Goal: Task Accomplishment & Management: Manage account settings

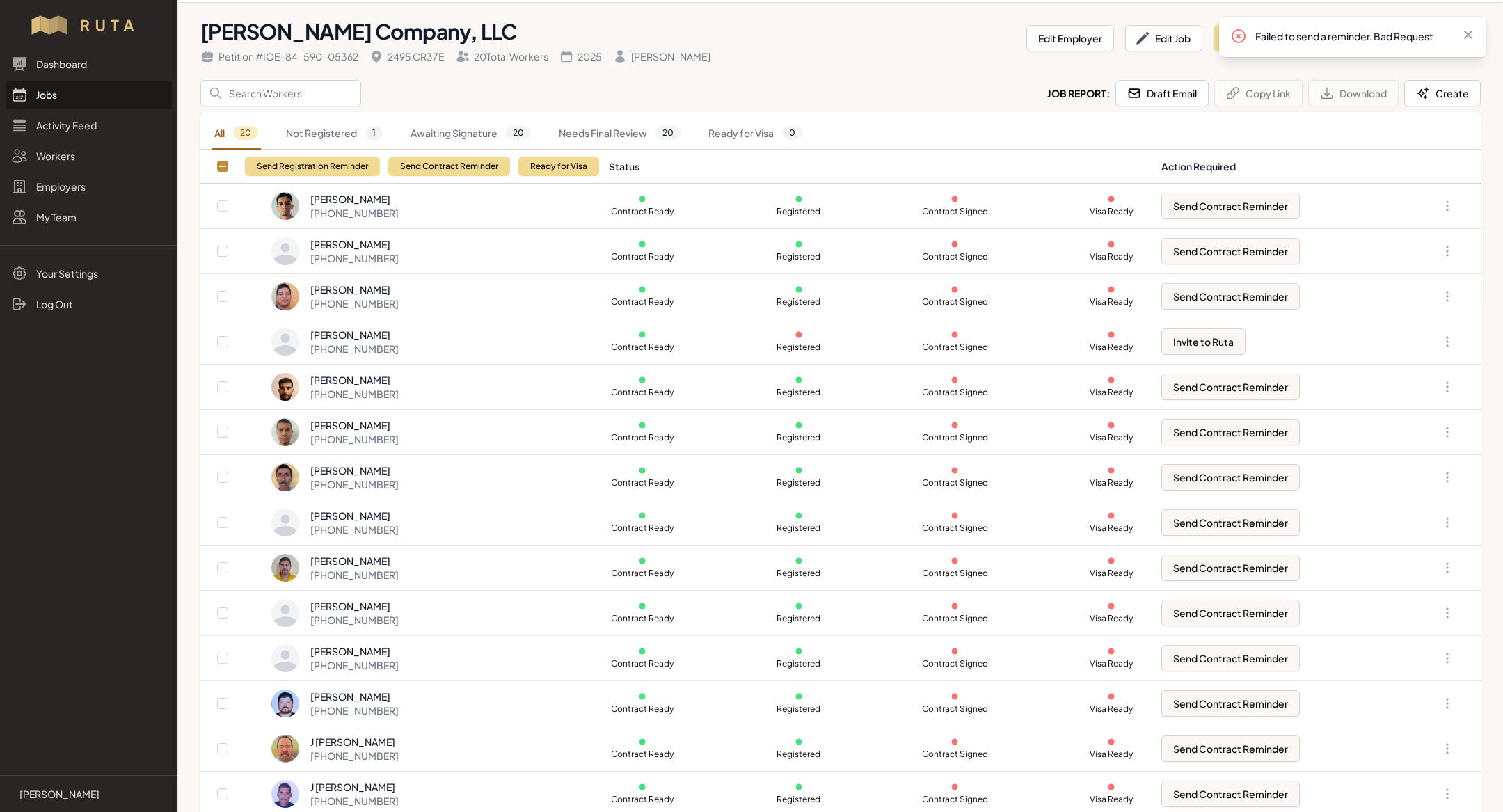
scroll to position [330, 0]
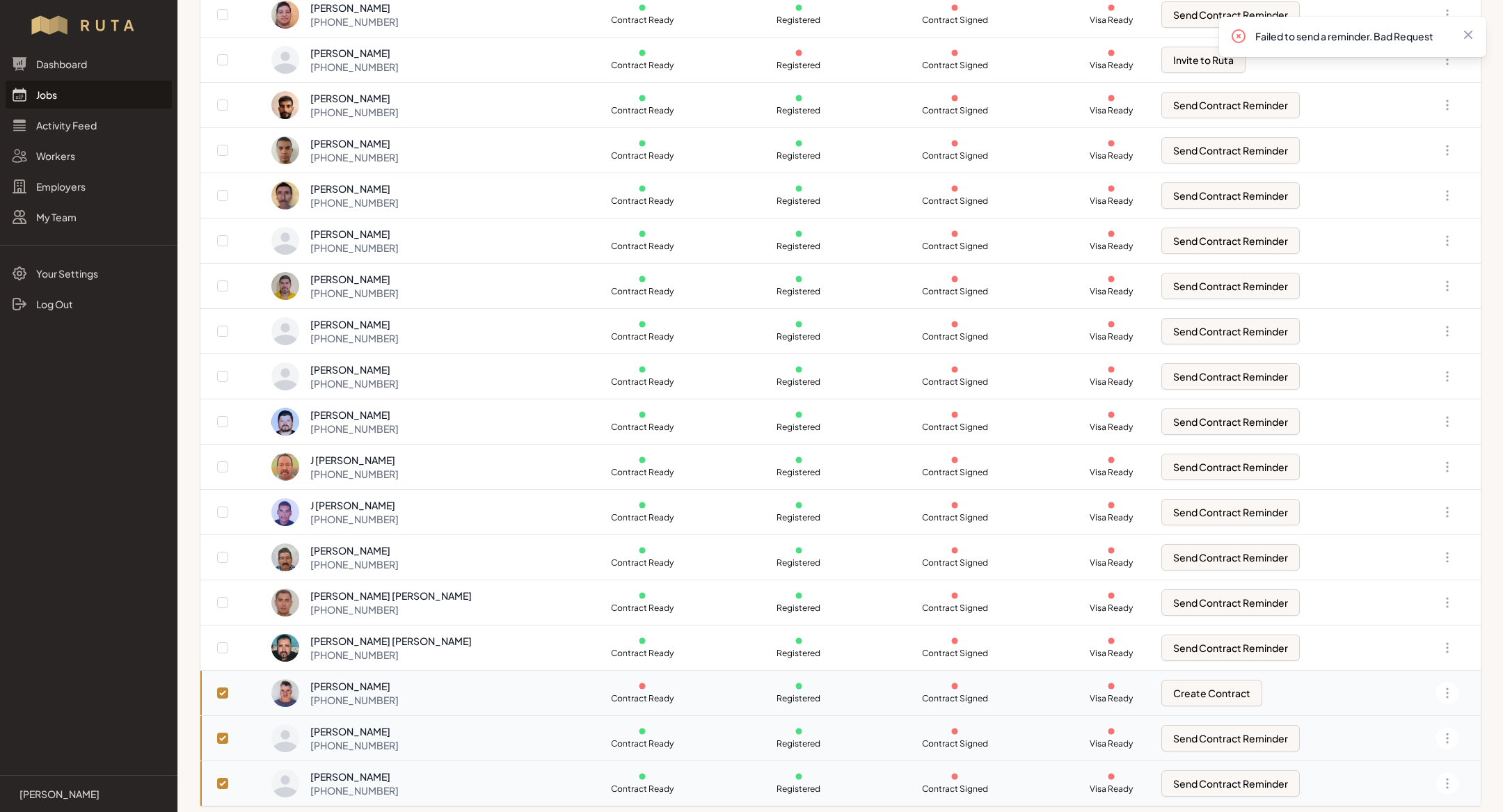
click at [439, 694] on div "[PERSON_NAME] [PHONE_NUMBER]" at bounding box center [432, 693] width 321 height 27
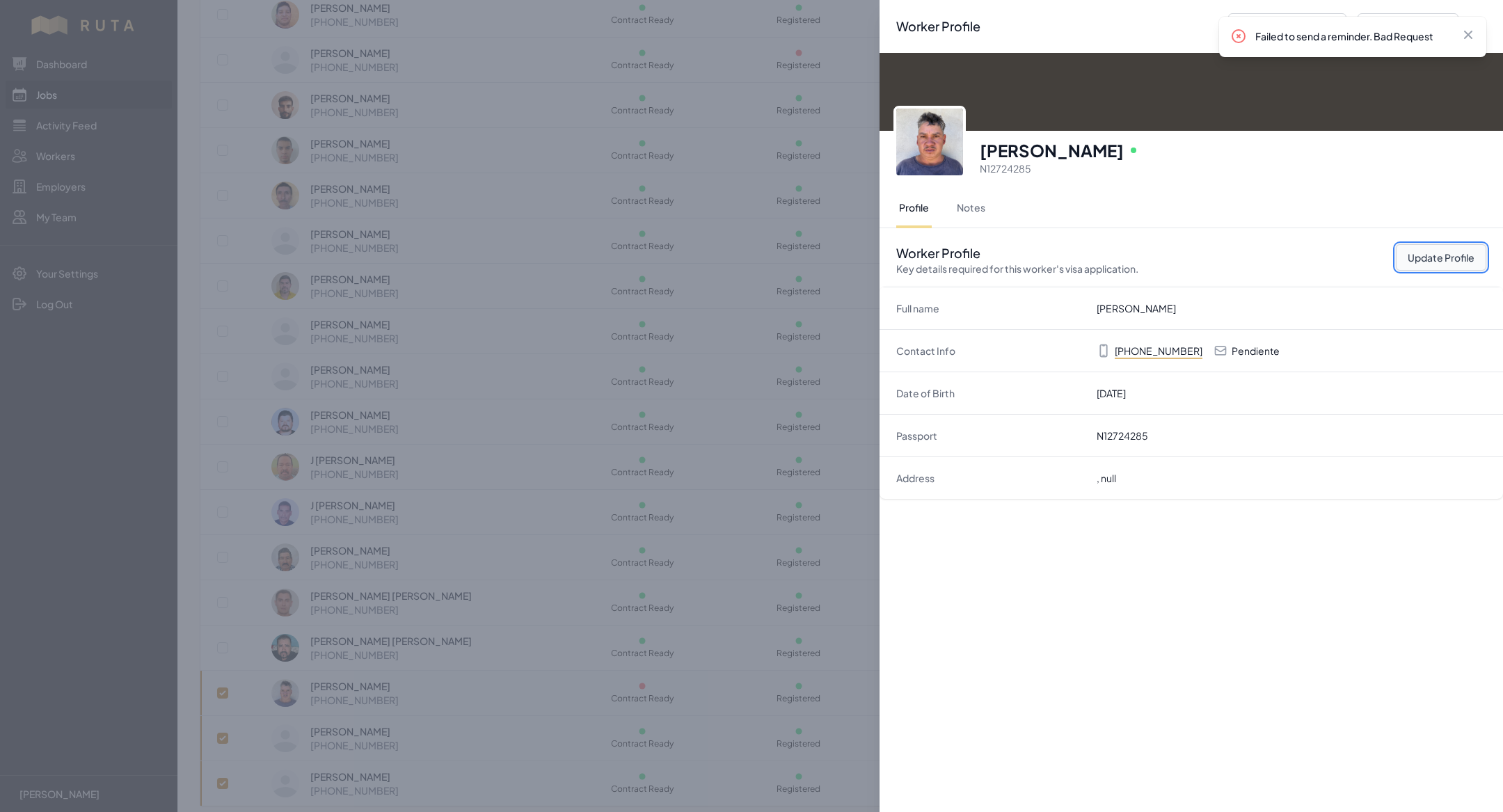
click at [1476, 258] on button "Update Profile" at bounding box center [1441, 257] width 90 height 27
select select "US"
select select "H-2B"
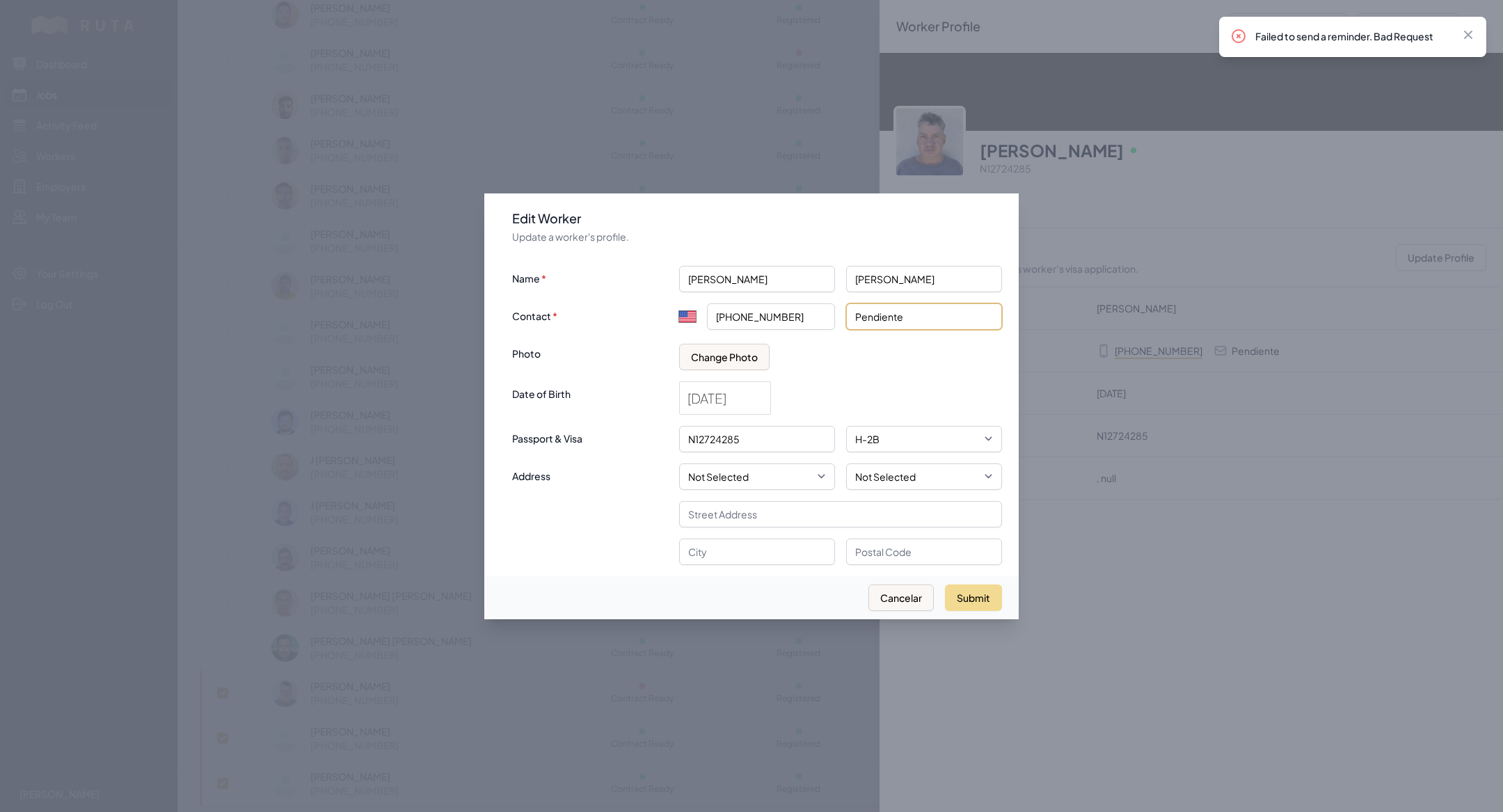
click at [908, 310] on input "Pendiente" at bounding box center [924, 317] width 156 height 27
type input "[EMAIL_ADDRESS][DOMAIN_NAME]"
click at [982, 601] on button "Submit" at bounding box center [973, 598] width 57 height 27
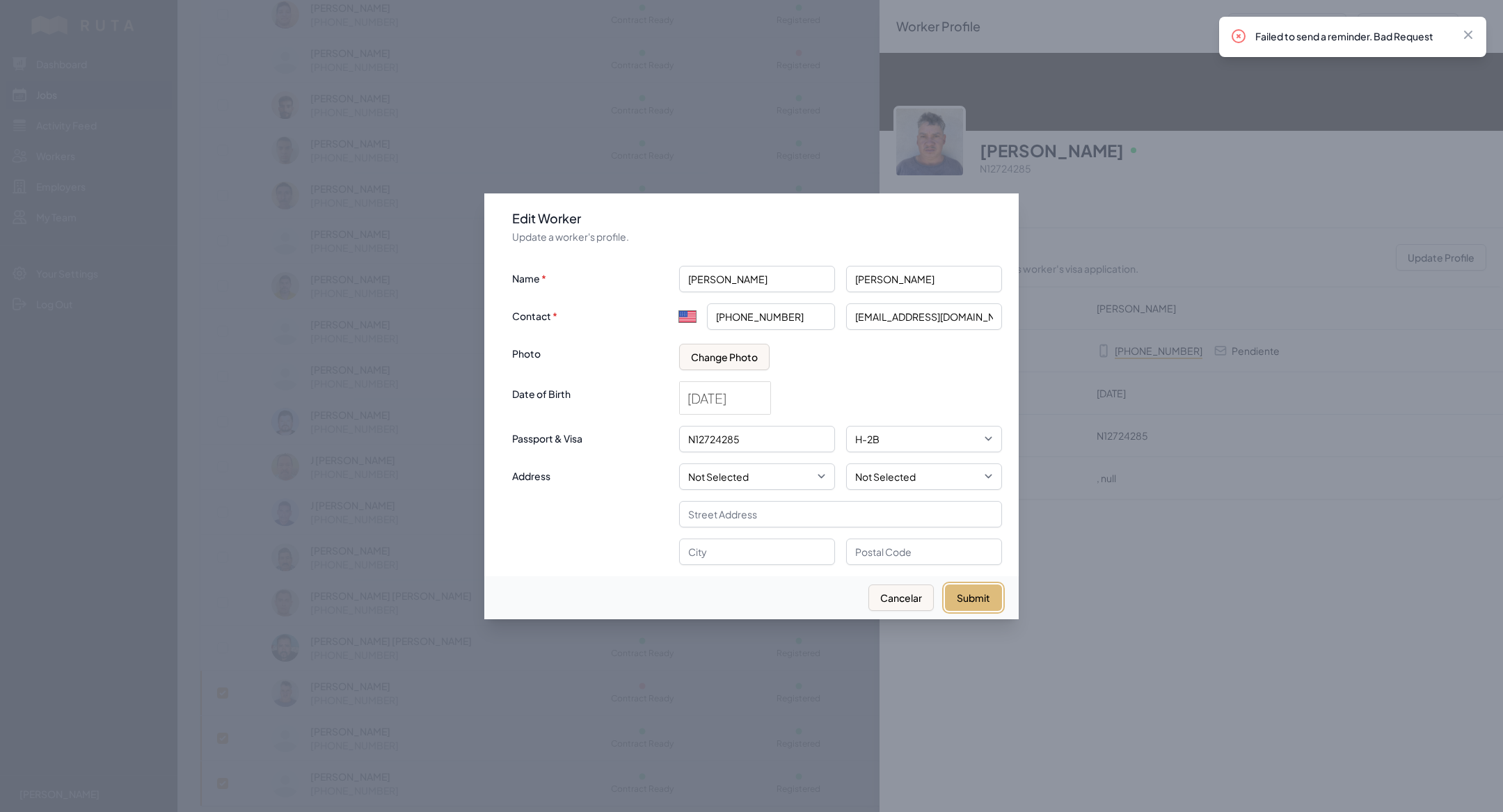
select select "MX"
type input "+52"
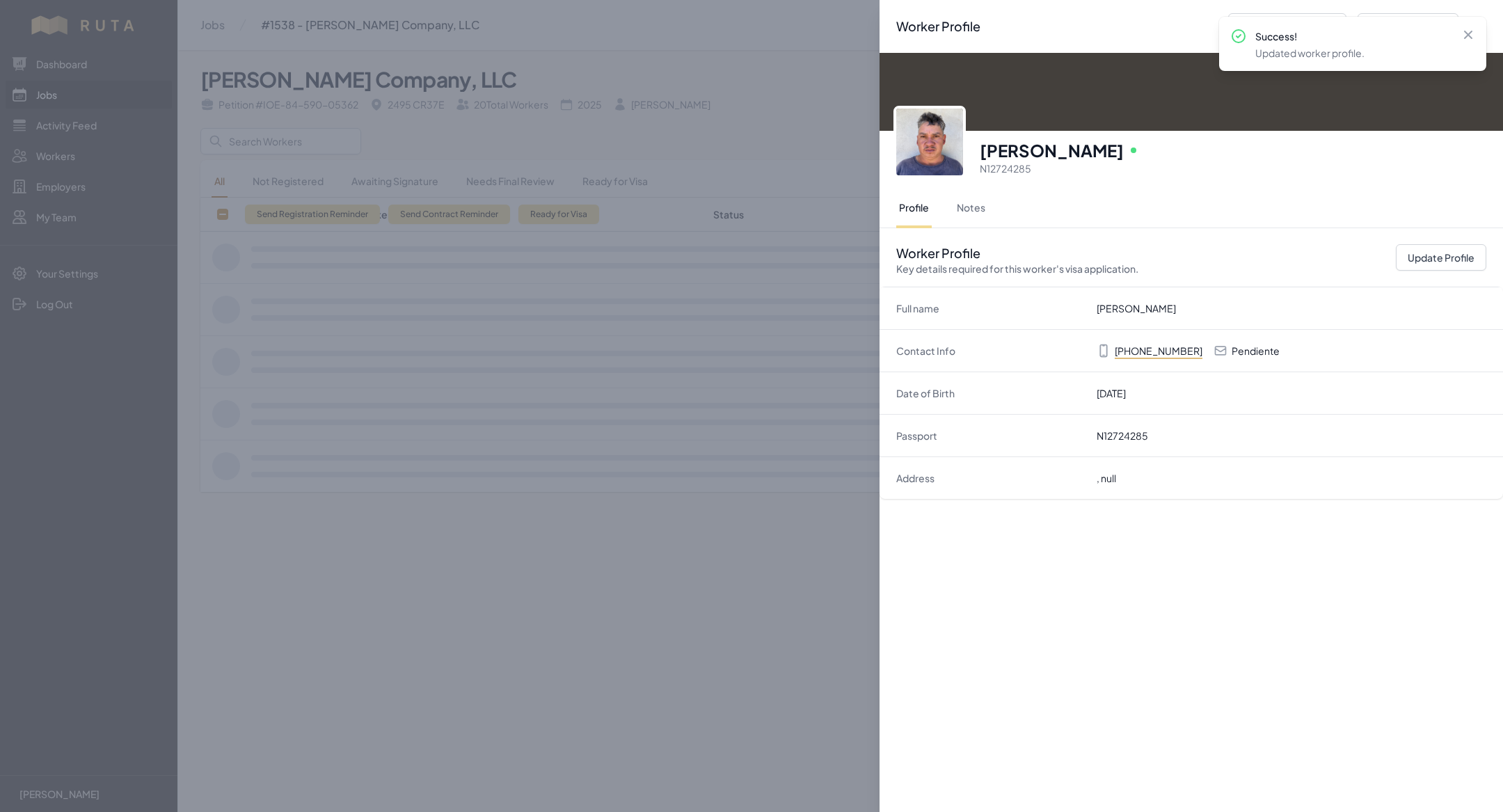
scroll to position [0, 0]
click at [764, 599] on div "Worker Profile Previous Worker Next Worker Close panel [PERSON_NAME] Online N12…" at bounding box center [751, 406] width 1503 height 812
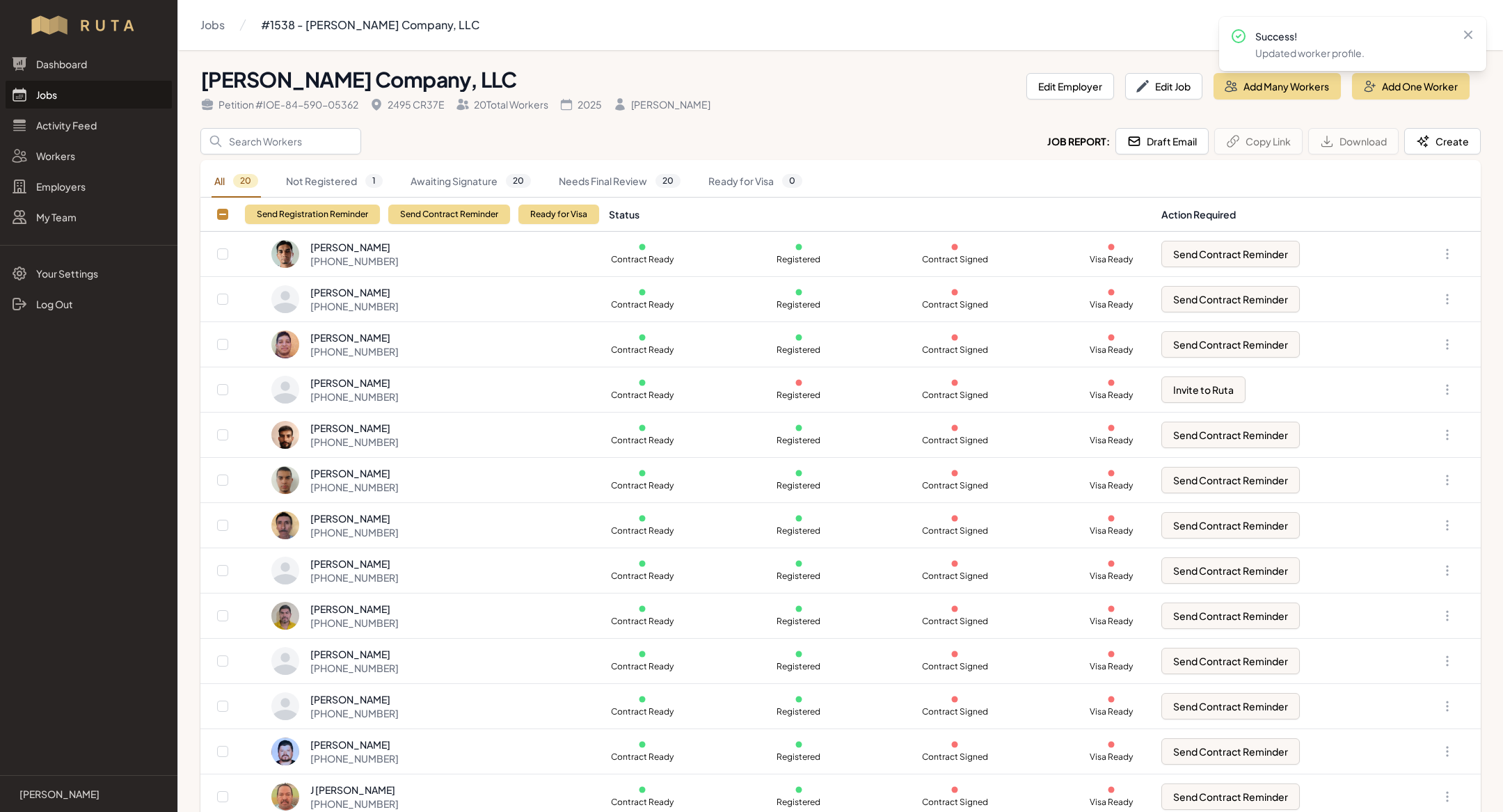
scroll to position [330, 0]
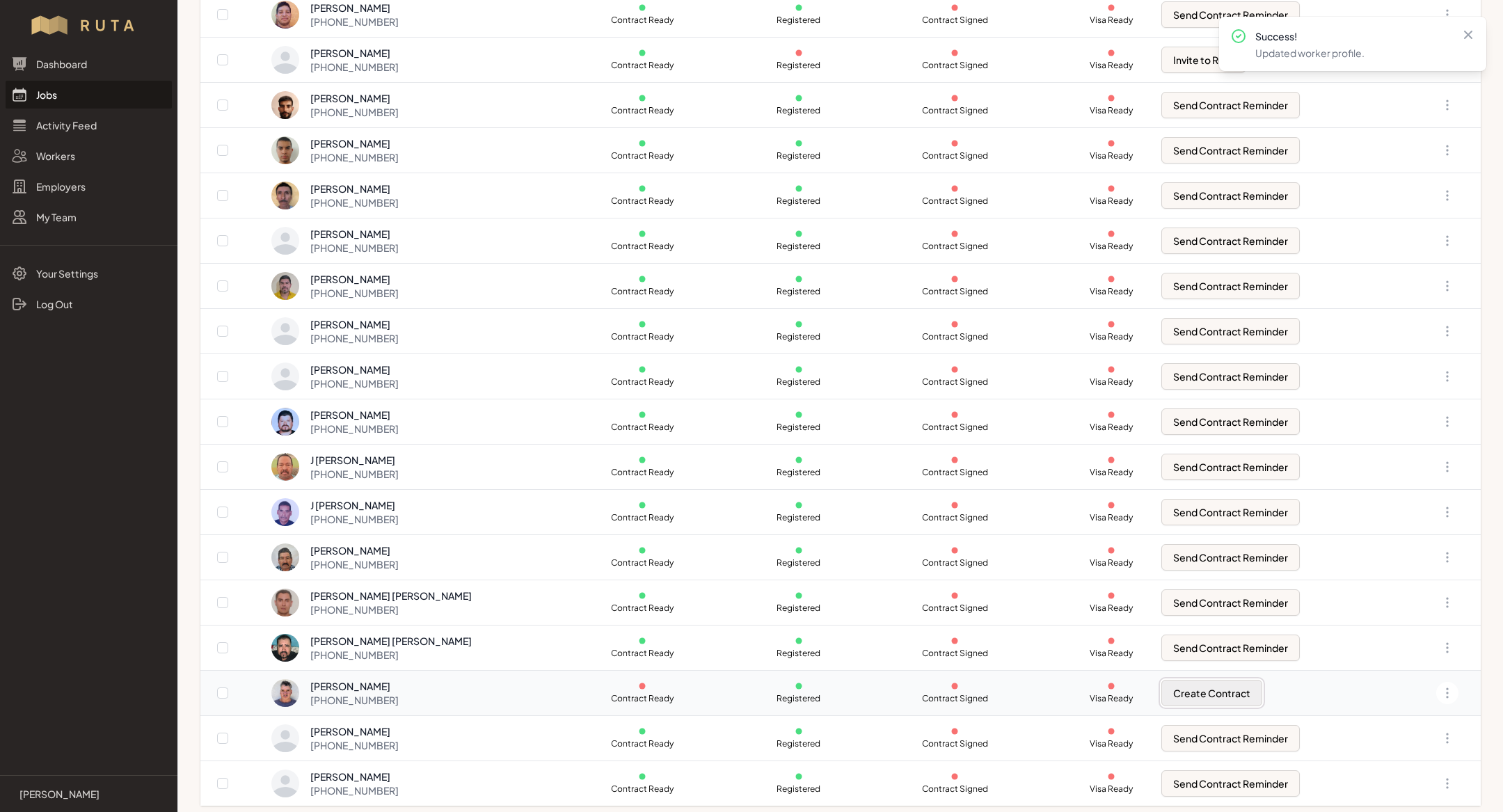
click at [1231, 683] on button "Create Contract" at bounding box center [1212, 693] width 101 height 27
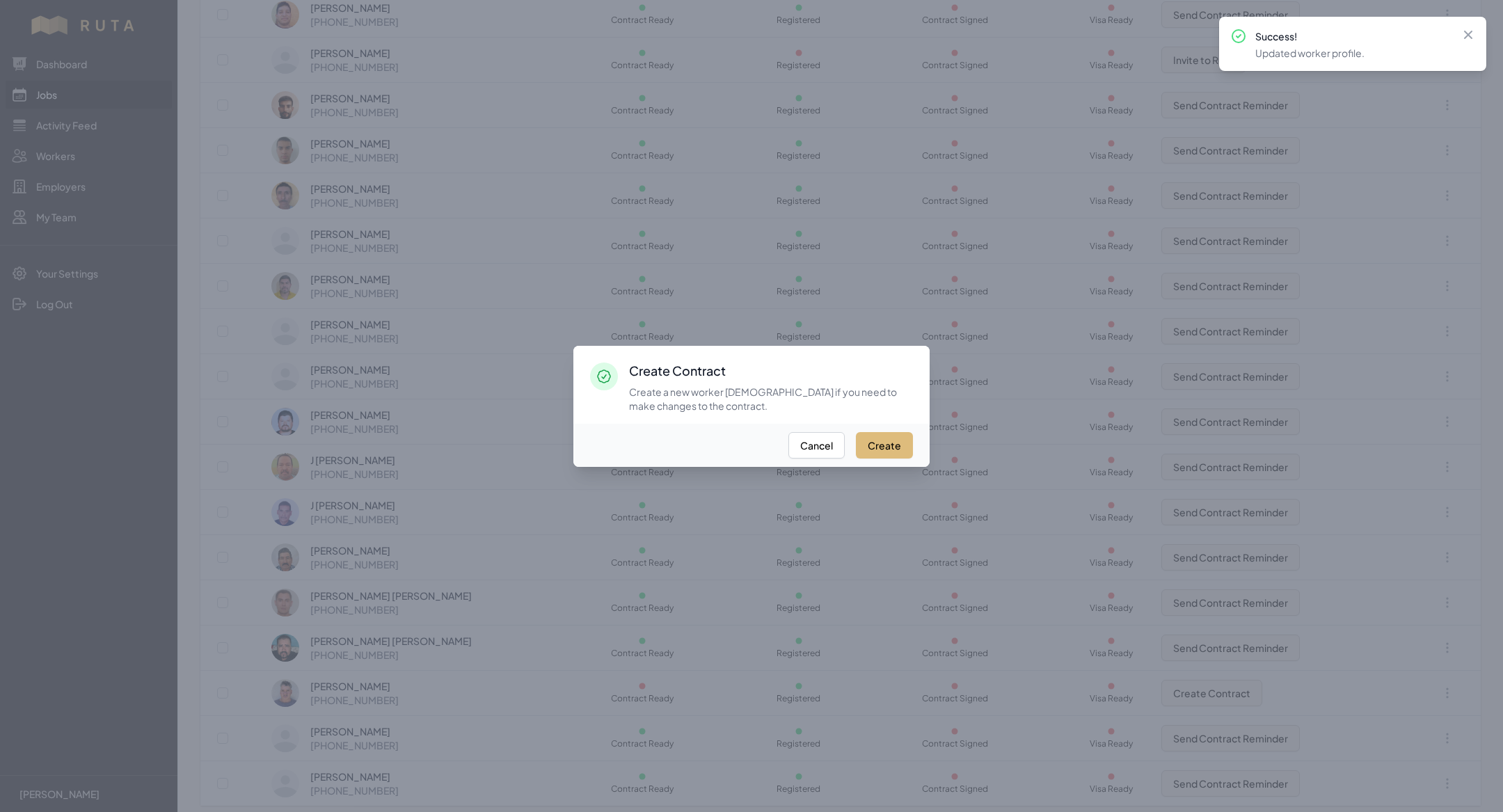
click at [888, 439] on button "Create" at bounding box center [884, 445] width 57 height 27
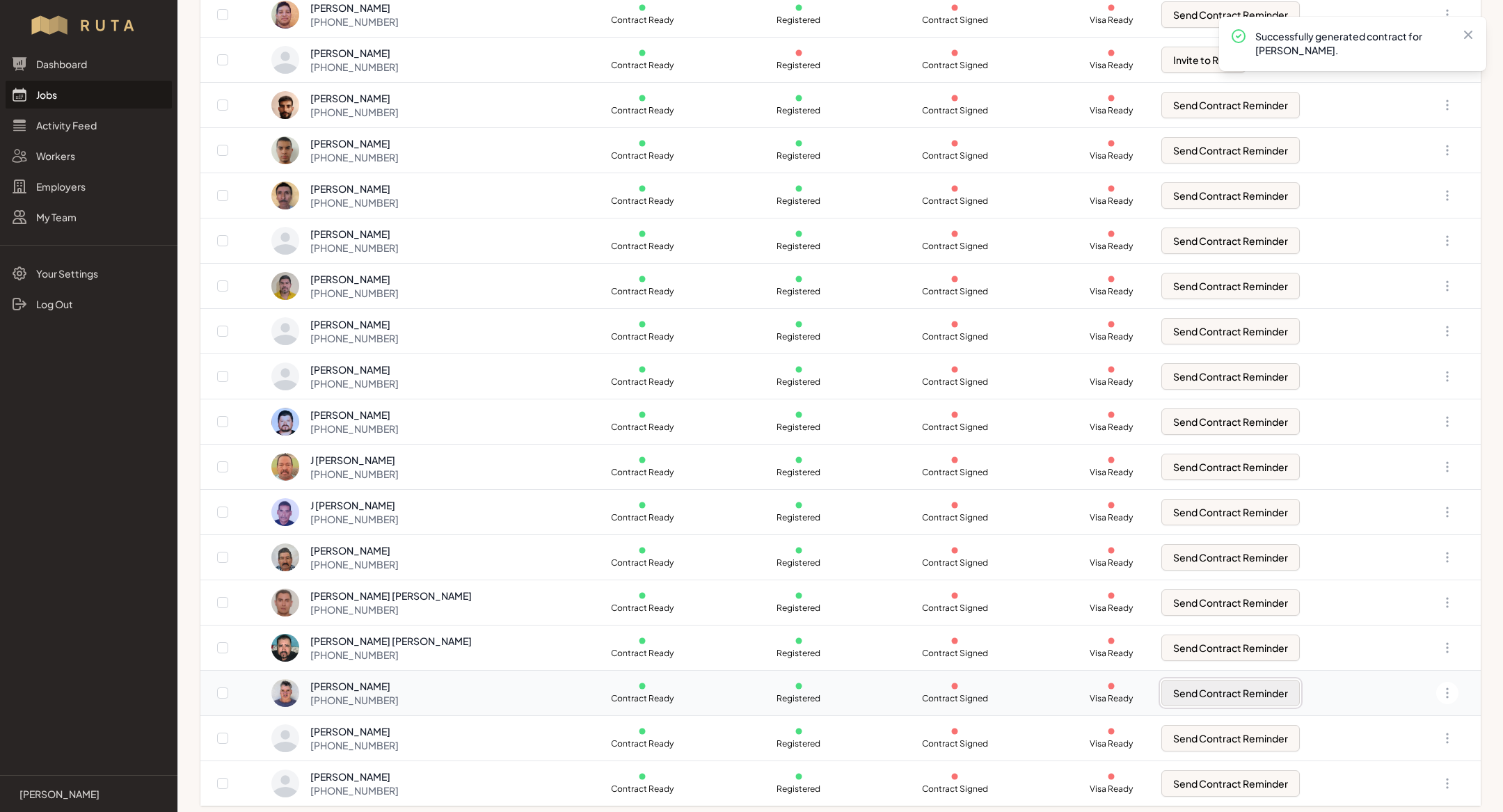
click at [1247, 694] on button "Send Contract Reminder" at bounding box center [1231, 693] width 139 height 27
checkbox input "true"
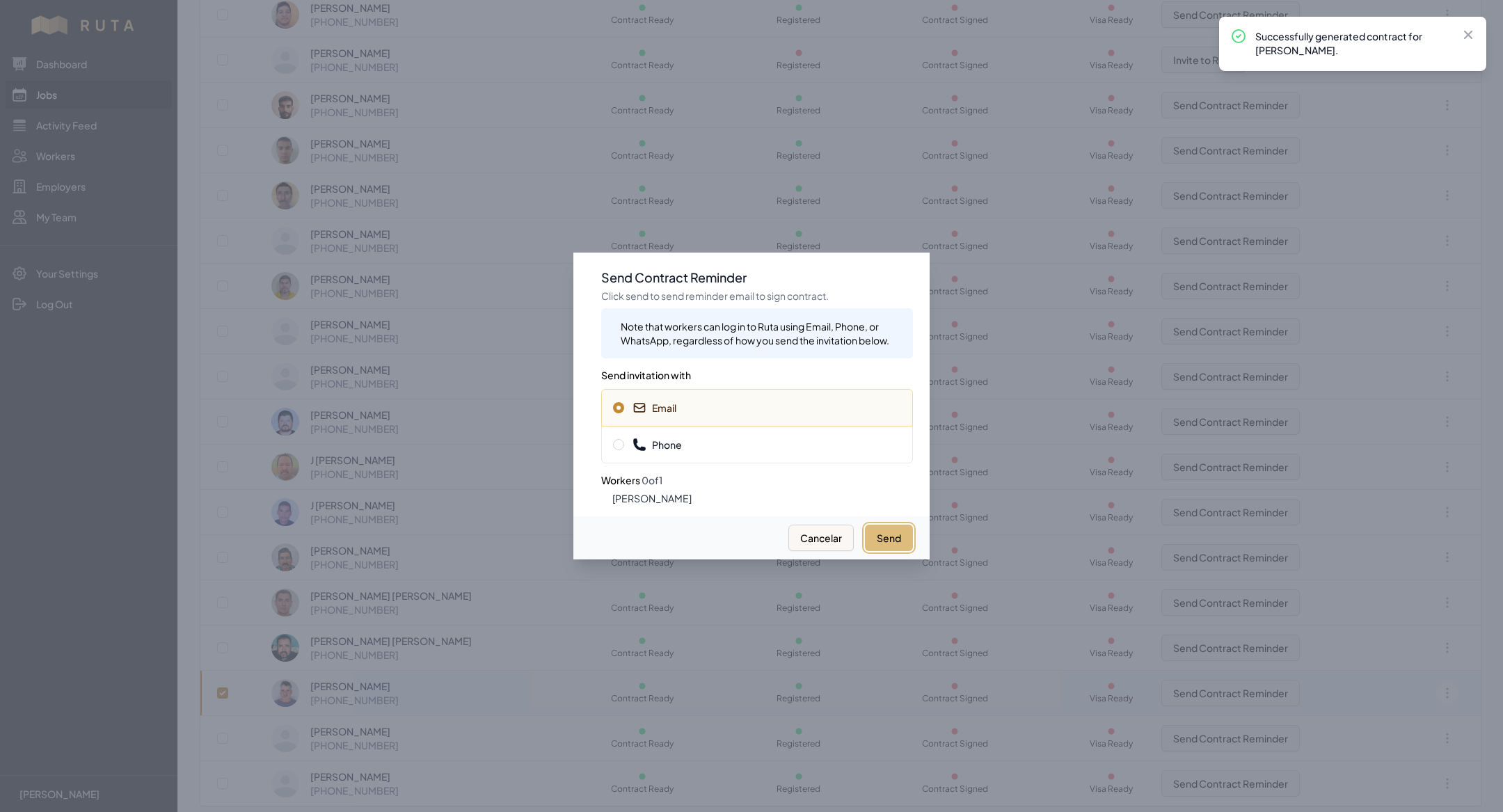
click at [903, 545] on button "Send" at bounding box center [889, 538] width 48 height 27
click at [903, 545] on button "Send" at bounding box center [877, 538] width 70 height 27
click at [808, 451] on span "Phone" at bounding box center [757, 445] width 288 height 14
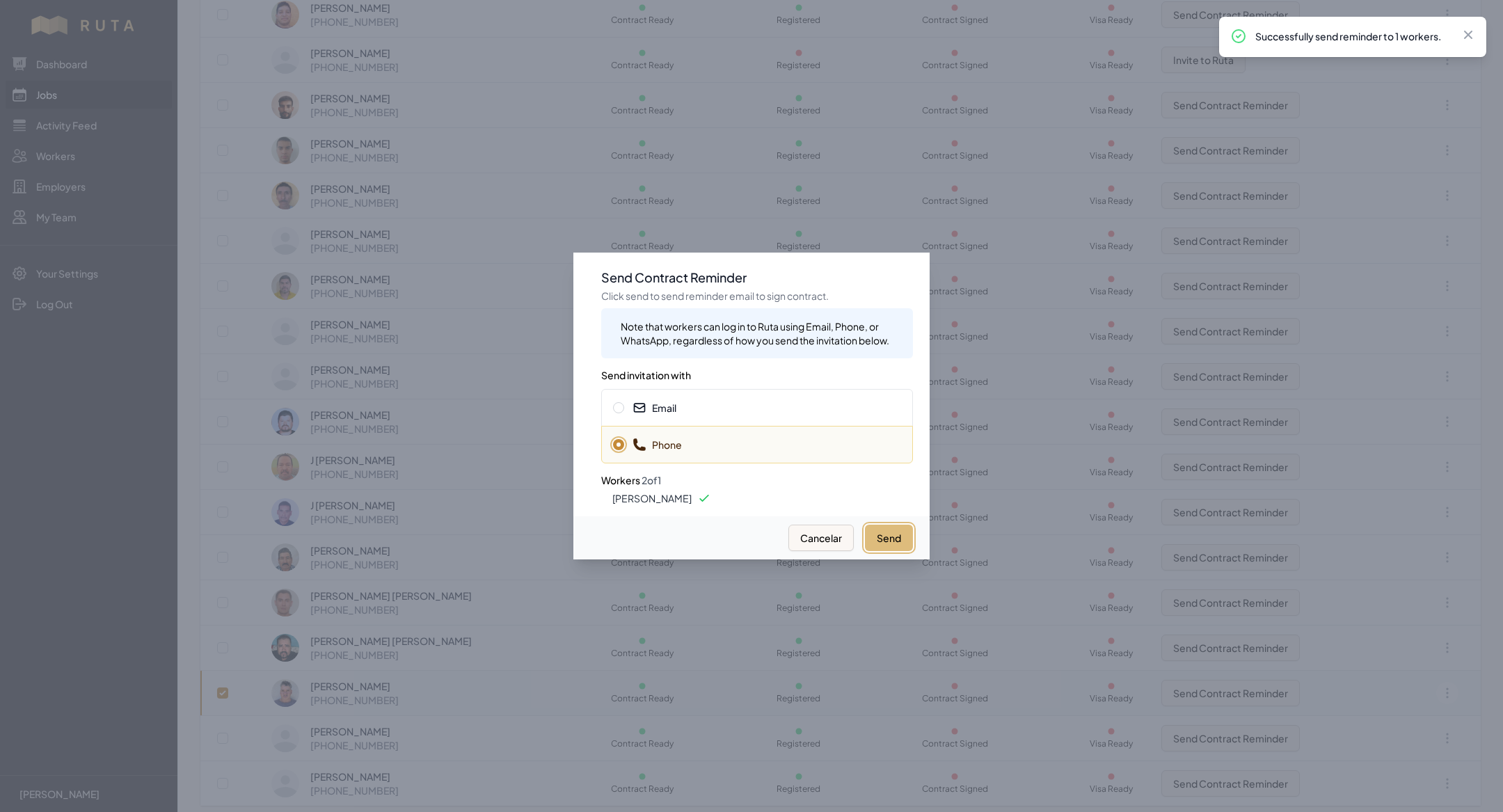
click at [891, 540] on button "Send" at bounding box center [889, 538] width 48 height 27
click at [846, 98] on div at bounding box center [751, 406] width 1503 height 812
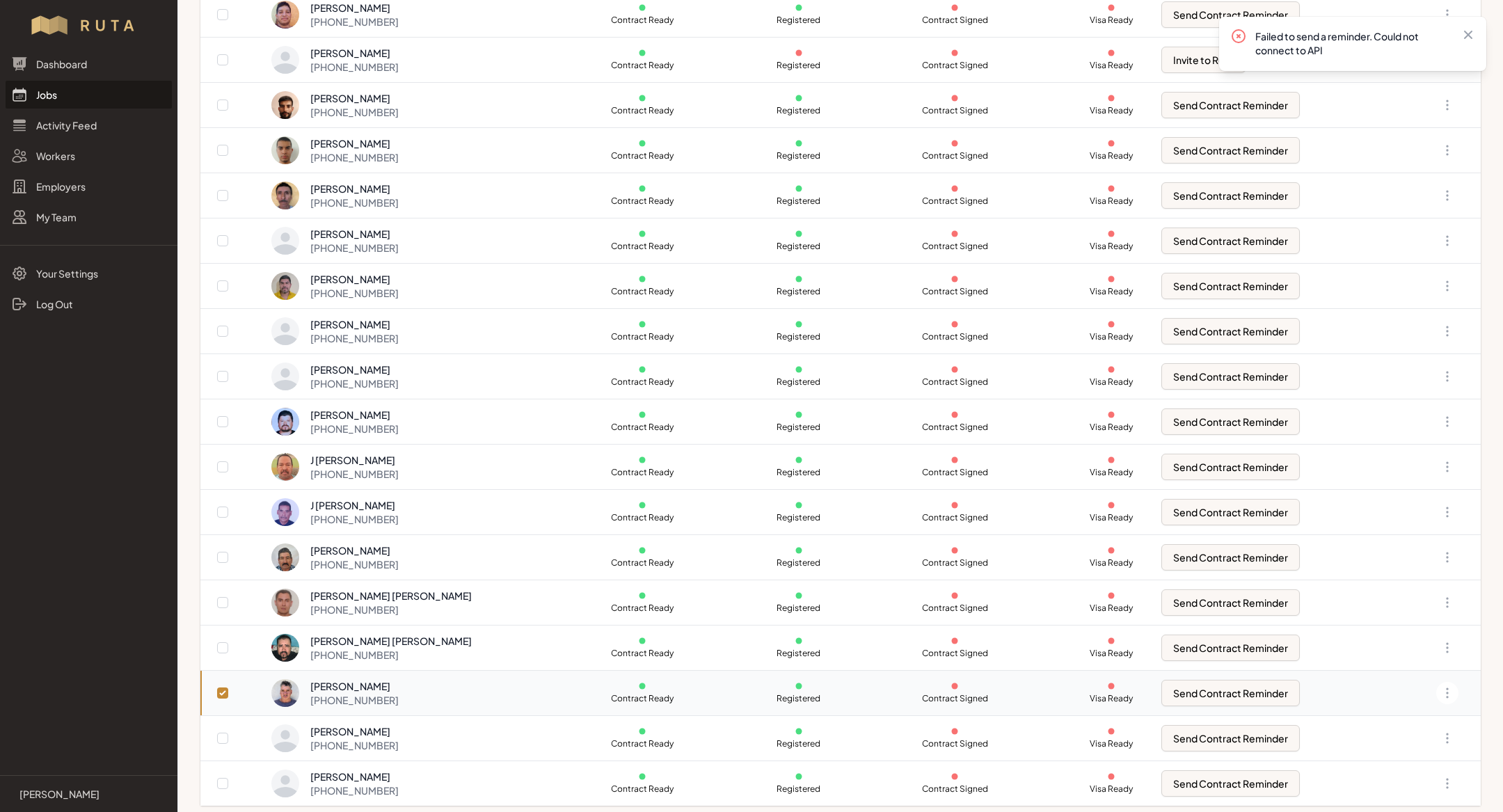
click at [399, 693] on div "[PHONE_NUMBER]" at bounding box center [355, 700] width 88 height 14
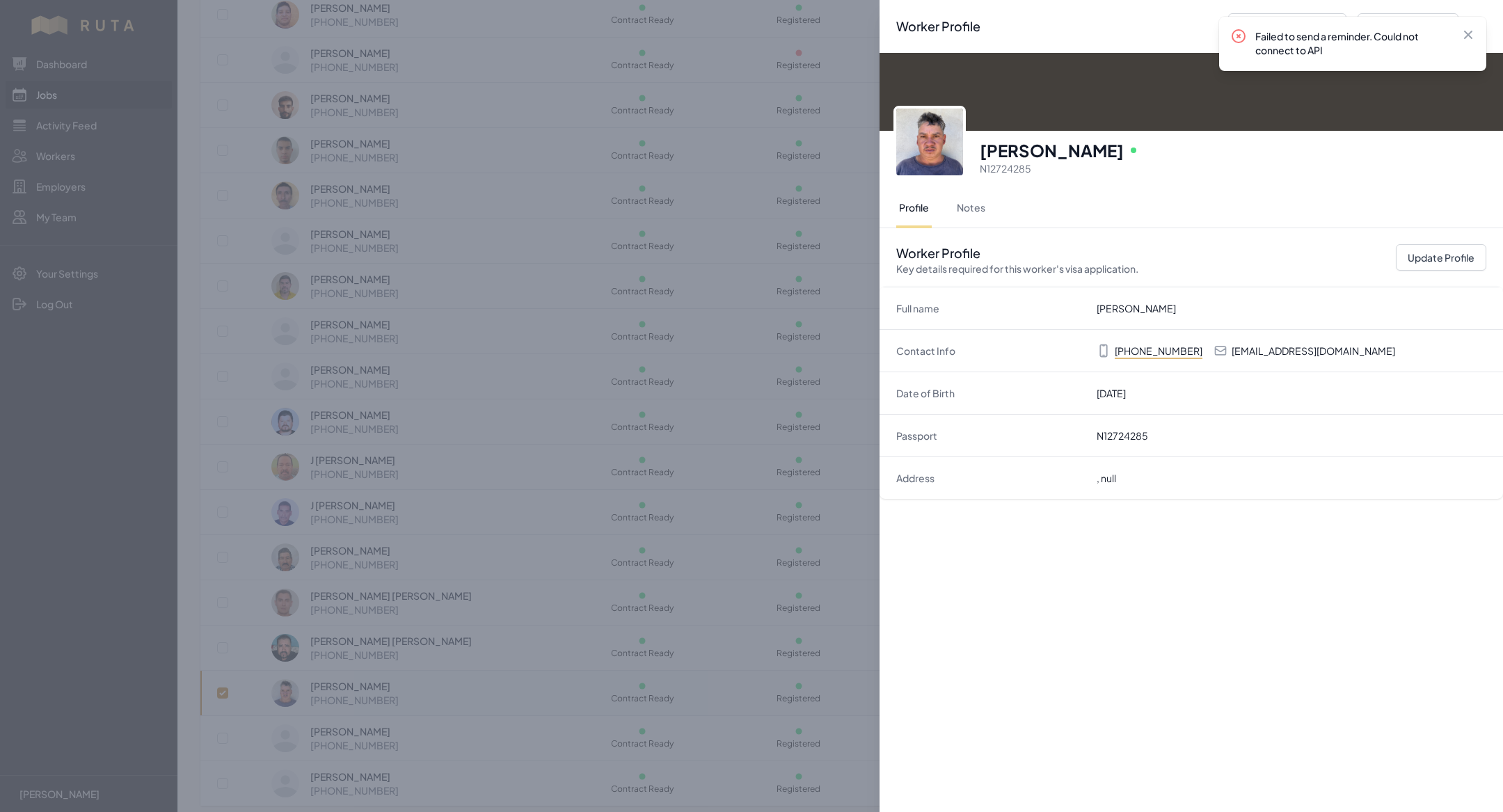
click at [942, 162] on img at bounding box center [930, 142] width 67 height 67
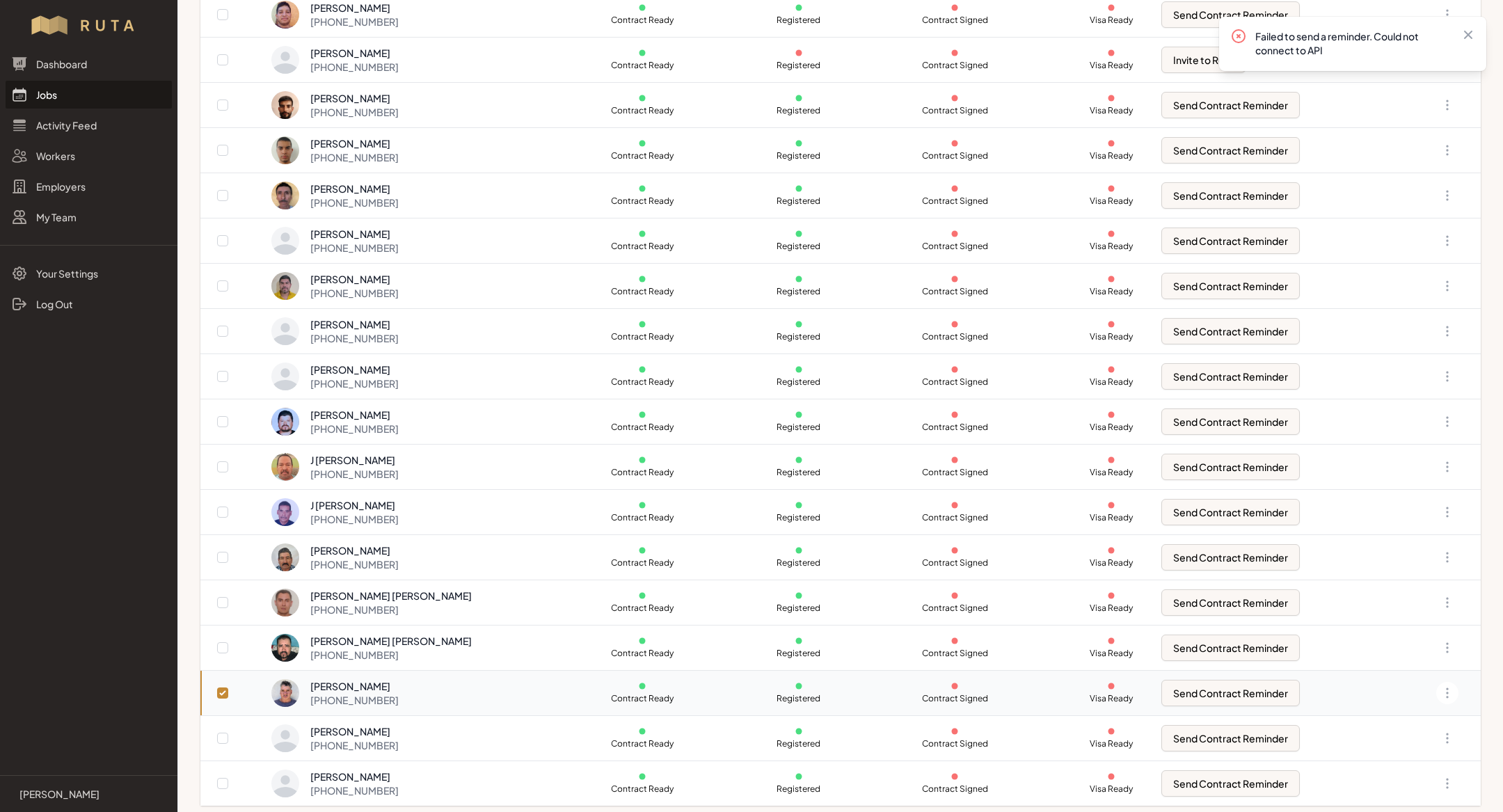
click at [99, 92] on link "Jobs" at bounding box center [88, 94] width 166 height 27
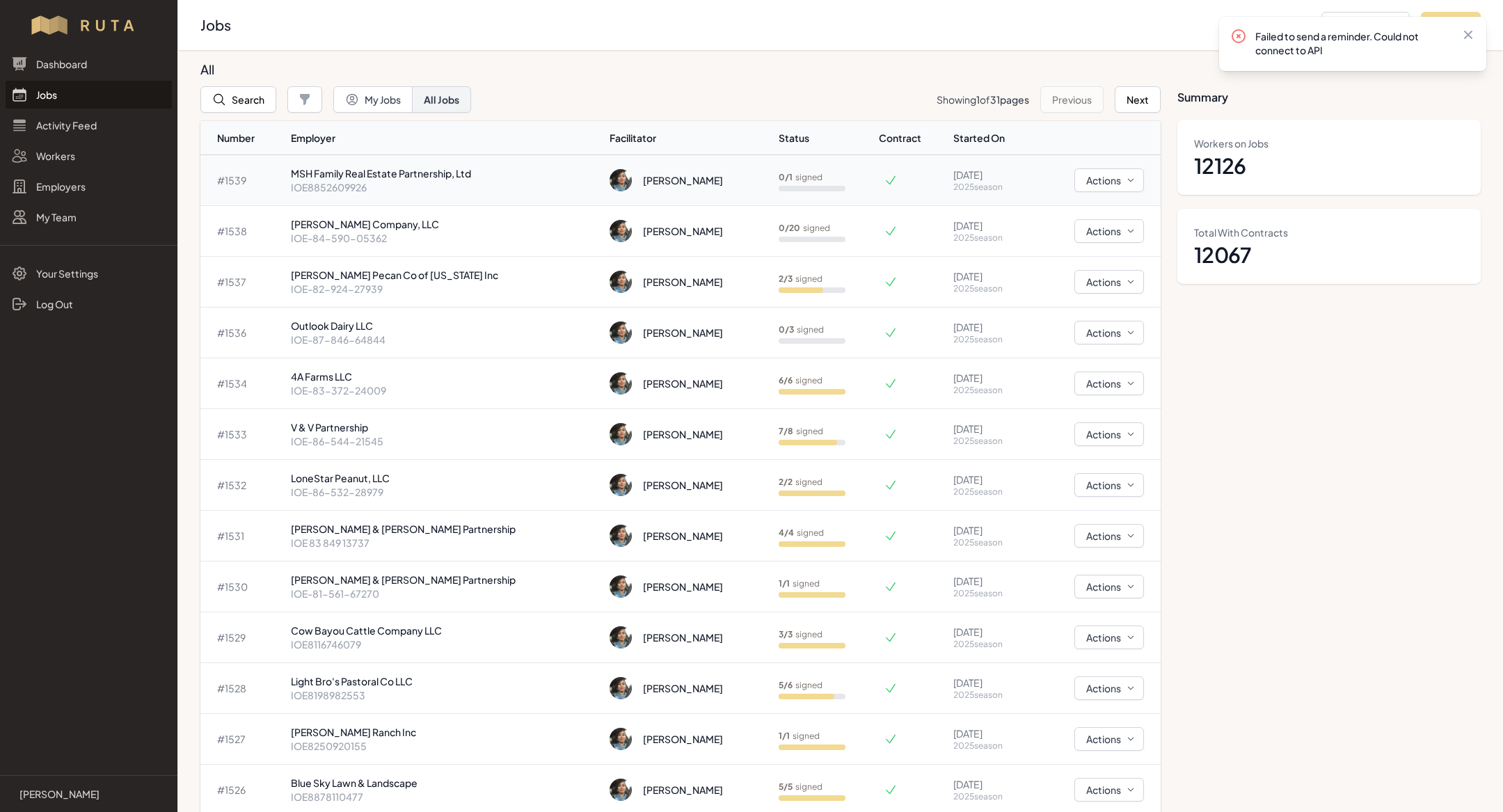
click at [460, 173] on p "MSH Family Real Estate Partnership, Ltd" at bounding box center [445, 173] width 308 height 14
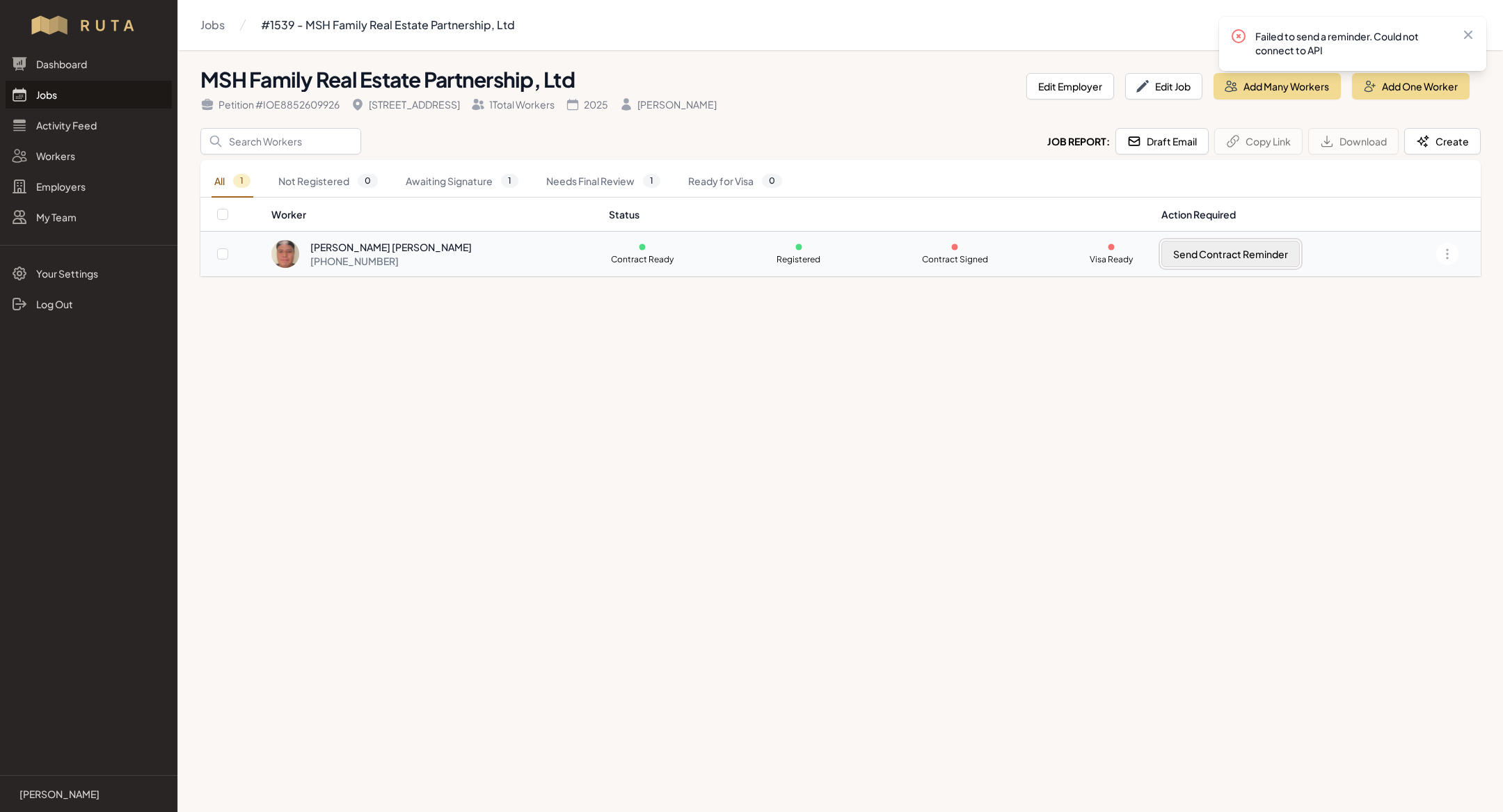
click at [1247, 254] on button "Send Contract Reminder" at bounding box center [1231, 254] width 139 height 27
checkbox input "true"
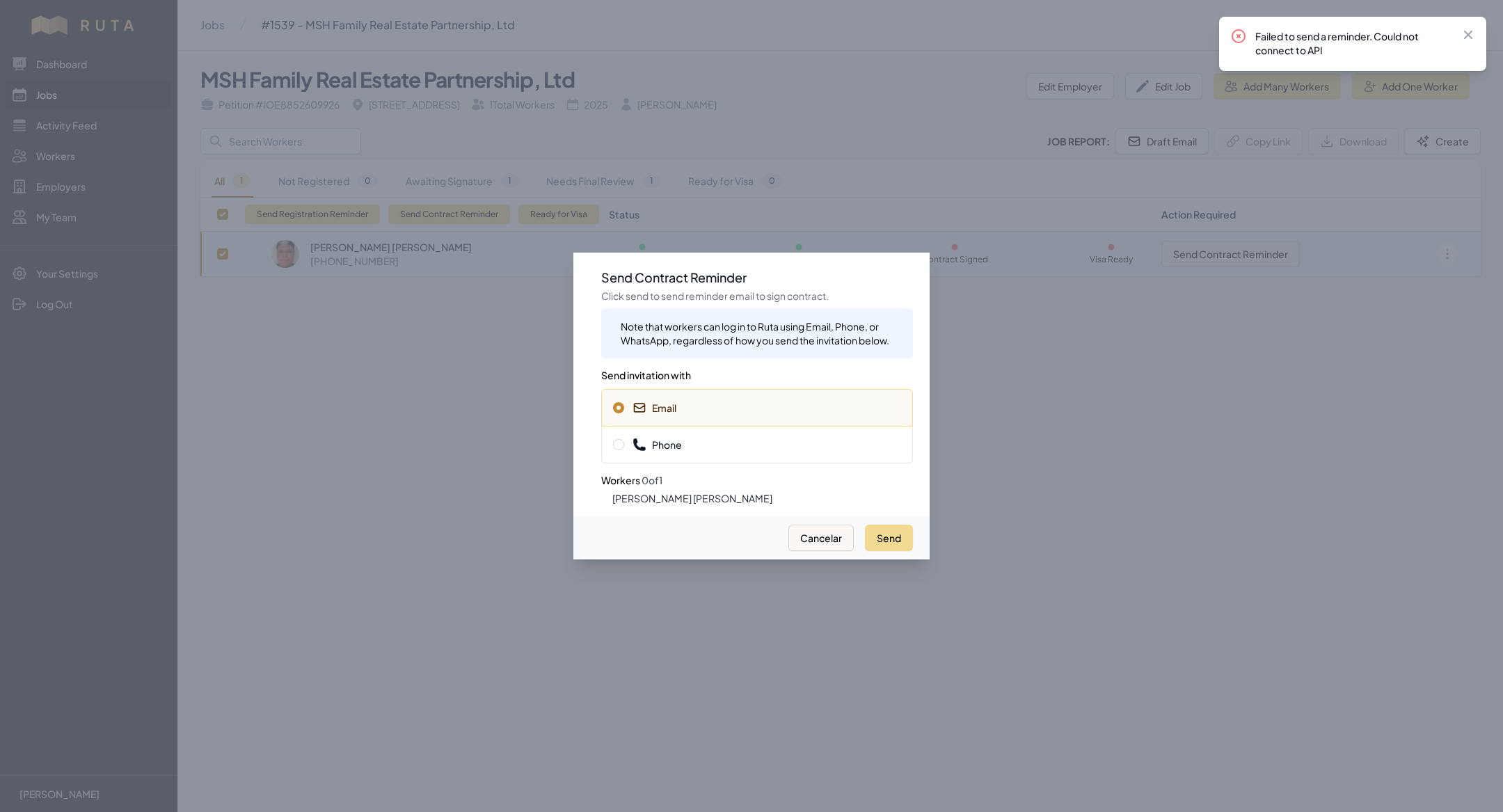
click at [1089, 509] on div at bounding box center [751, 406] width 1503 height 812
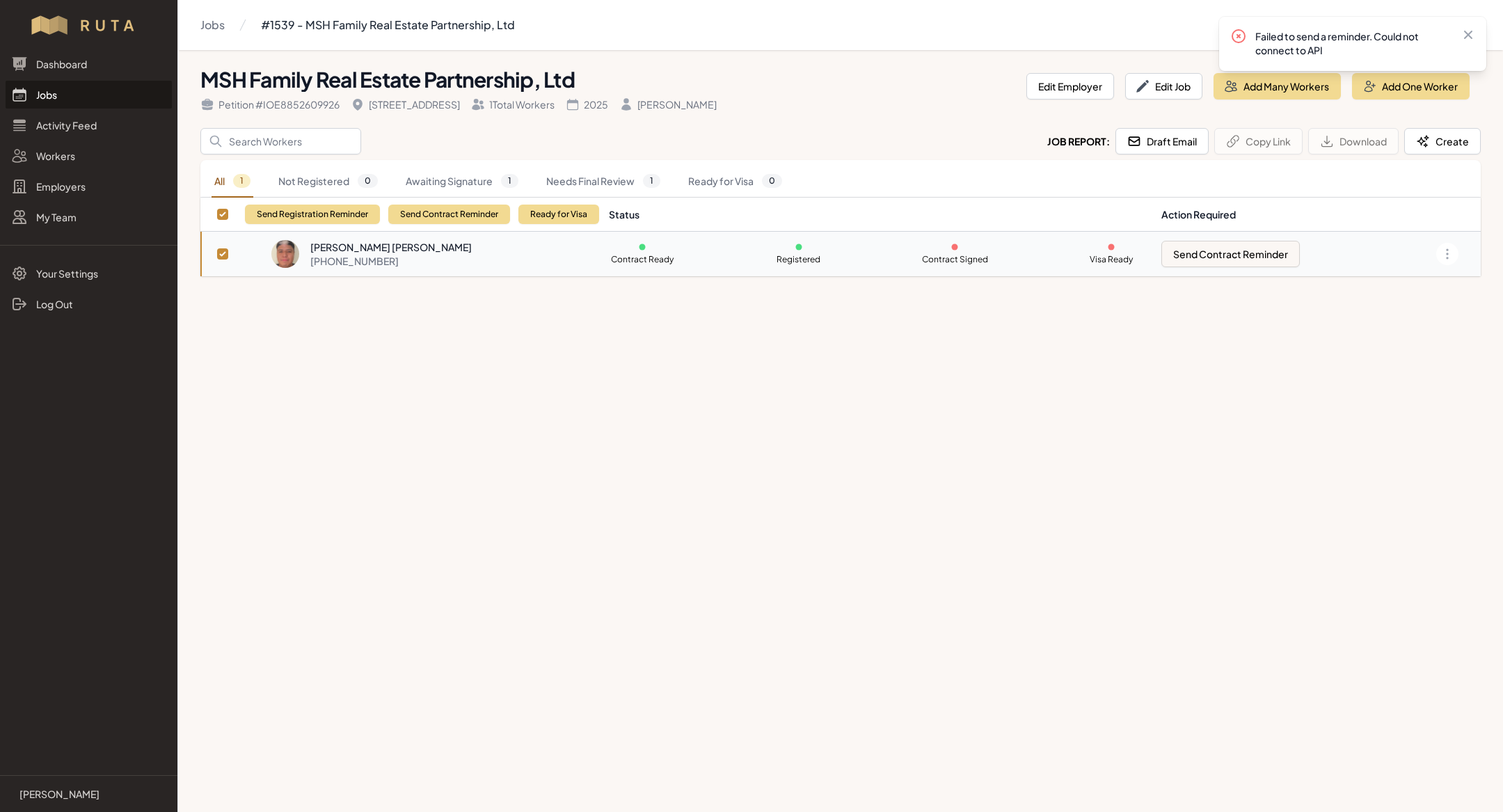
click at [74, 106] on link "Jobs" at bounding box center [88, 94] width 166 height 27
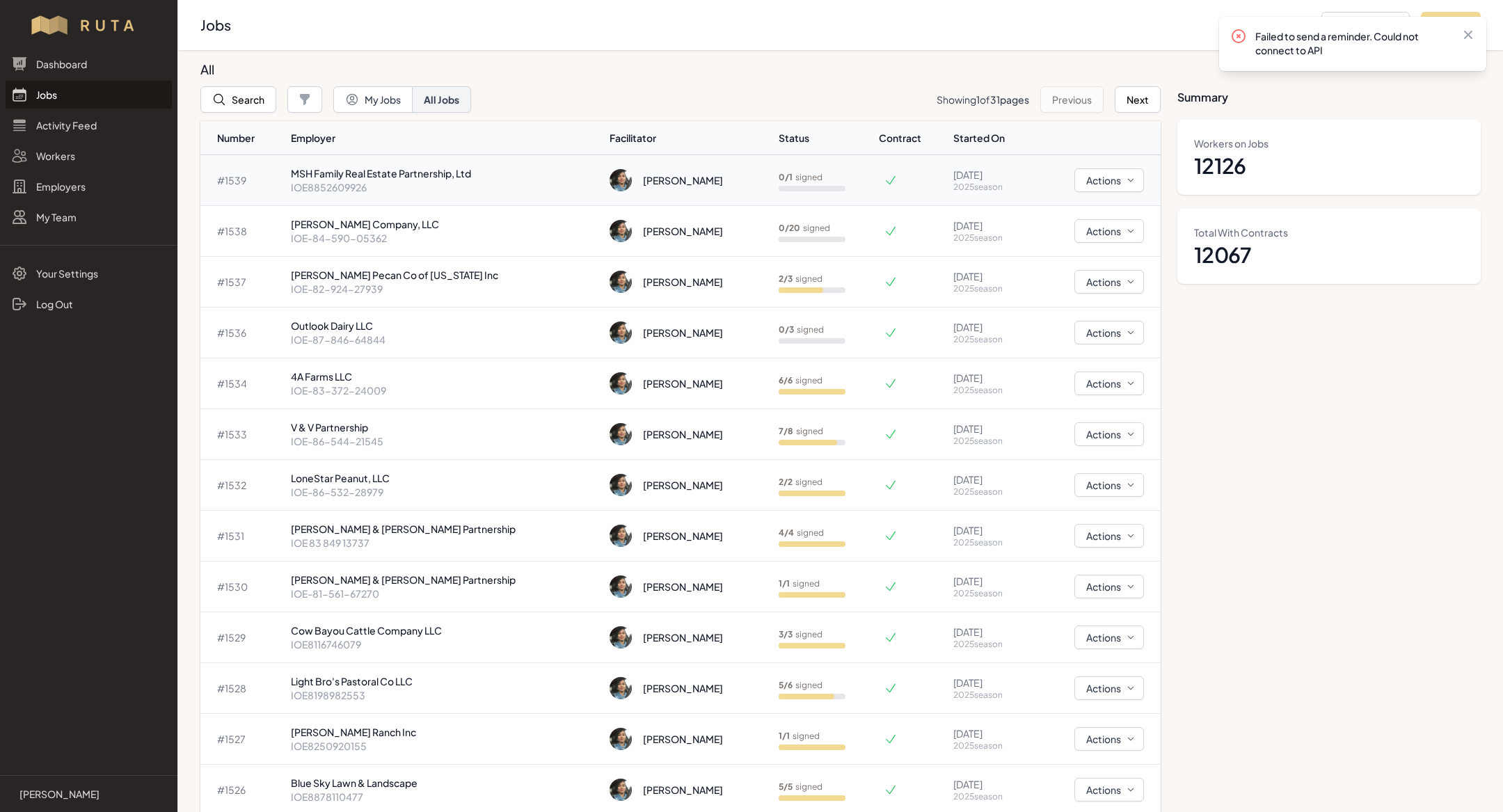
click at [364, 185] on p "IOE8852609926" at bounding box center [445, 188] width 308 height 14
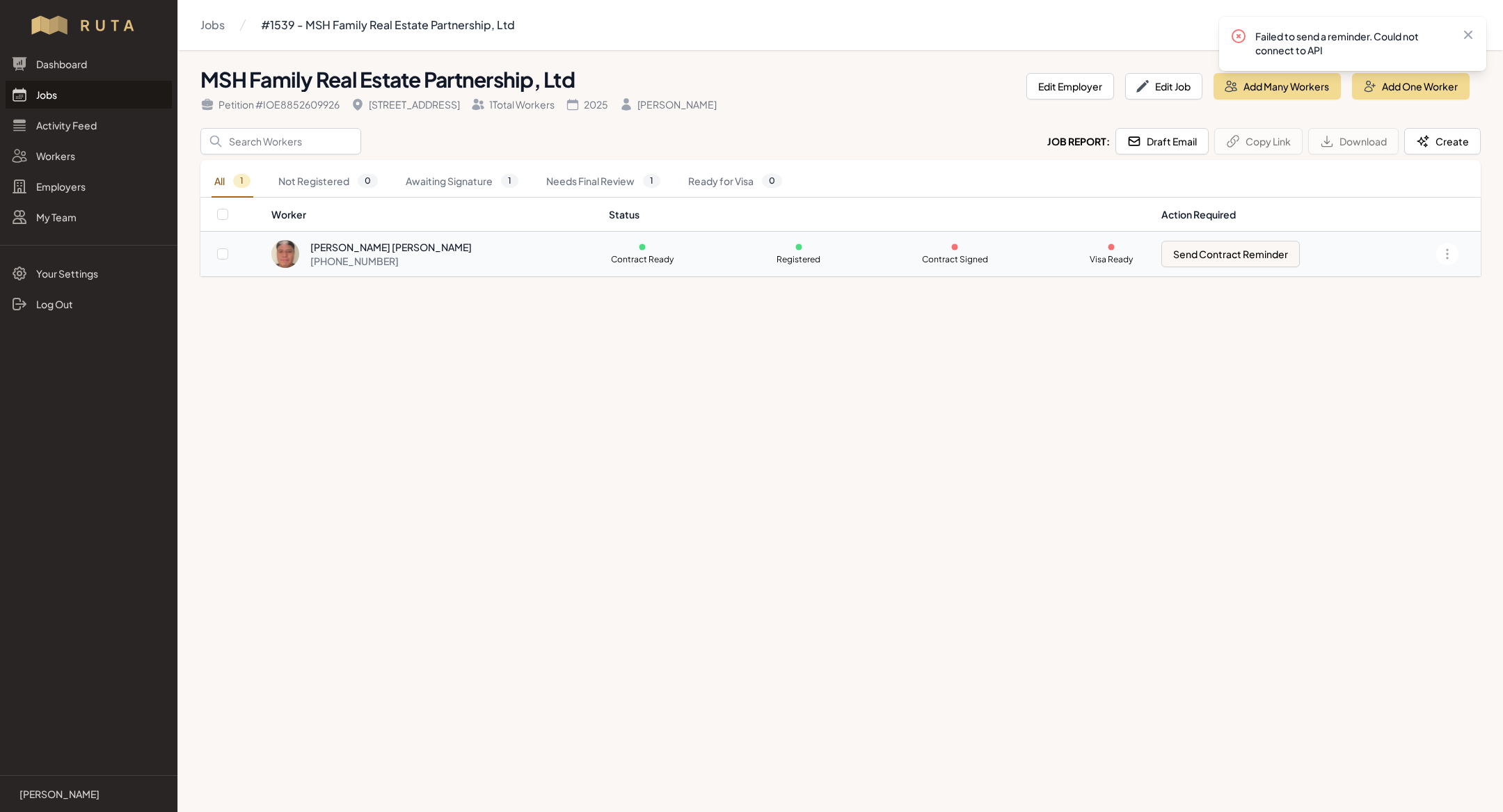
click at [403, 254] on div "[PHONE_NUMBER]" at bounding box center [391, 261] width 161 height 14
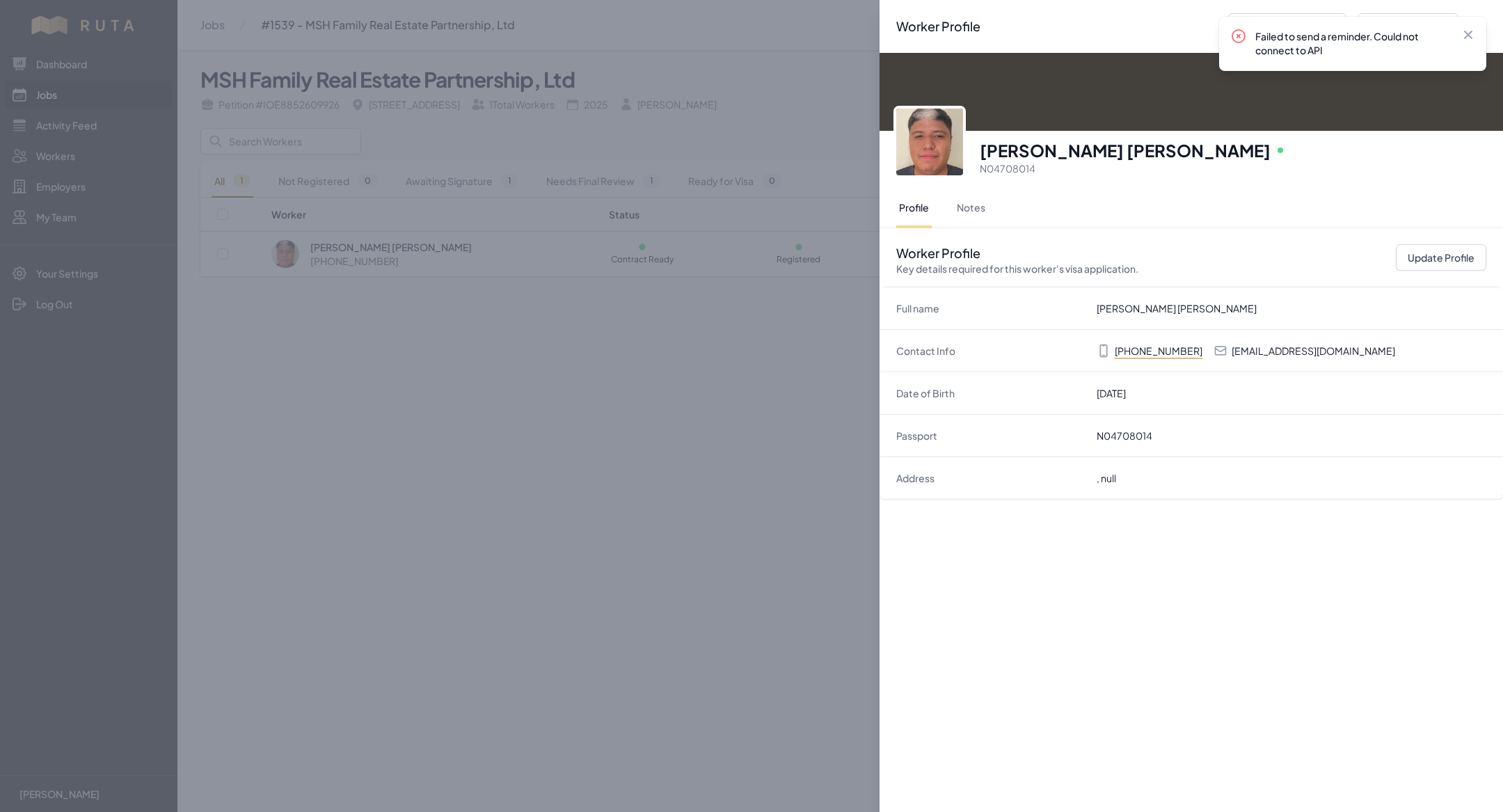
click at [1250, 349] on p "[EMAIL_ADDRESS][DOMAIN_NAME]" at bounding box center [1313, 351] width 164 height 14
click at [1425, 251] on button "Update Profile" at bounding box center [1441, 257] width 90 height 27
select select "US"
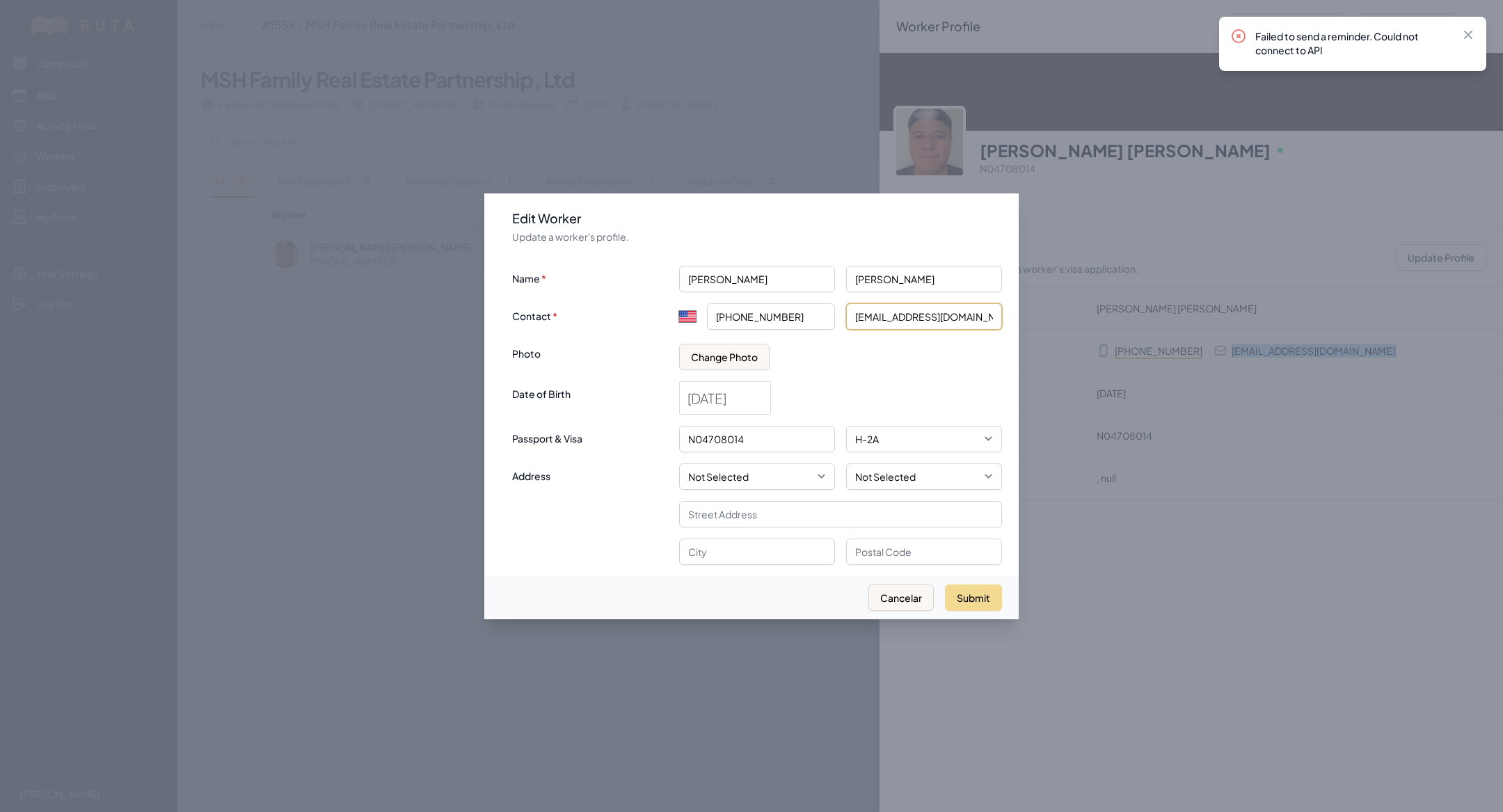
click at [862, 318] on input "[EMAIL_ADDRESS][DOMAIN_NAME]" at bounding box center [924, 317] width 156 height 27
type input "[EMAIL_ADDRESS][DOMAIN_NAME]"
click at [960, 590] on button "Submit" at bounding box center [973, 598] width 57 height 27
select select "MX"
type input "+52"
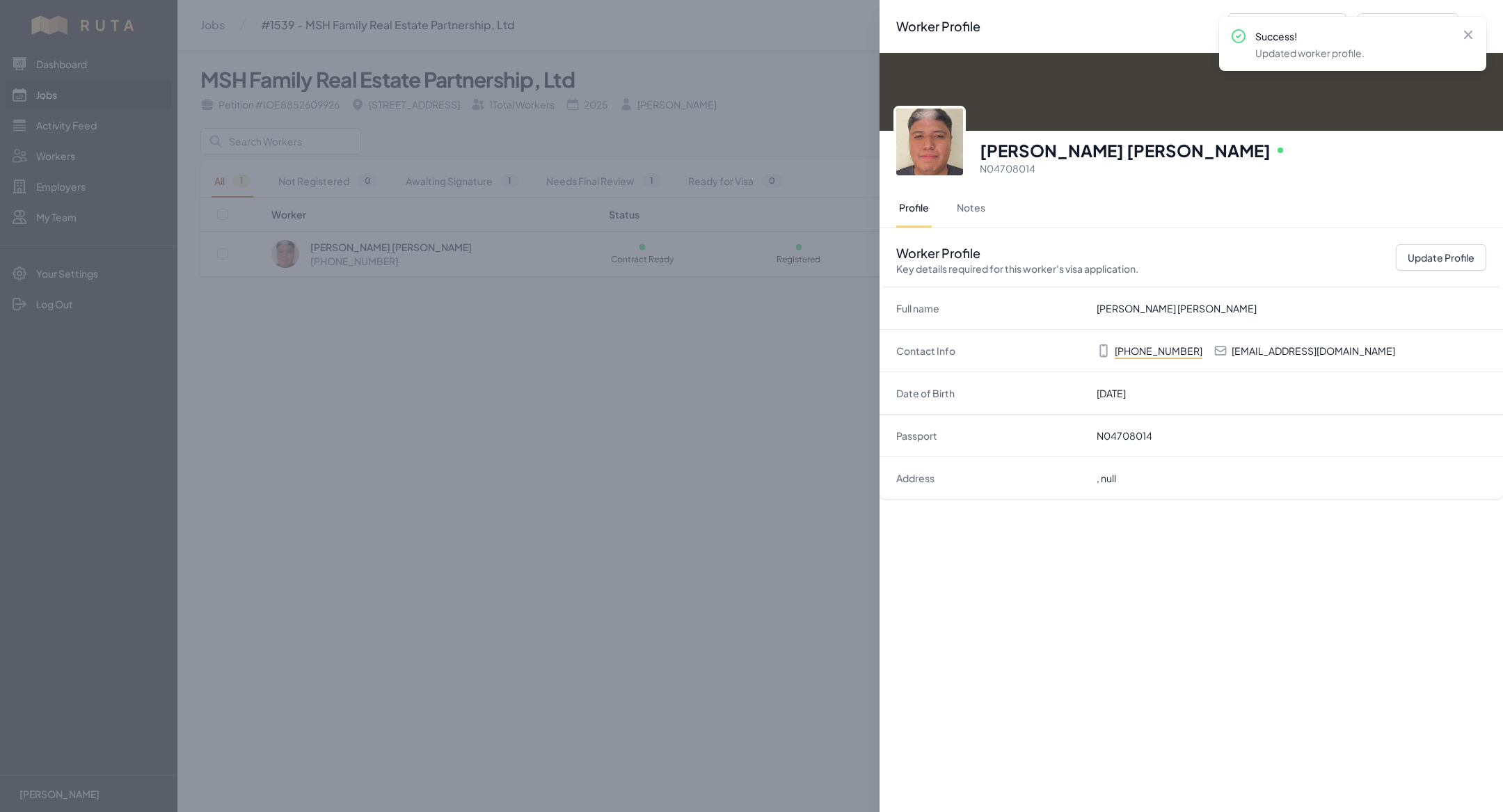
click at [787, 563] on div "Worker Profile Previous Worker Next Worker Close panel [PERSON_NAME] [PERSON_NA…" at bounding box center [751, 406] width 1503 height 812
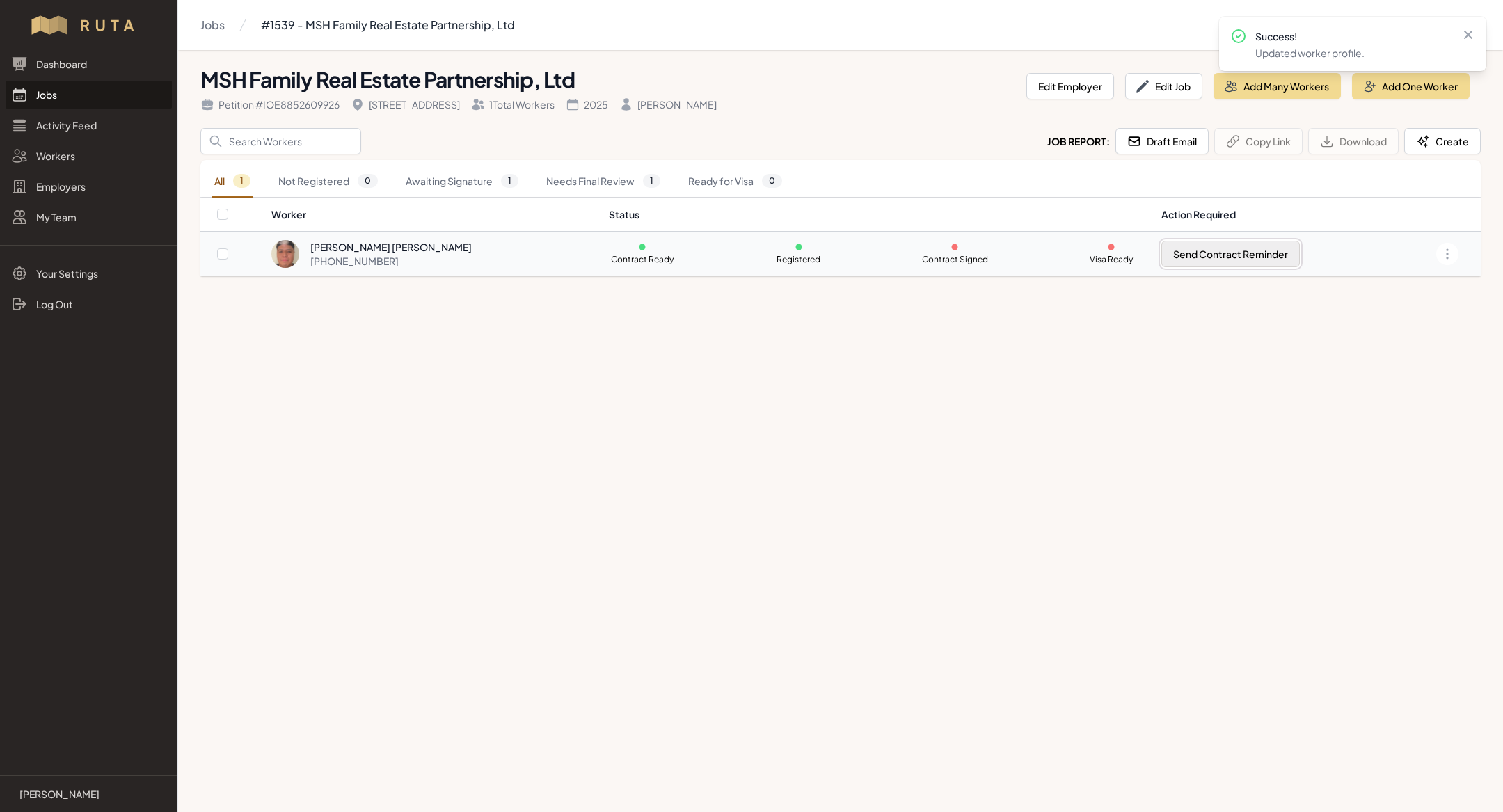
click at [1233, 247] on button "Send Contract Reminder" at bounding box center [1231, 254] width 139 height 27
checkbox input "true"
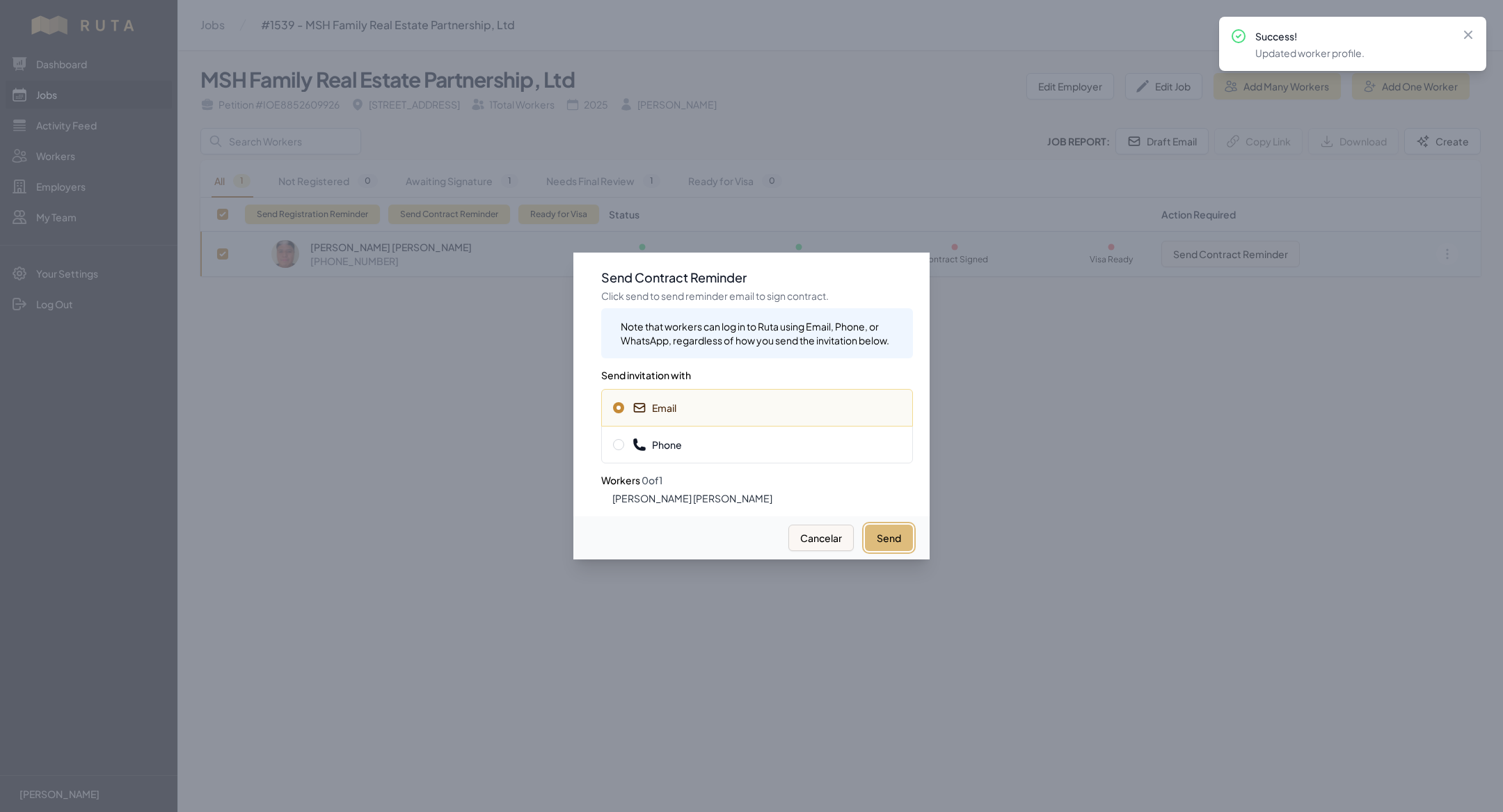
click at [888, 537] on button "Send" at bounding box center [889, 538] width 48 height 27
click at [455, 253] on div at bounding box center [751, 406] width 1503 height 812
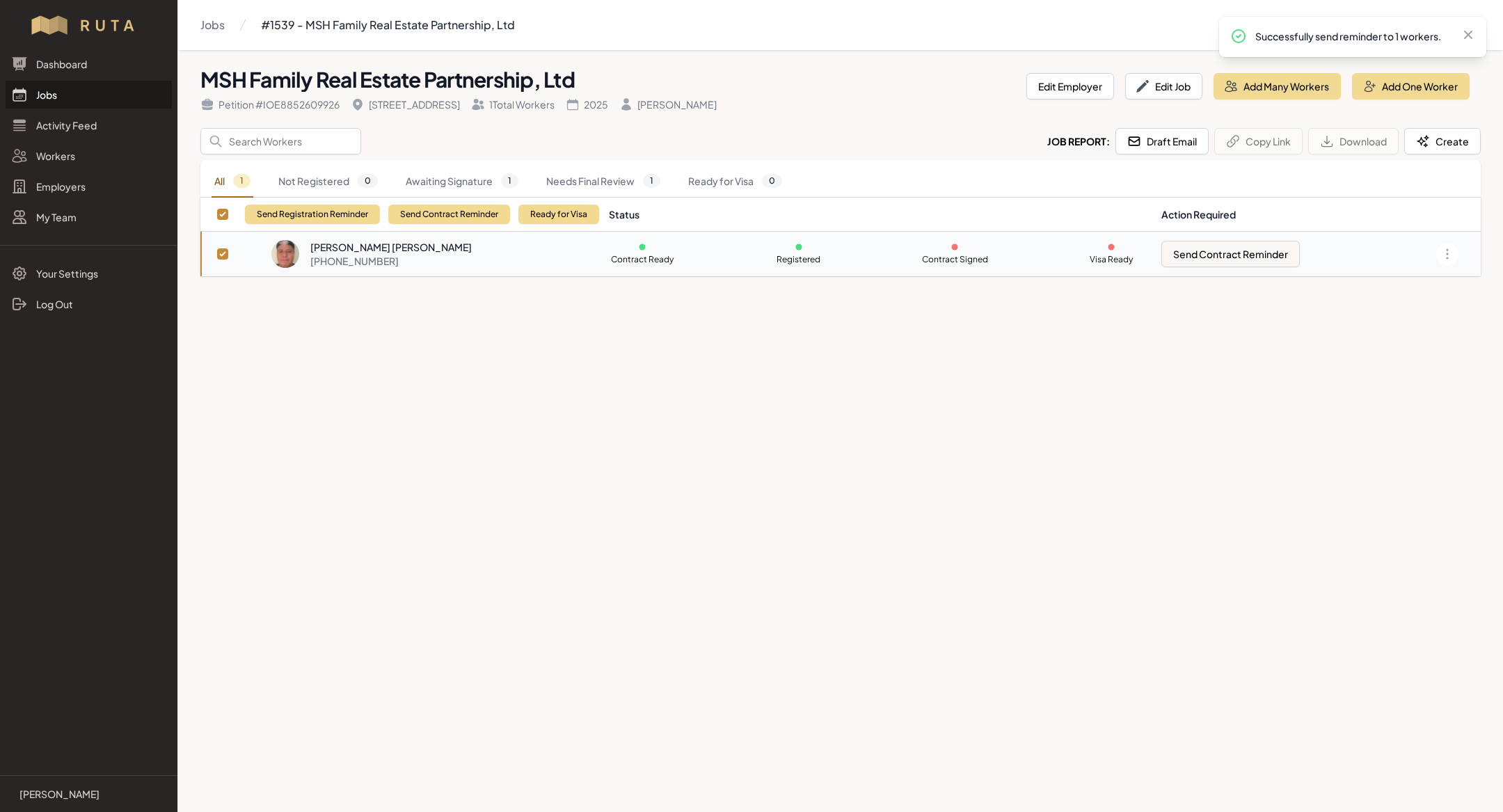
click at [455, 254] on div "[PHONE_NUMBER]" at bounding box center [391, 261] width 161 height 14
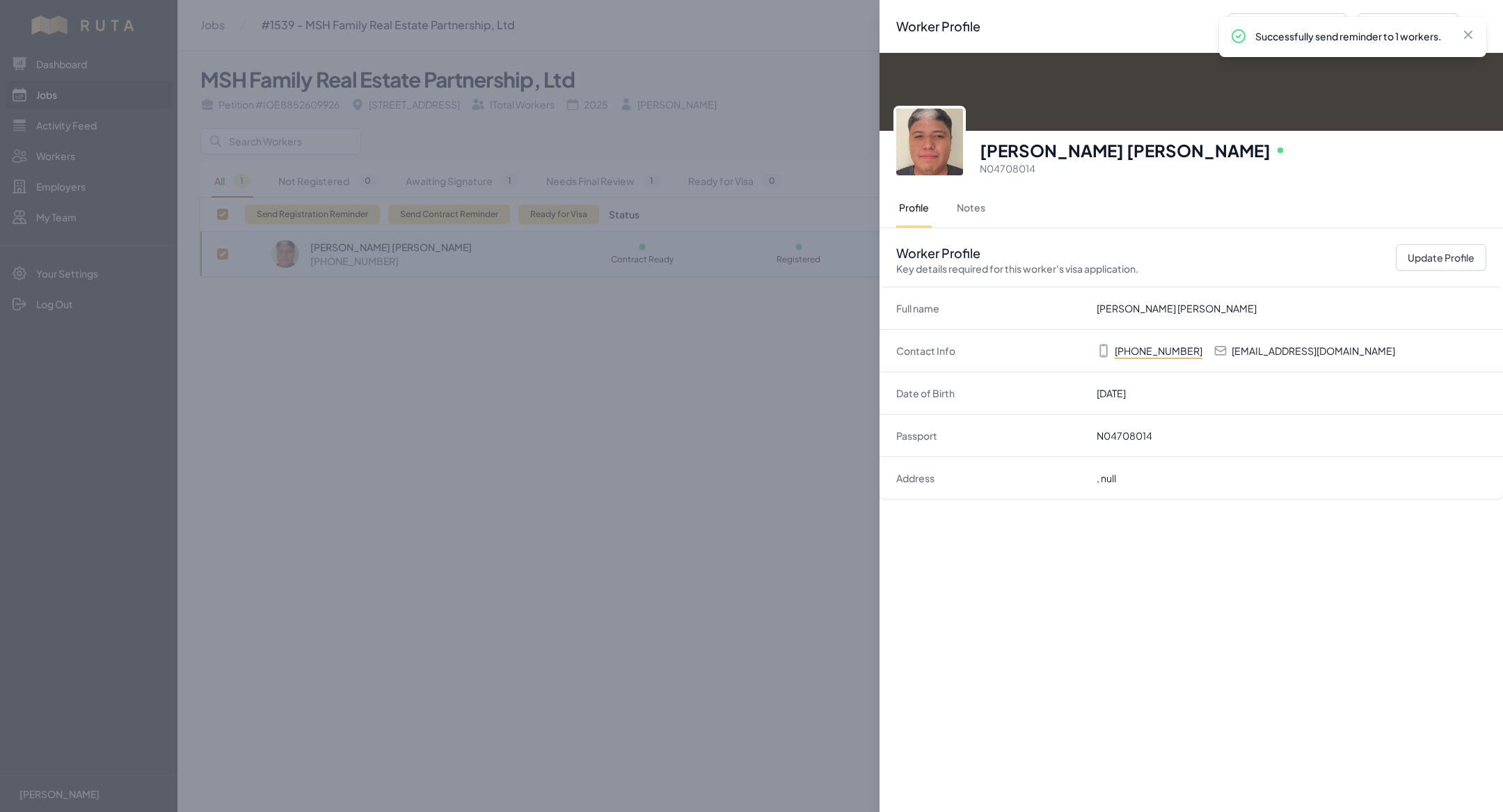
click at [1250, 341] on div "Contact Info [PHONE_NUMBER] [EMAIL_ADDRESS][DOMAIN_NAME]" at bounding box center [1191, 350] width 624 height 42
click at [1255, 350] on p "[EMAIL_ADDRESS][DOMAIN_NAME]" at bounding box center [1313, 351] width 164 height 14
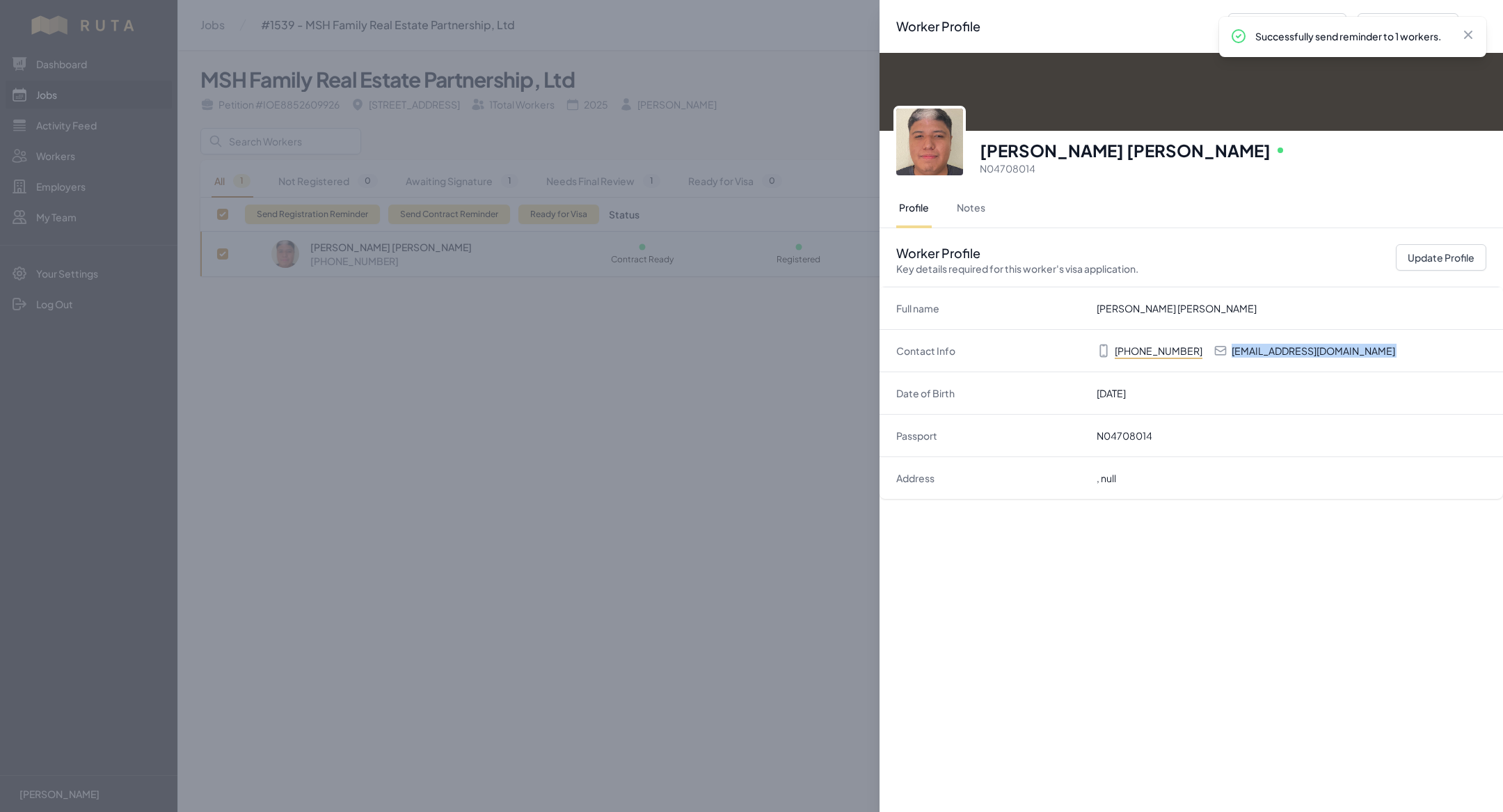
copy p "[EMAIL_ADDRESS][DOMAIN_NAME]"
click at [832, 395] on div "Worker Profile Previous Worker Next Worker Close panel [PERSON_NAME] [PERSON_NA…" at bounding box center [751, 406] width 1503 height 812
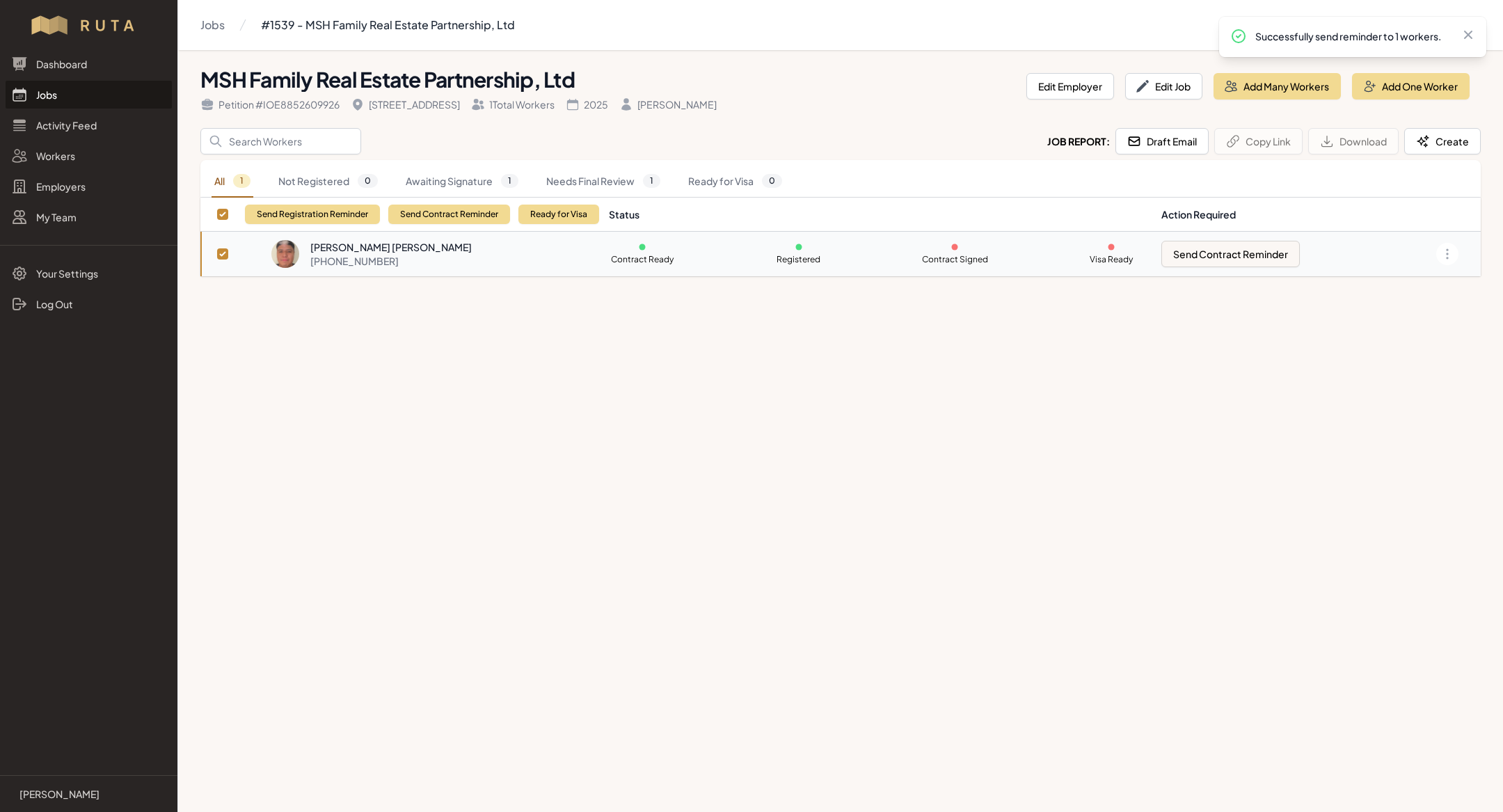
click at [96, 102] on link "Jobs" at bounding box center [88, 94] width 166 height 27
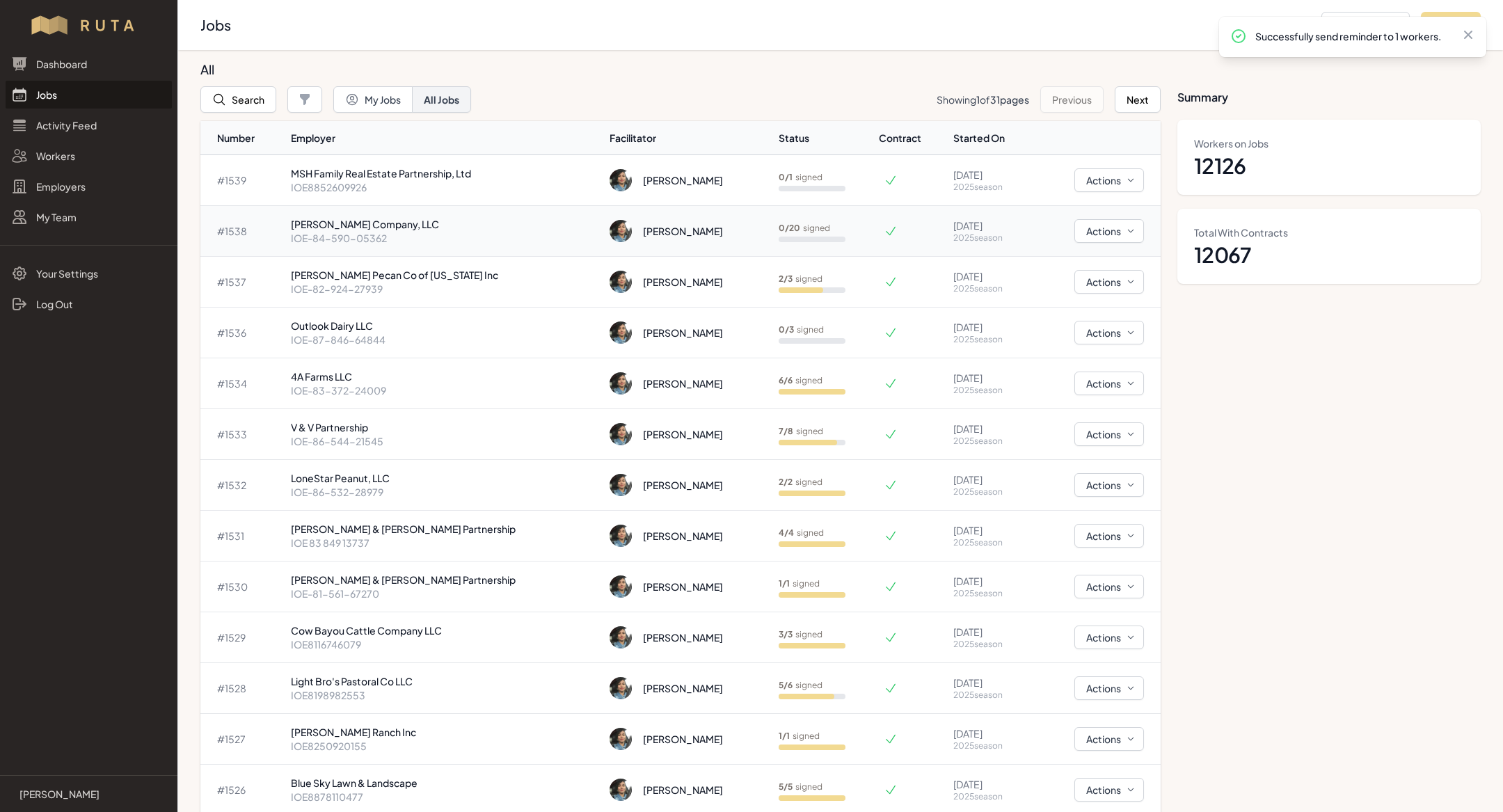
click at [419, 231] on p "IOE-84-590-05362" at bounding box center [445, 238] width 308 height 14
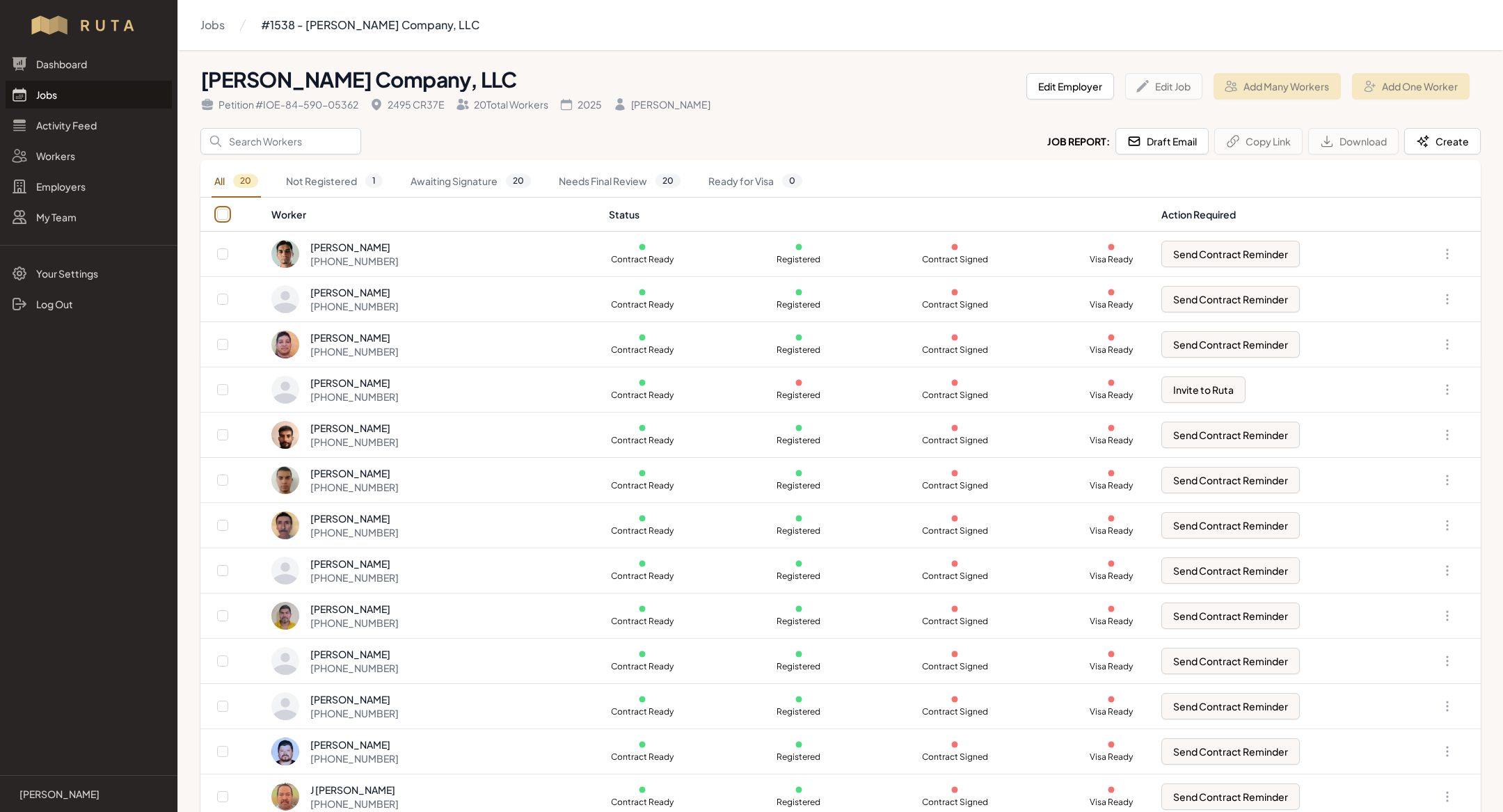
click at [222, 211] on input "checkbox" at bounding box center [222, 214] width 12 height 11
checkbox input "true"
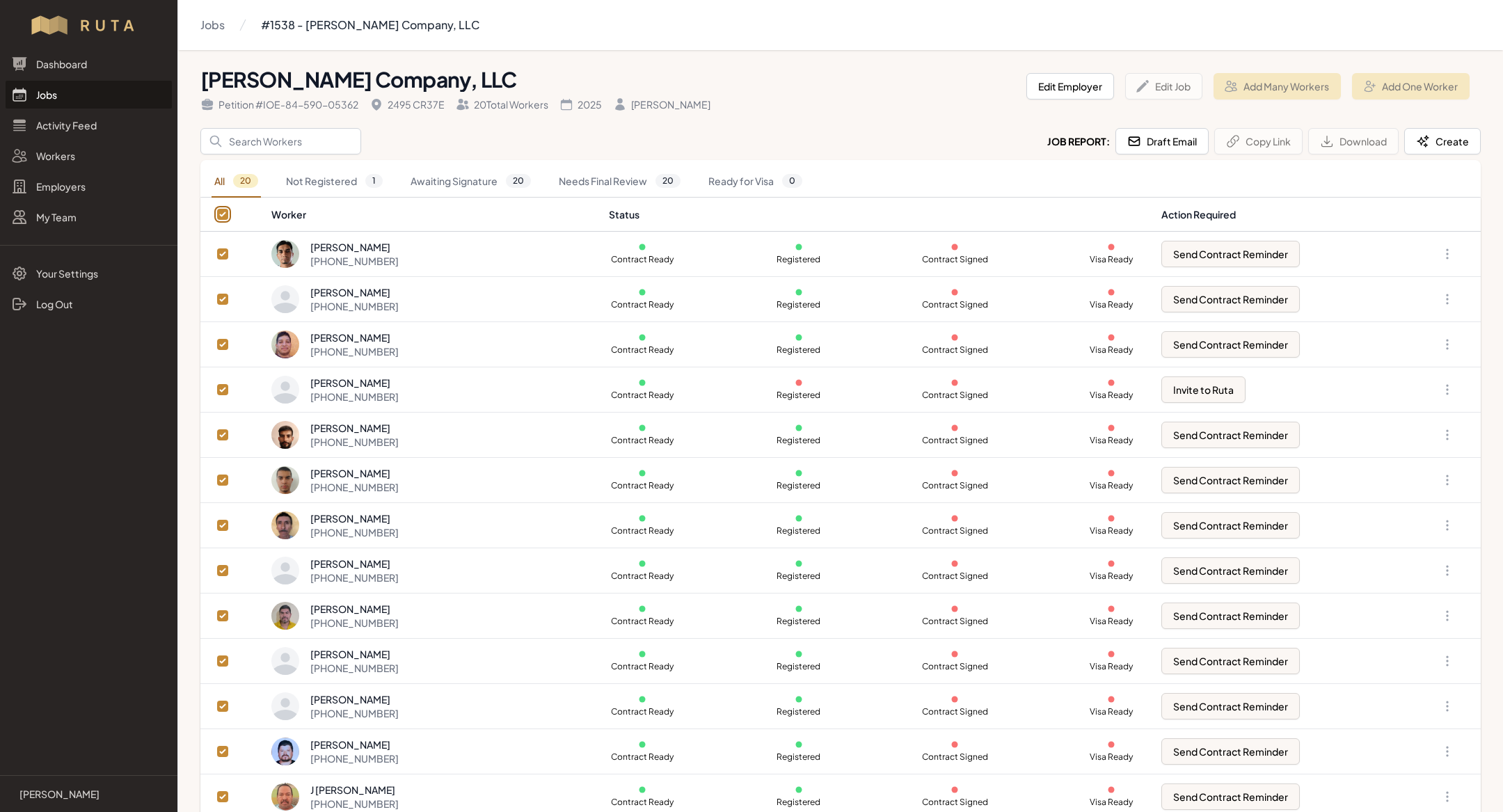
checkbox input "true"
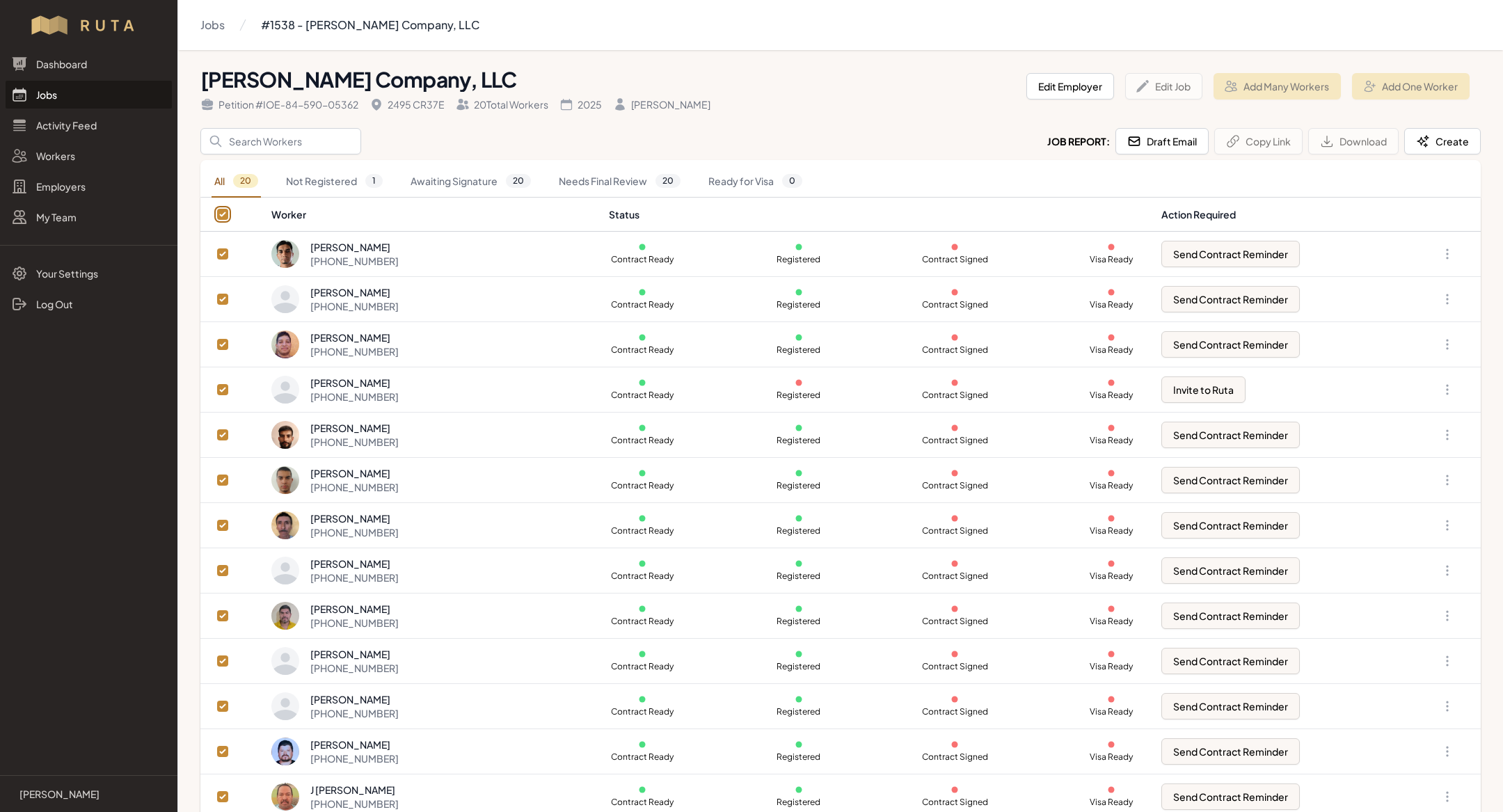
checkbox input "true"
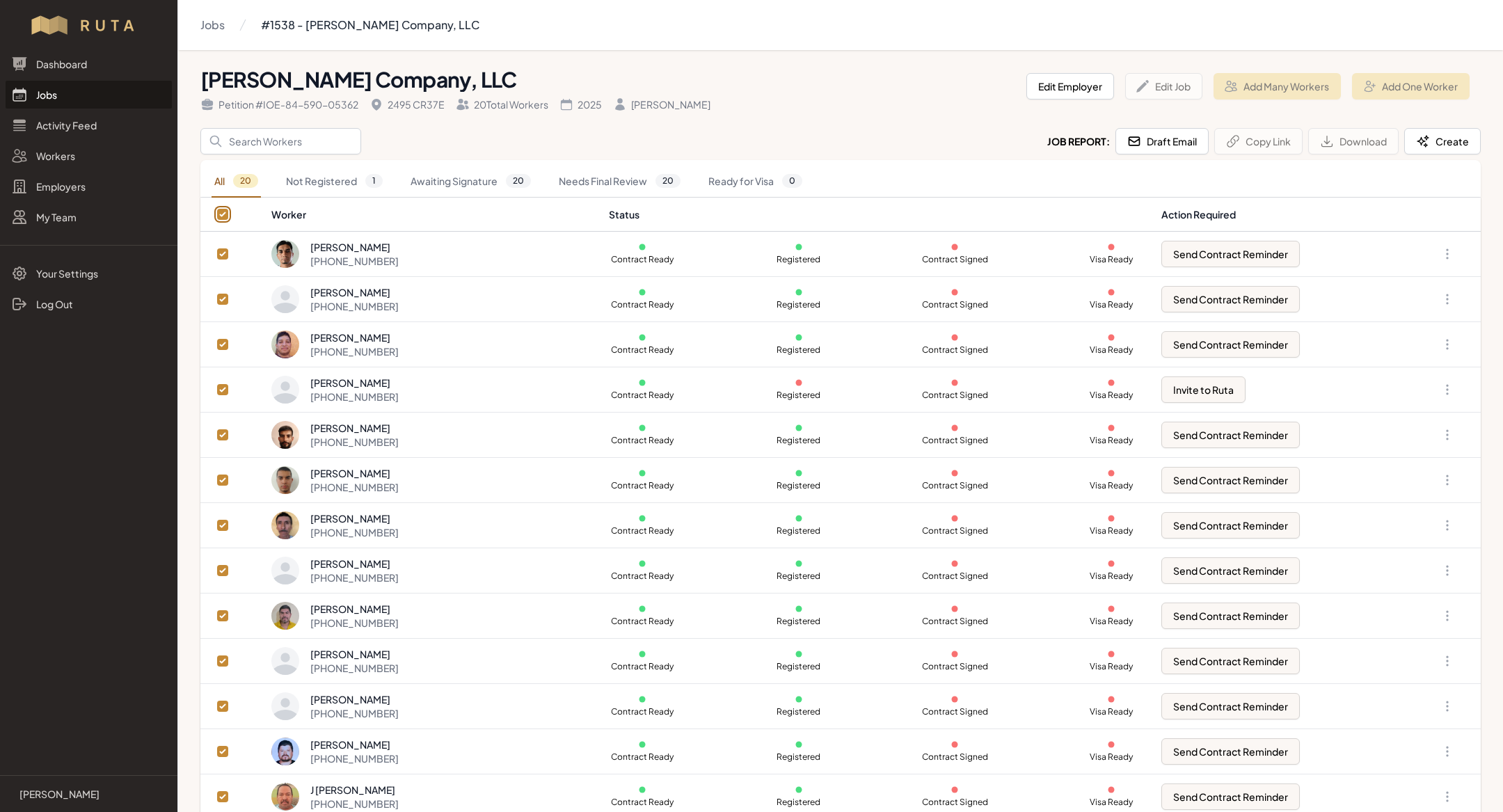
checkbox input "true"
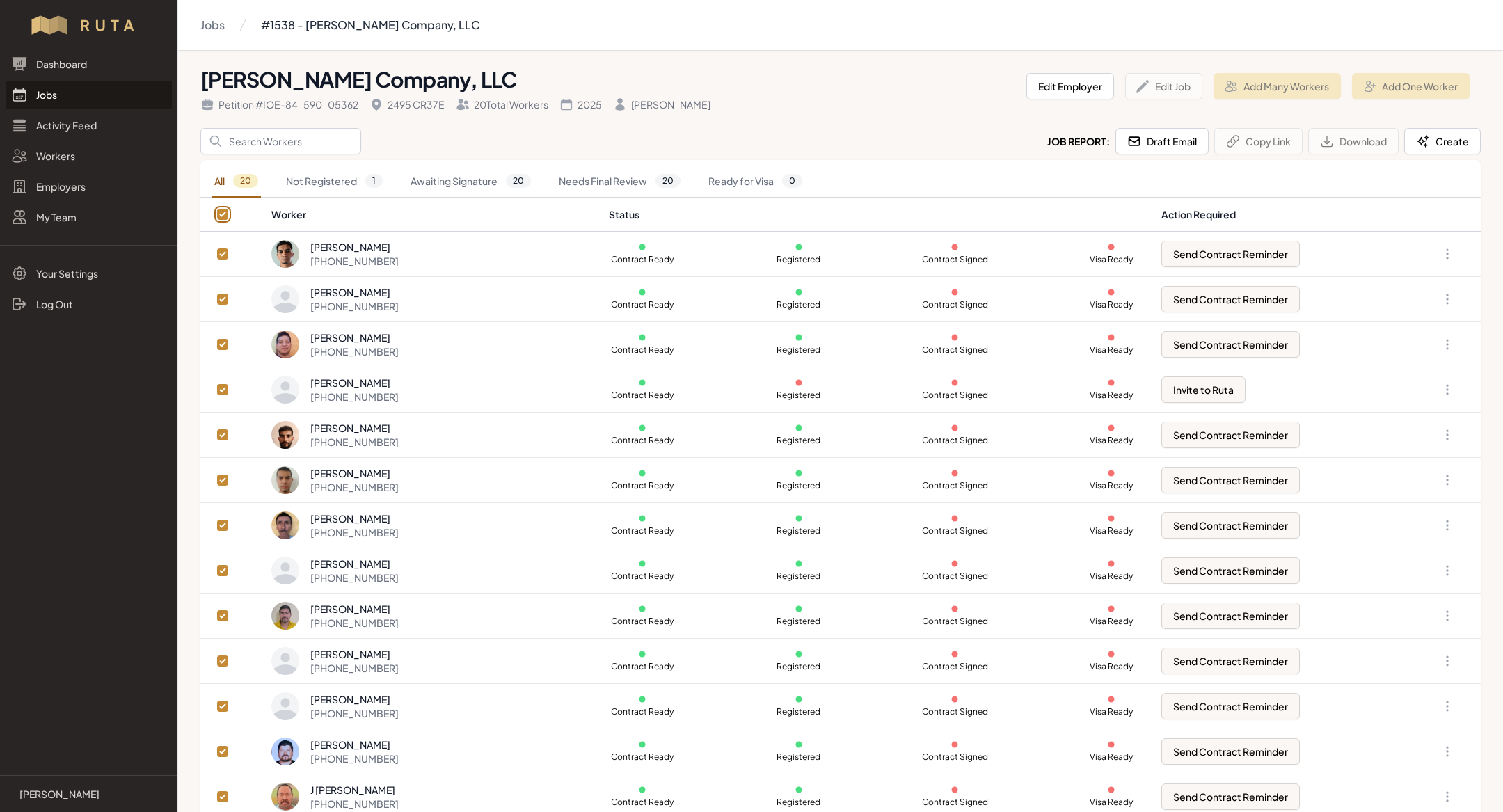
checkbox input "true"
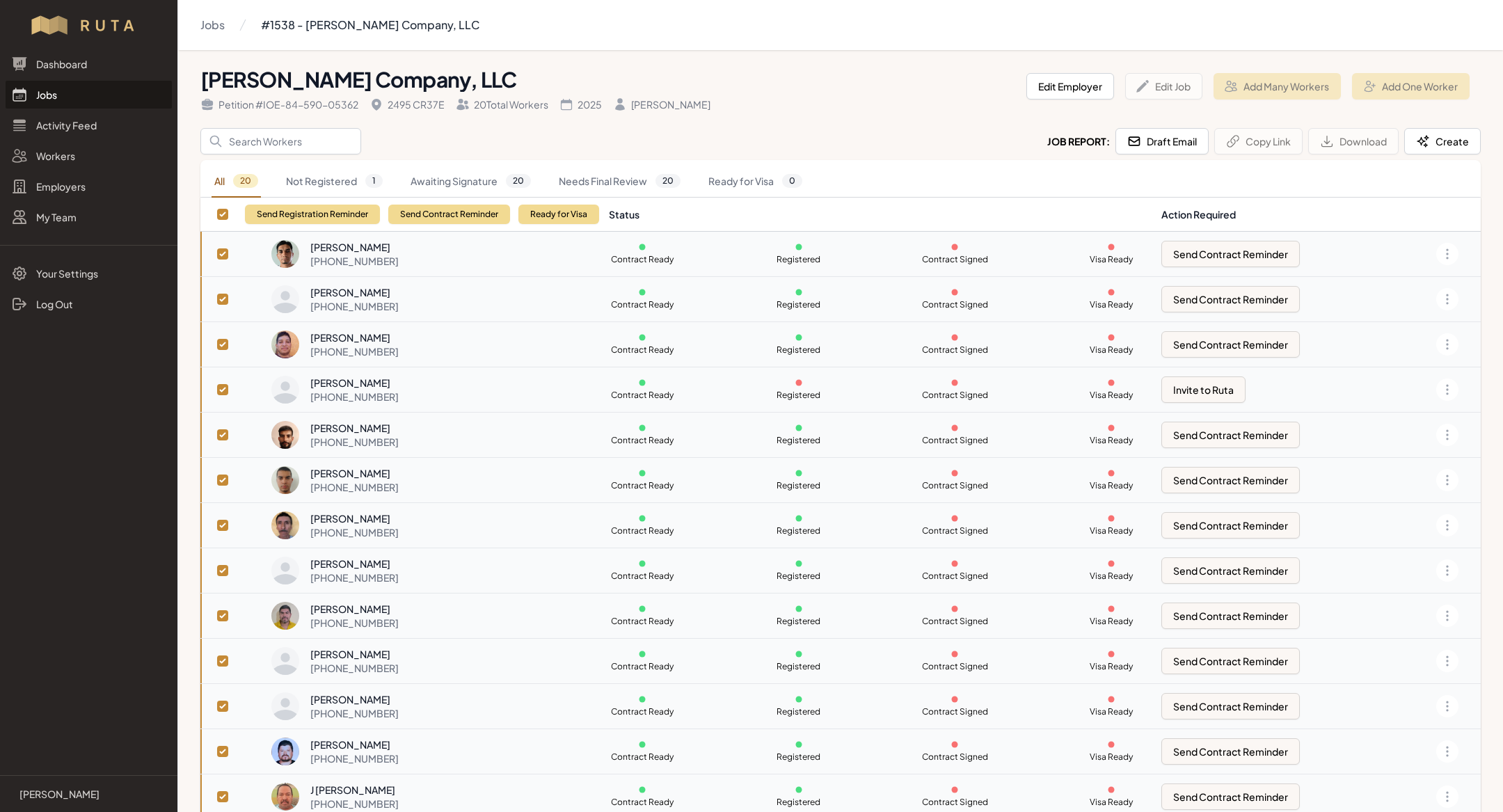
click at [393, 203] on div "Send Registration Reminder Send Contract Reminder Ready for Visa" at bounding box center [422, 214] width 354 height 34
click at [410, 216] on button "Send Contract Reminder" at bounding box center [449, 214] width 122 height 19
click at [226, 611] on input "checkbox" at bounding box center [222, 616] width 12 height 11
checkbox input "false"
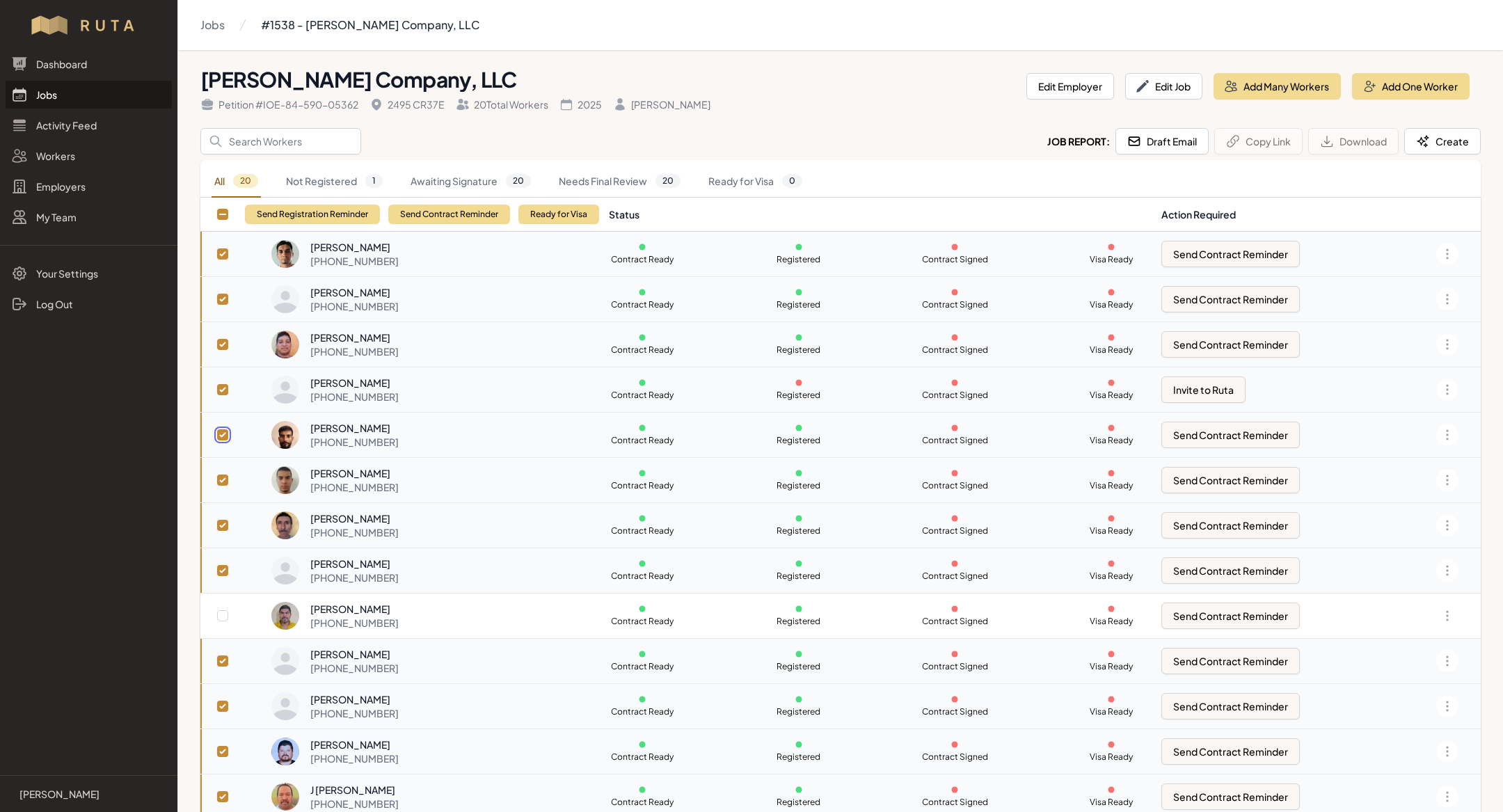
click at [220, 431] on input "checkbox" at bounding box center [222, 434] width 12 height 11
checkbox input "false"
click at [223, 389] on input "checkbox" at bounding box center [222, 389] width 12 height 11
checkbox input "false"
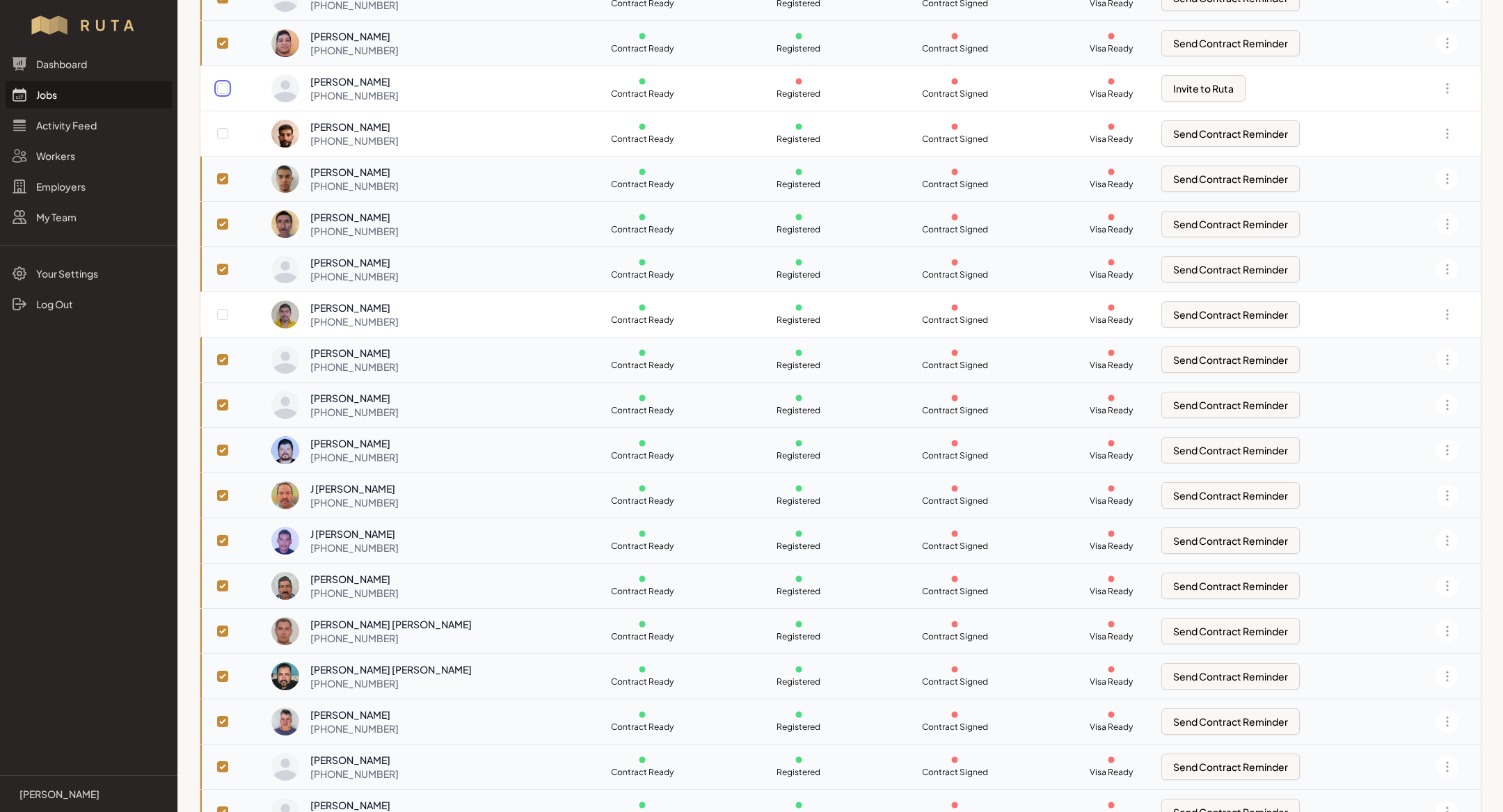
scroll to position [330, 0]
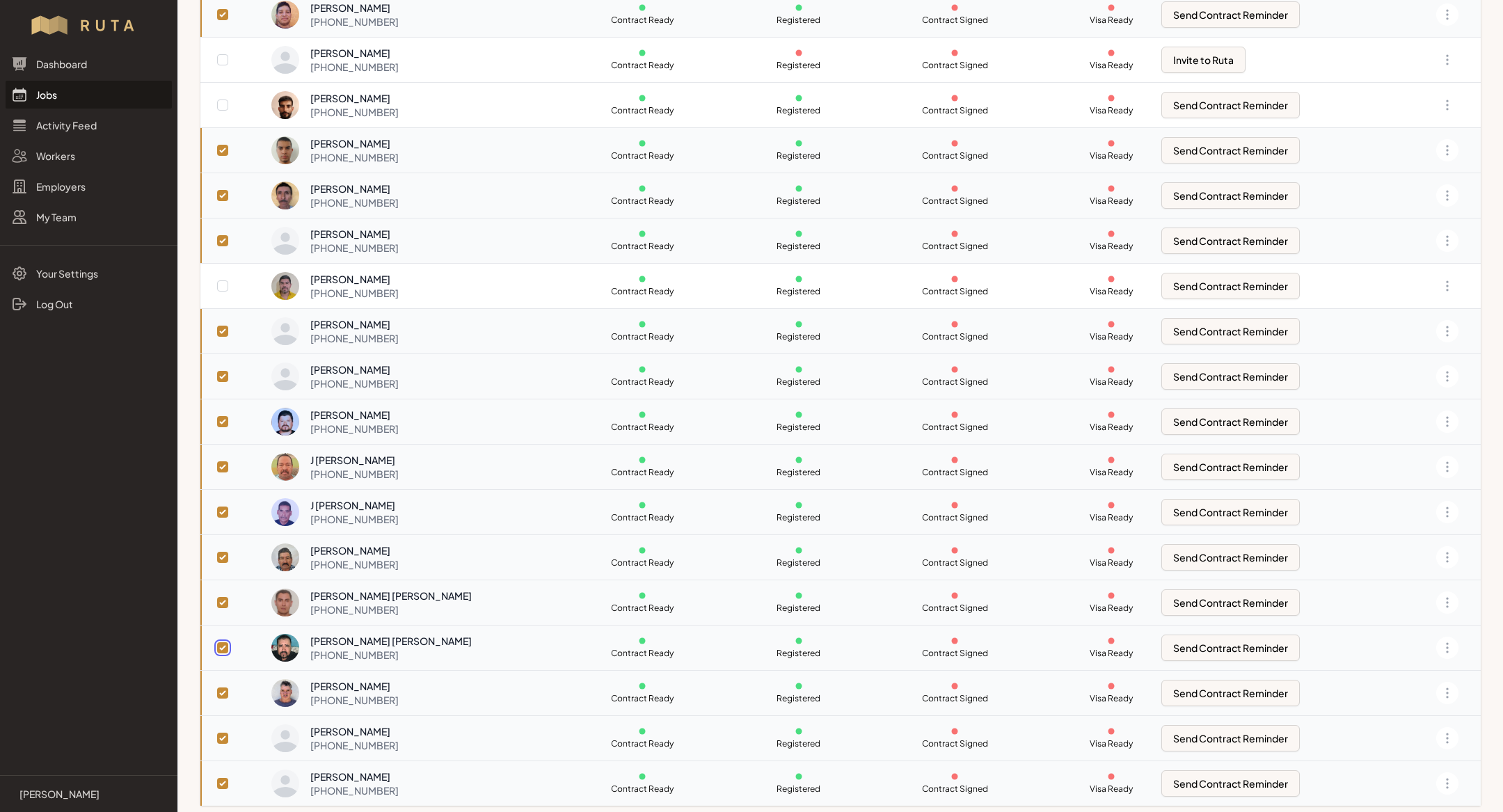
click at [223, 642] on input "checkbox" at bounding box center [222, 647] width 12 height 11
checkbox input "false"
click at [220, 687] on input "checkbox" at bounding box center [222, 693] width 12 height 11
checkbox input "false"
click at [220, 732] on input "checkbox" at bounding box center [222, 738] width 12 height 11
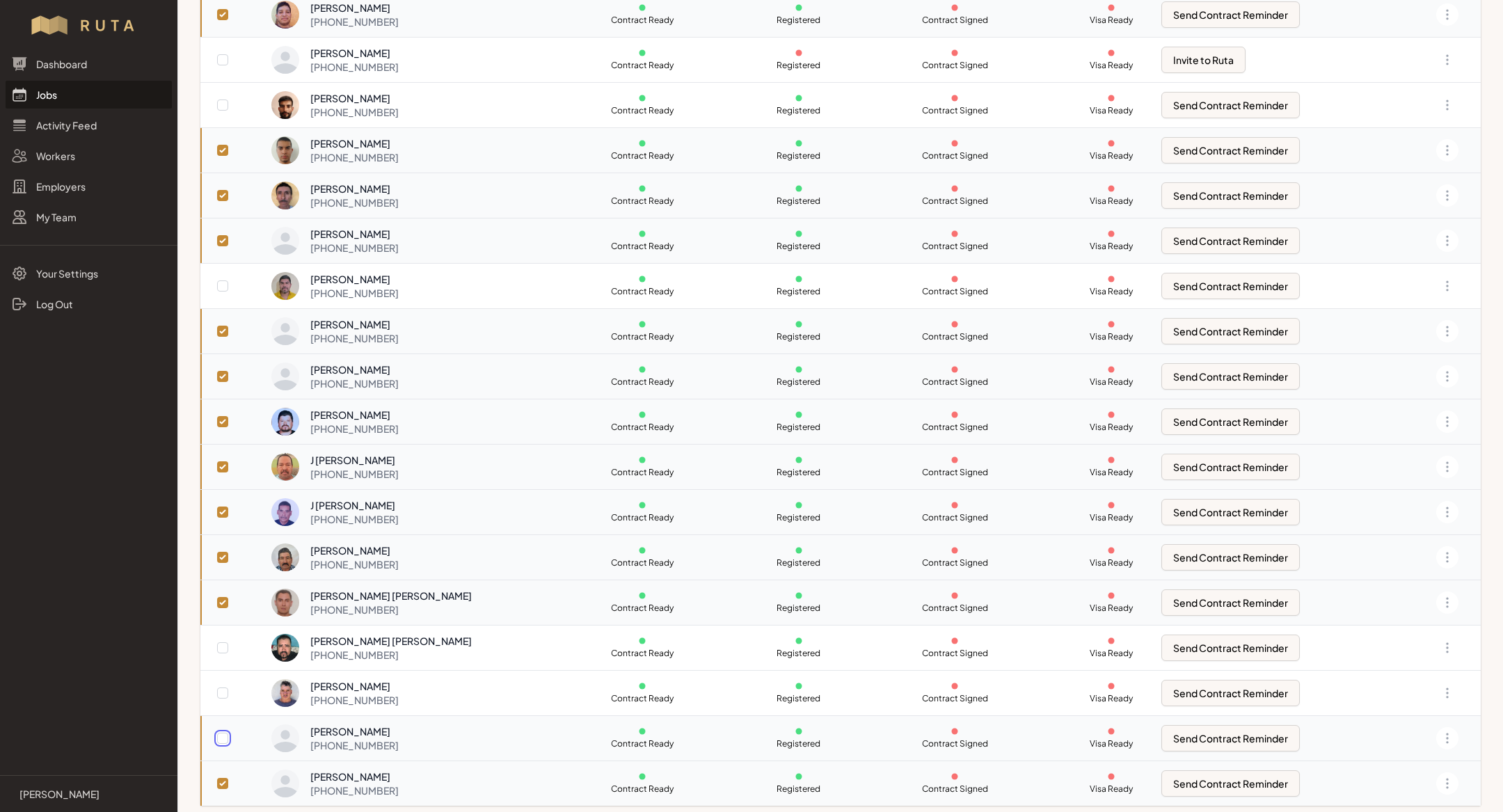
checkbox input "false"
click at [226, 778] on input "checkbox" at bounding box center [222, 783] width 12 height 11
checkbox input "false"
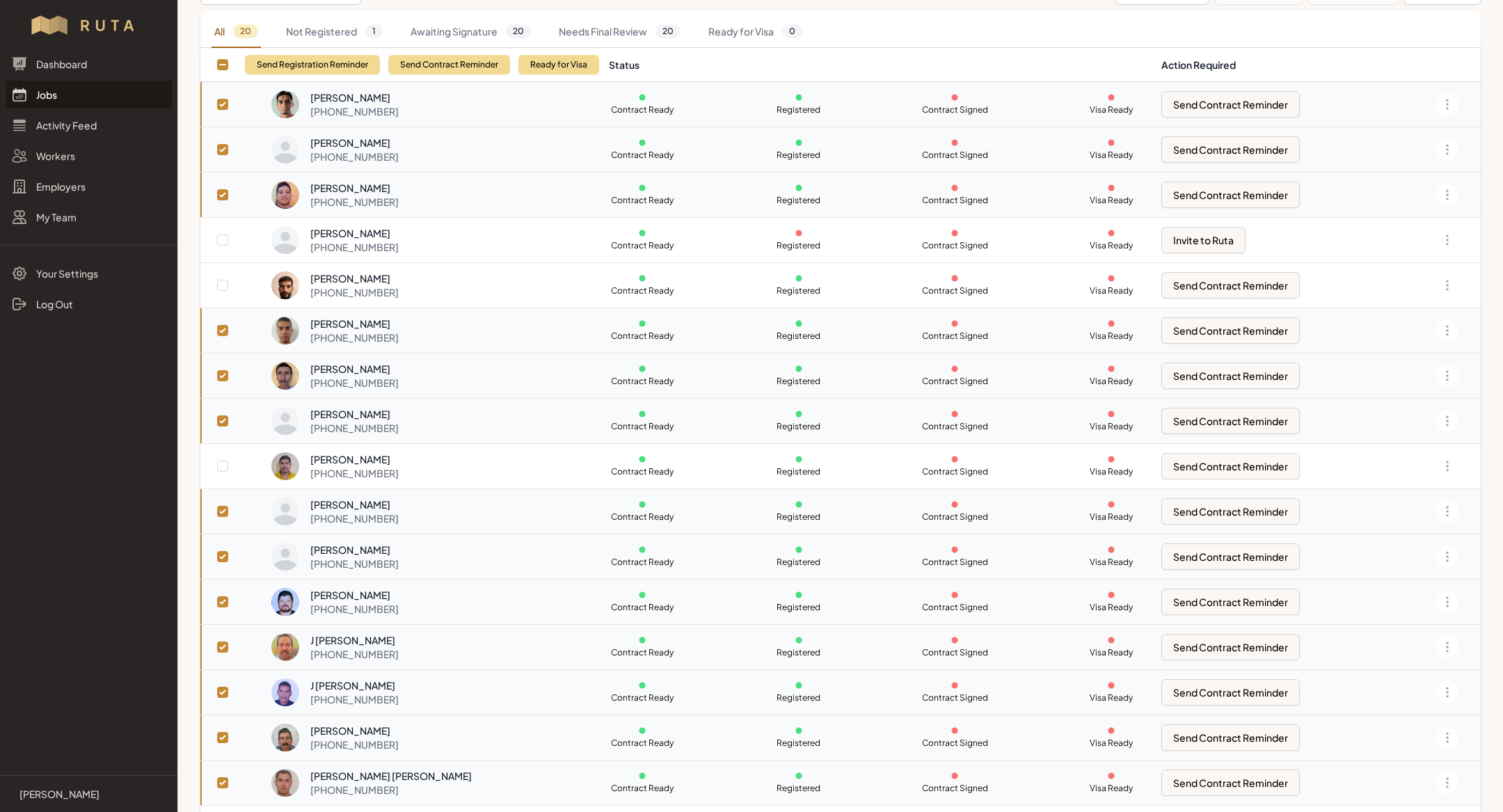
scroll to position [0, 0]
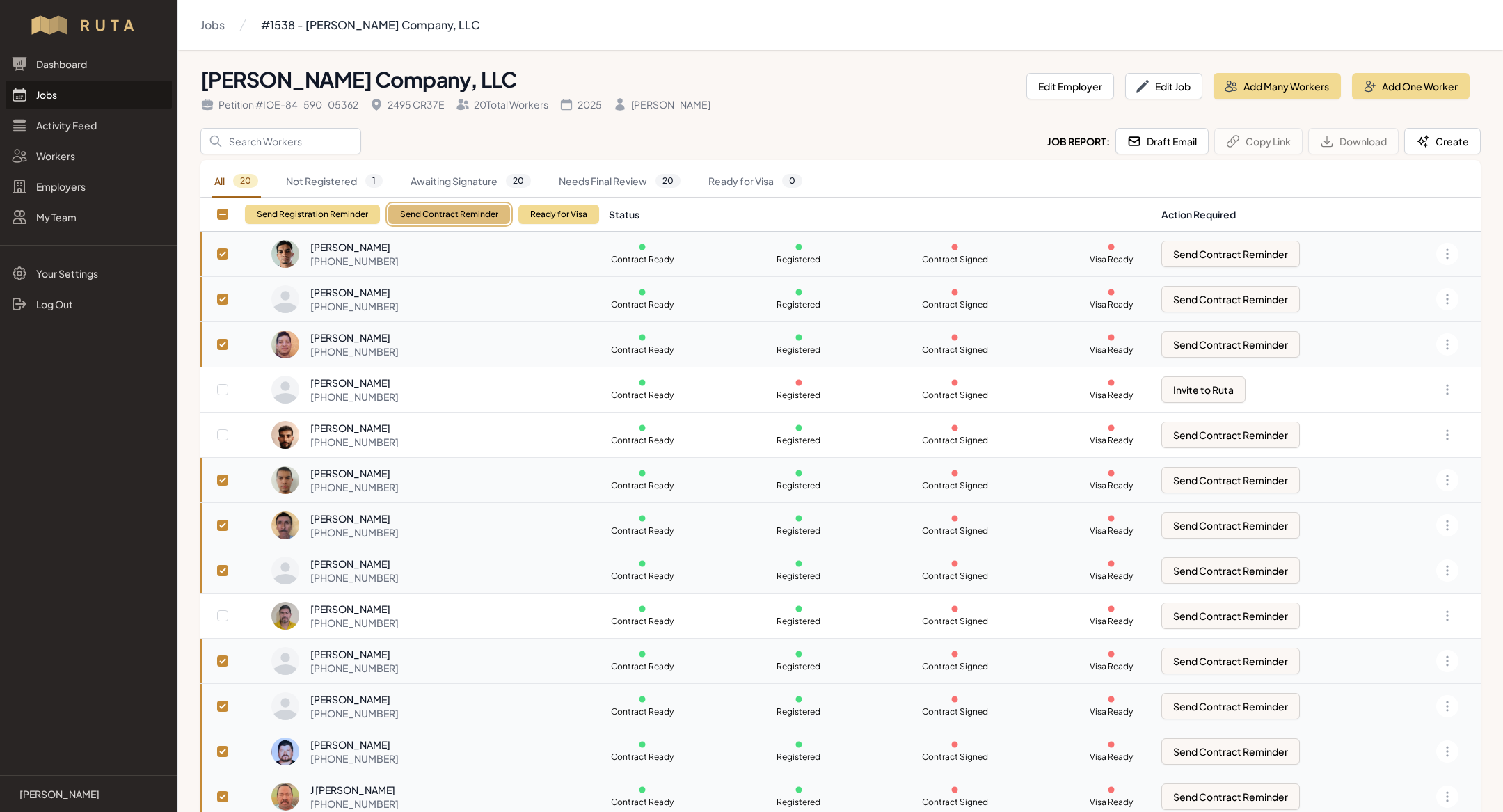
click at [425, 223] on button "Send Contract Reminder" at bounding box center [449, 214] width 122 height 19
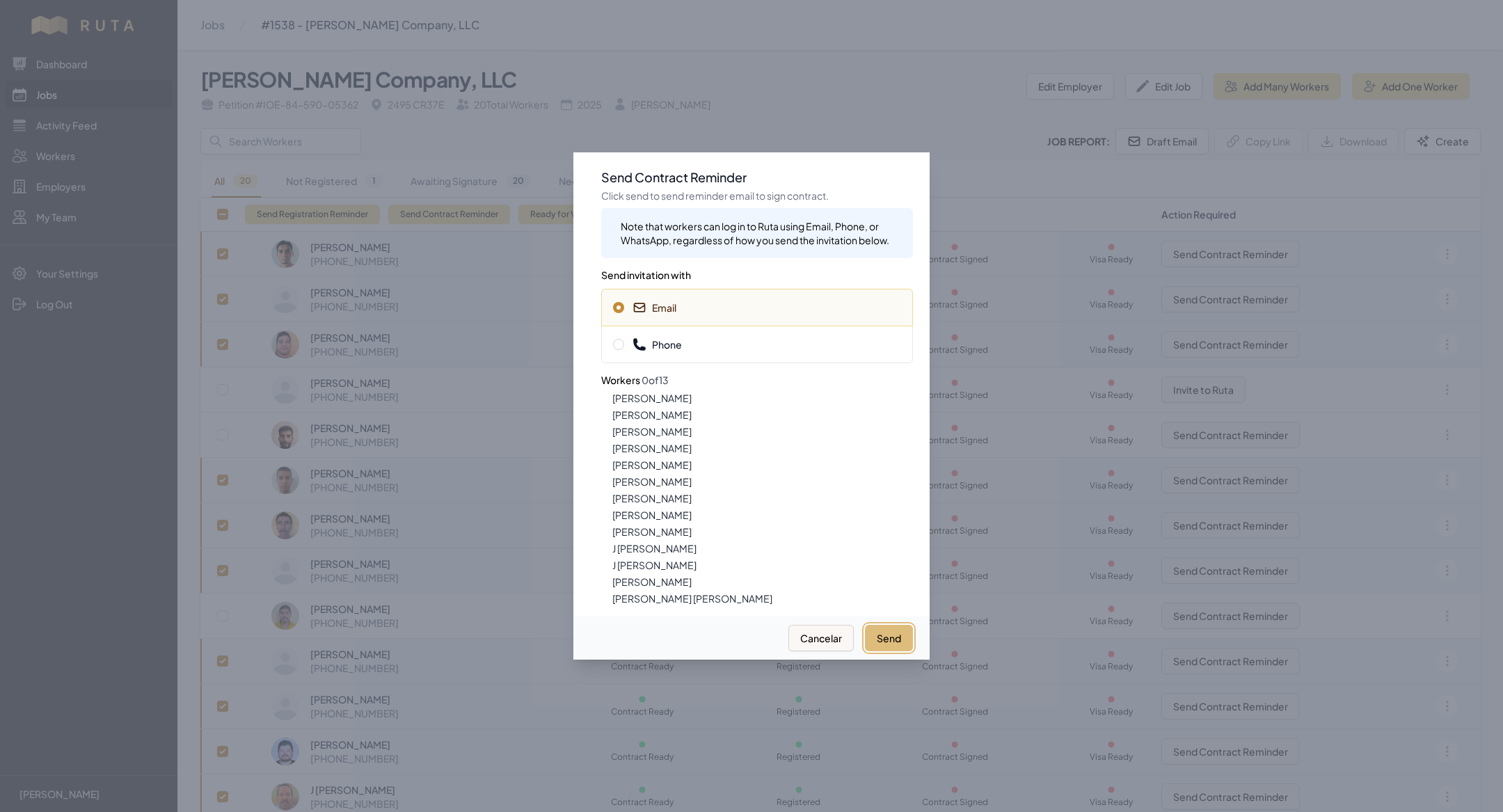
click at [901, 640] on button "Send" at bounding box center [889, 638] width 48 height 27
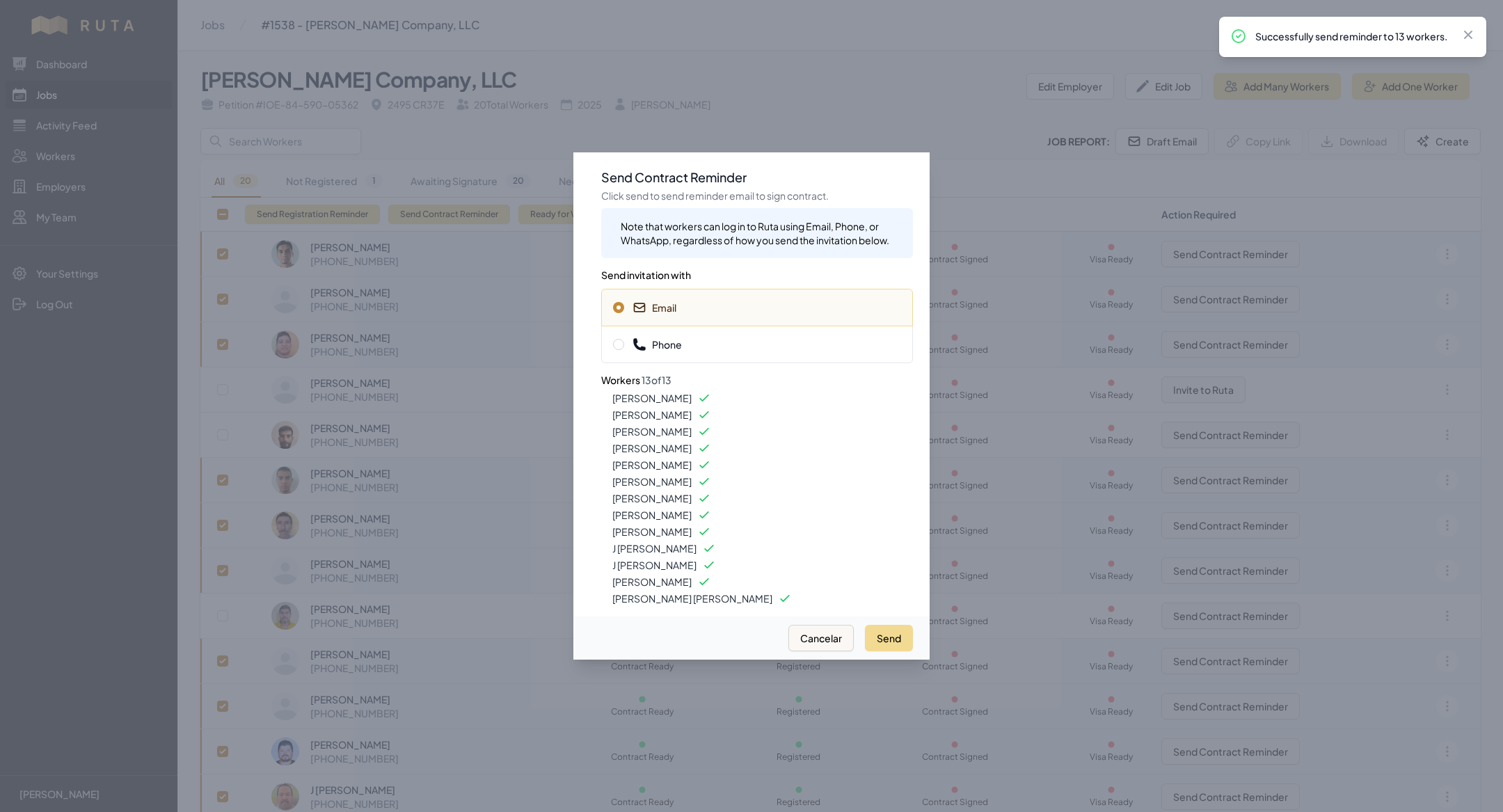
click at [666, 347] on span "Phone" at bounding box center [657, 344] width 50 height 14
click at [886, 640] on button "Send" at bounding box center [889, 638] width 48 height 27
click at [480, 96] on div at bounding box center [751, 406] width 1503 height 812
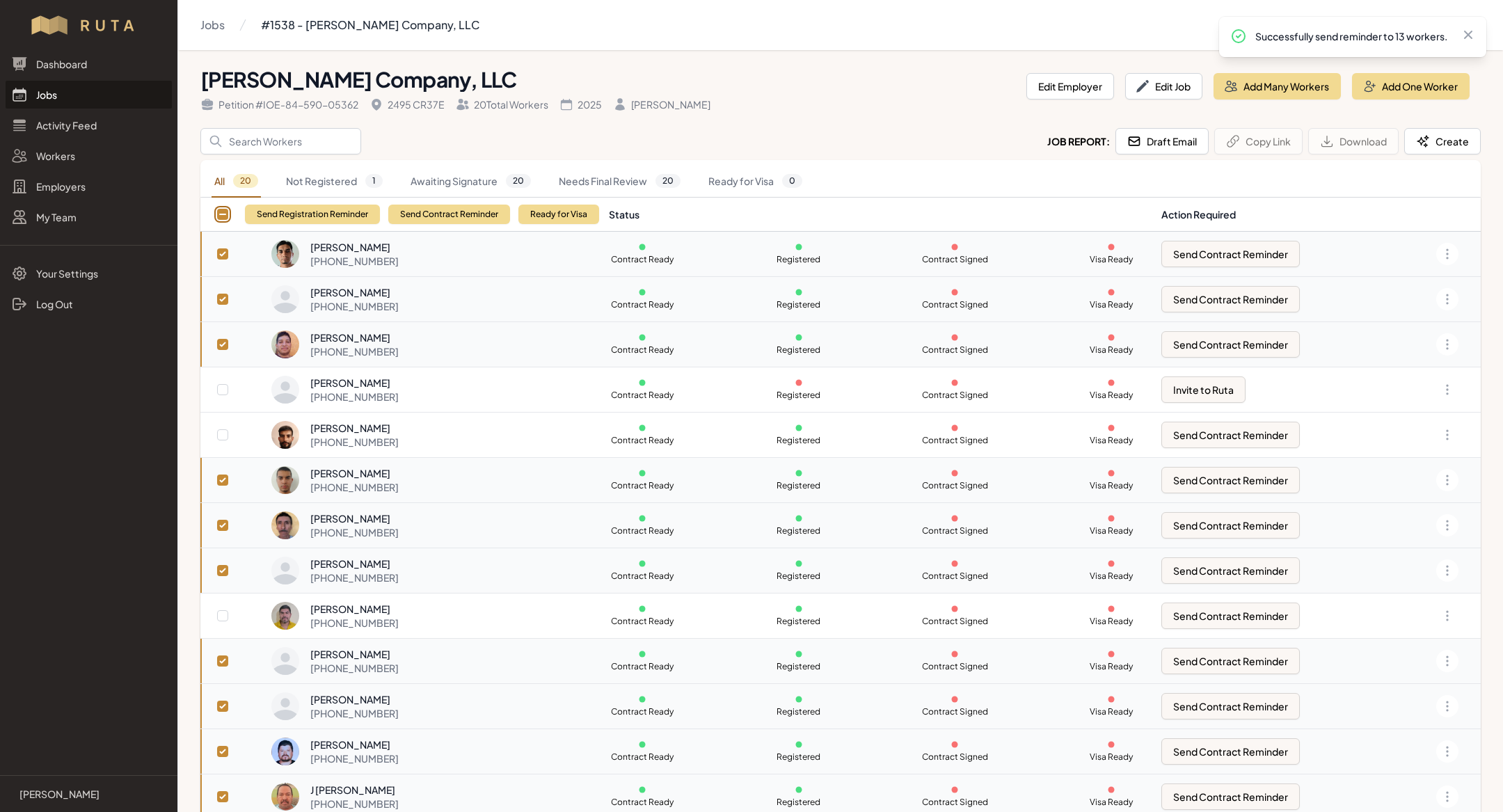
click at [226, 216] on input "checkbox" at bounding box center [222, 214] width 12 height 11
checkbox input "false"
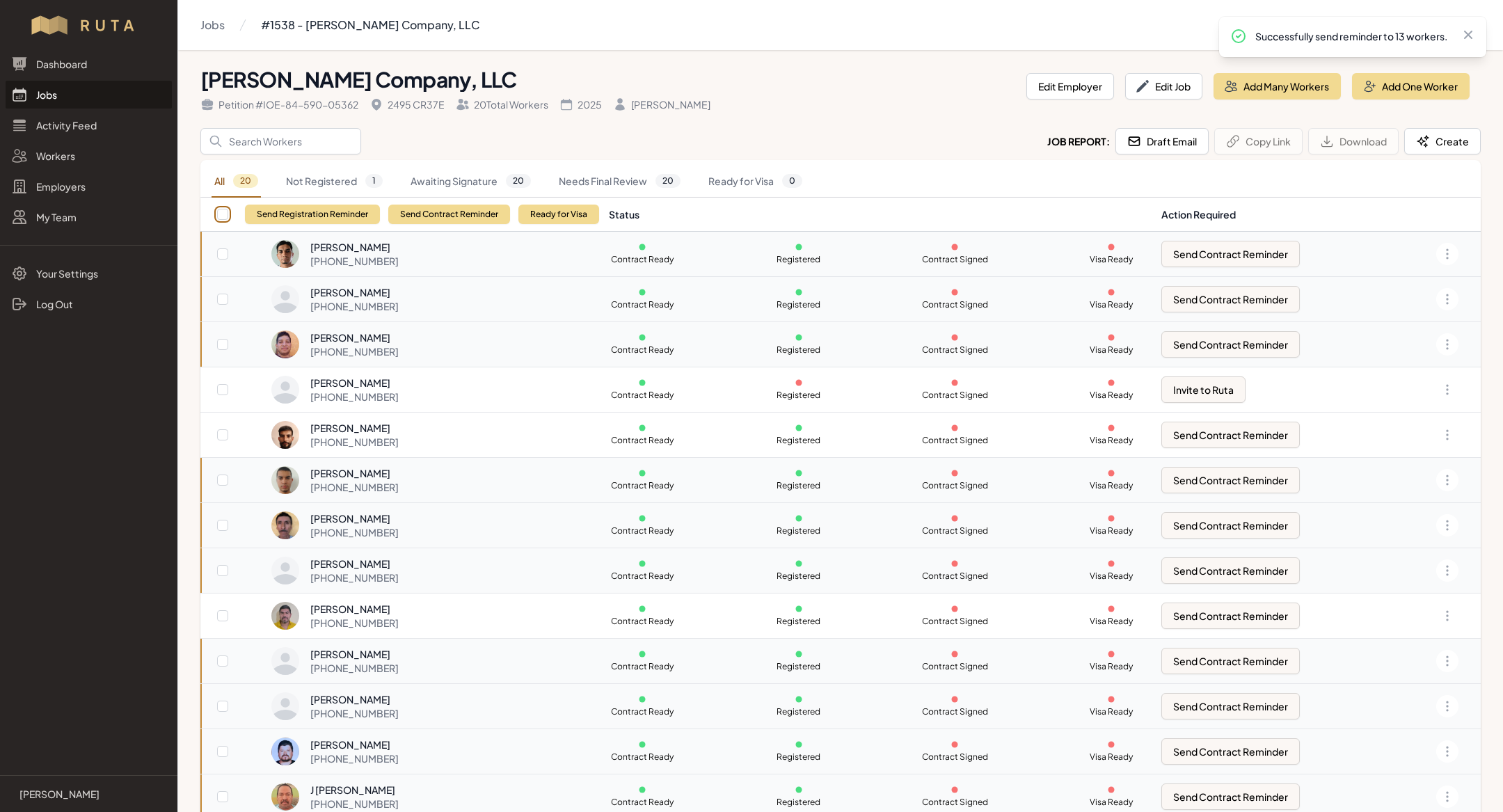
checkbox input "false"
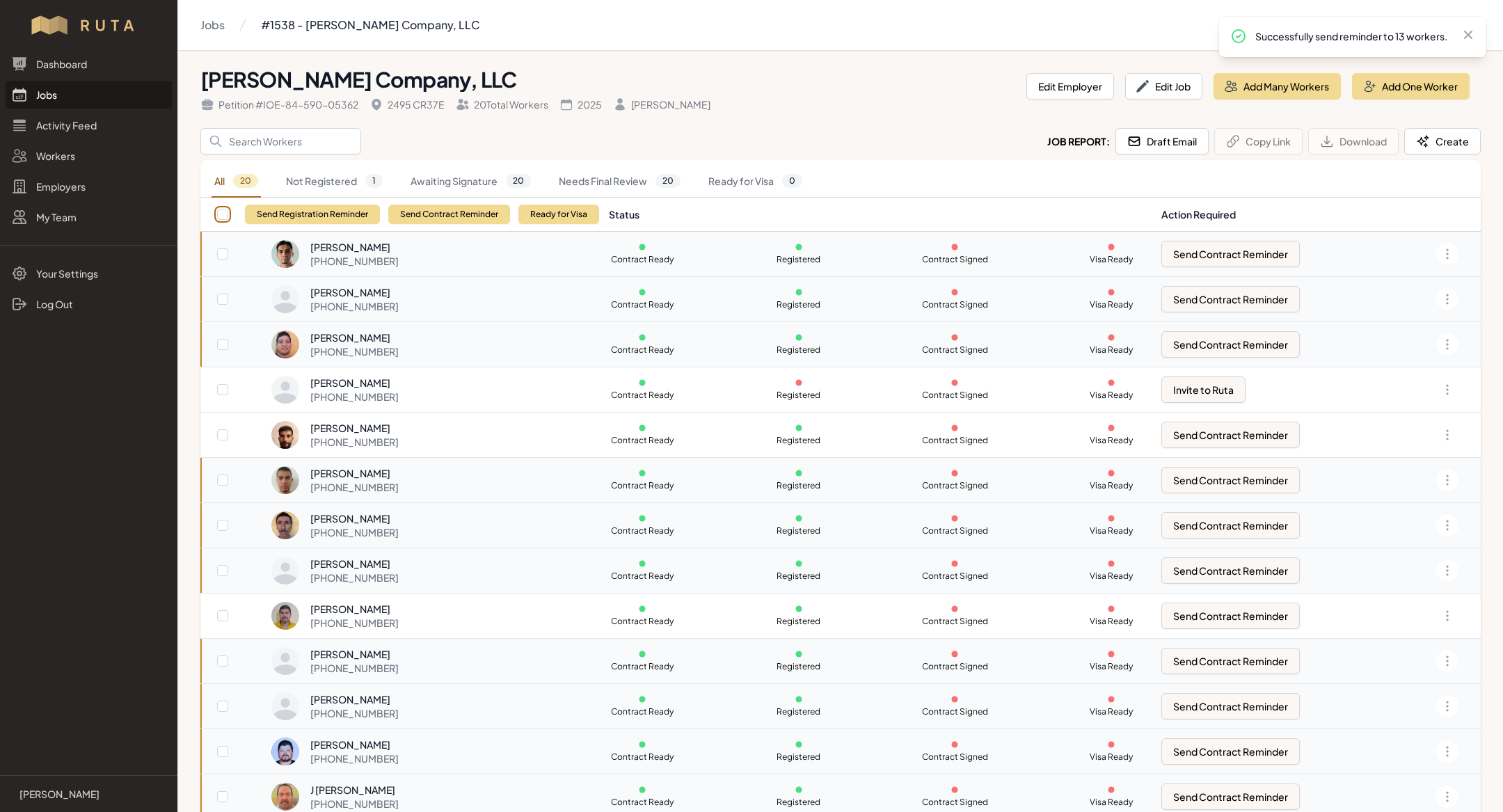
checkbox input "false"
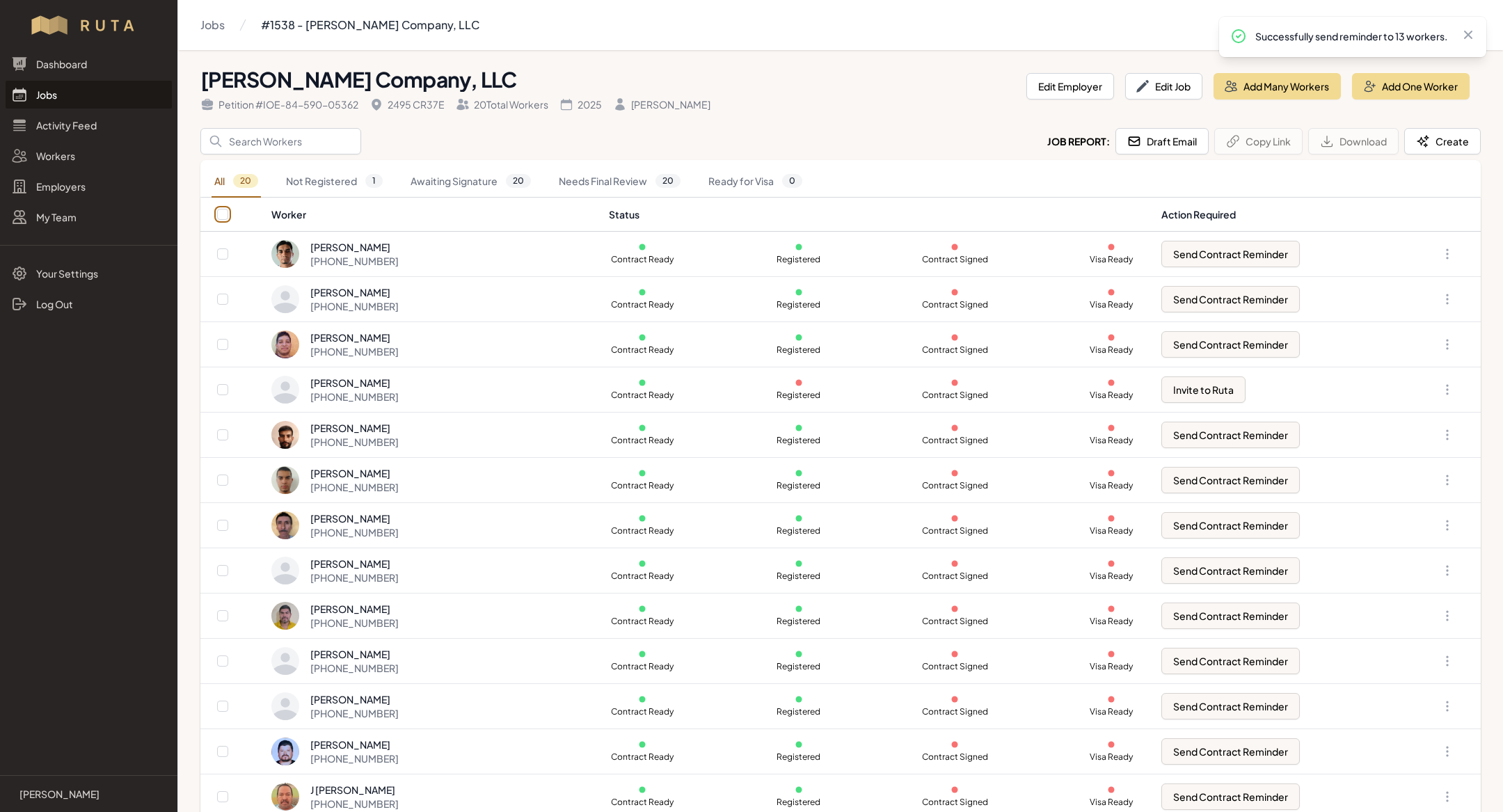
click at [226, 216] on input "checkbox" at bounding box center [222, 214] width 12 height 11
checkbox input "true"
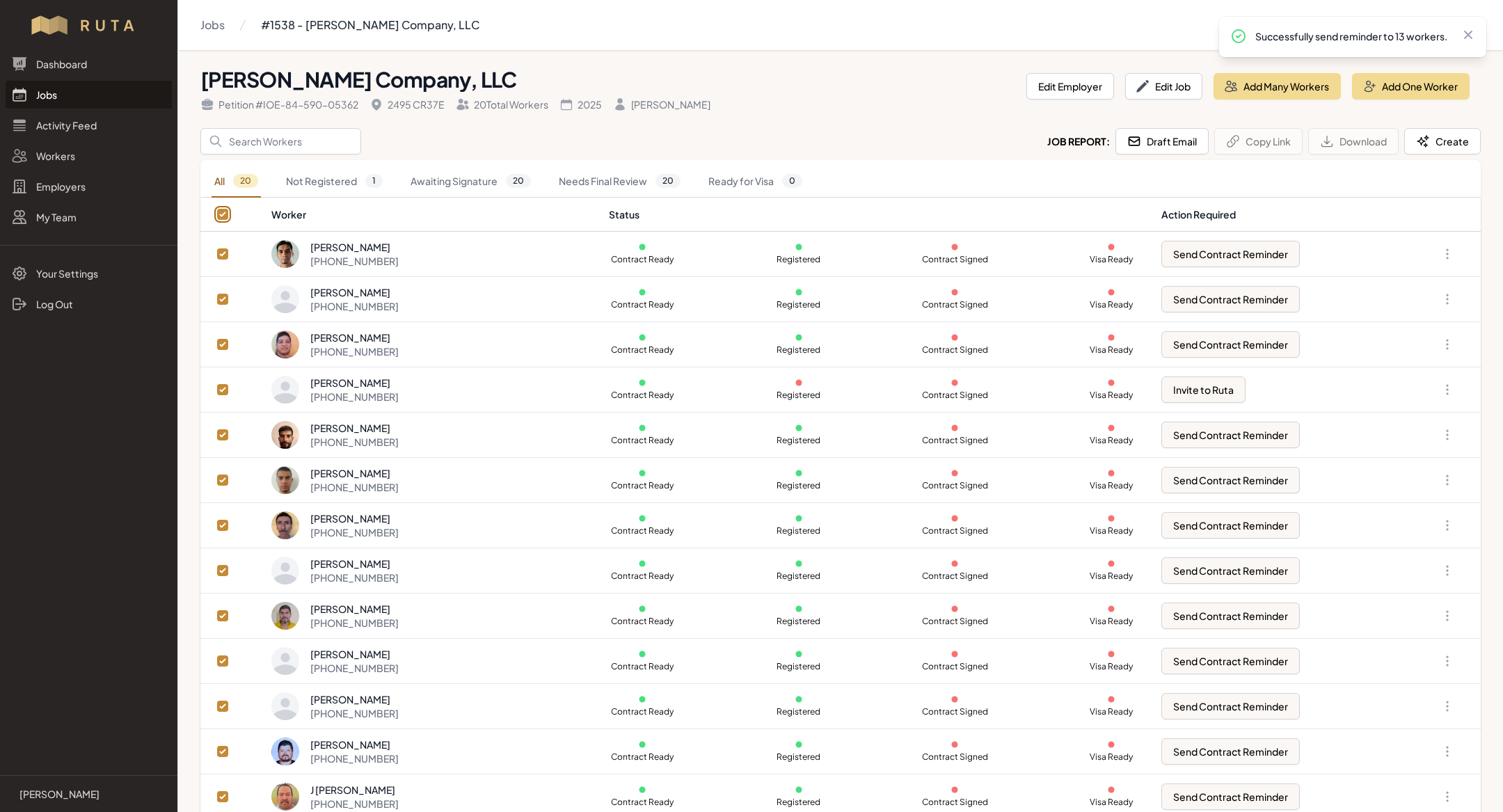
checkbox input "true"
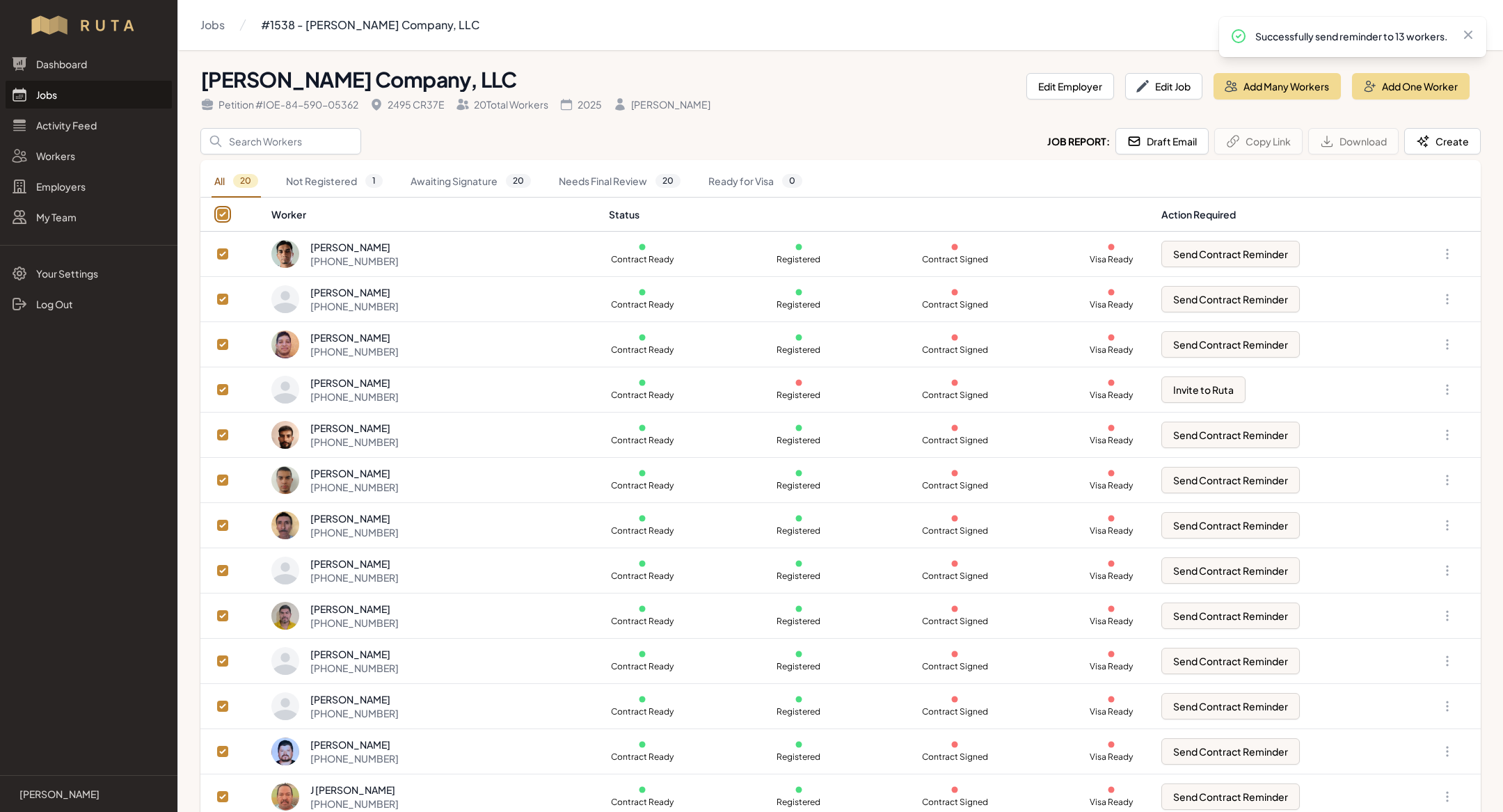
checkbox input "true"
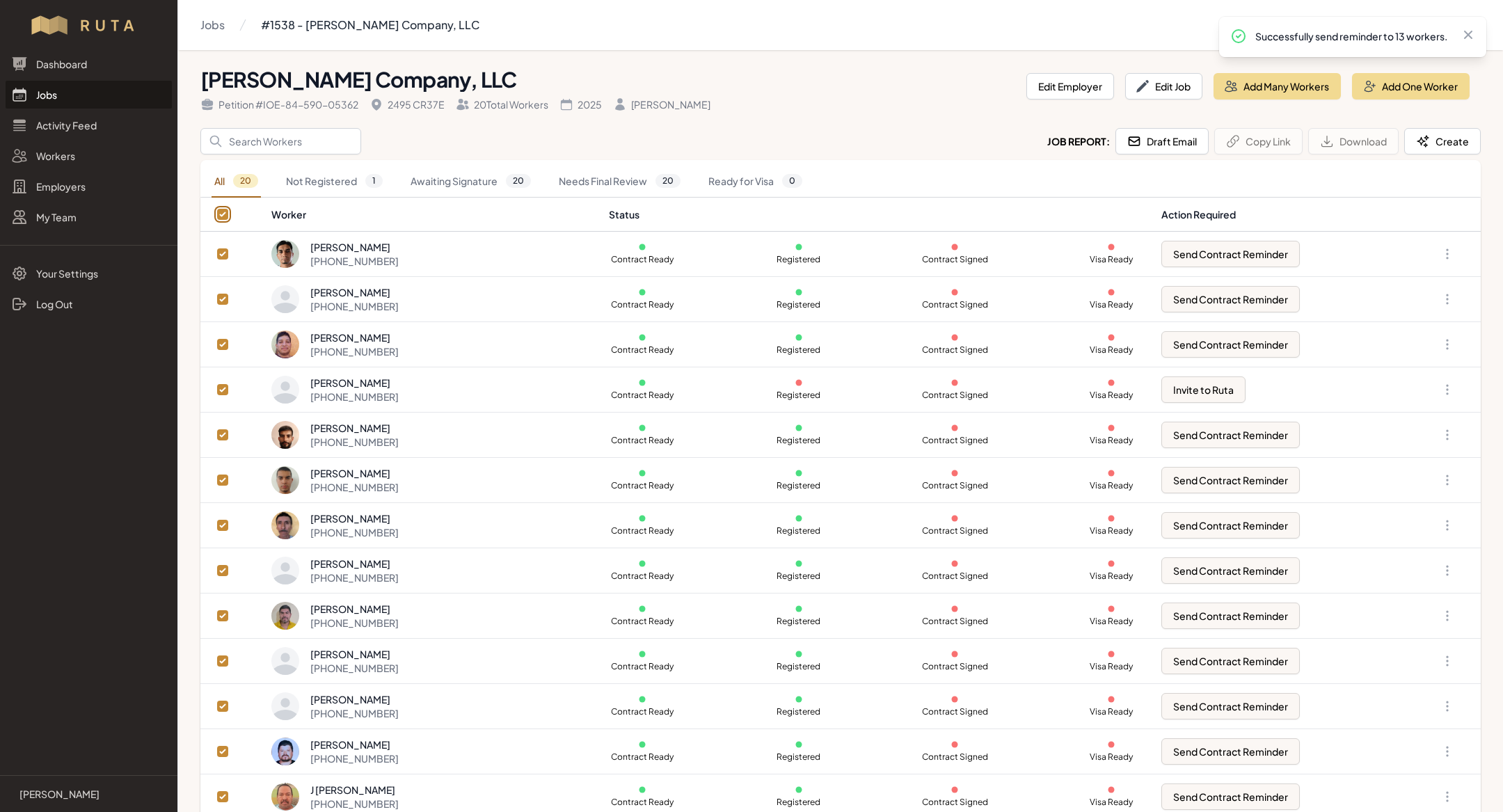
checkbox input "true"
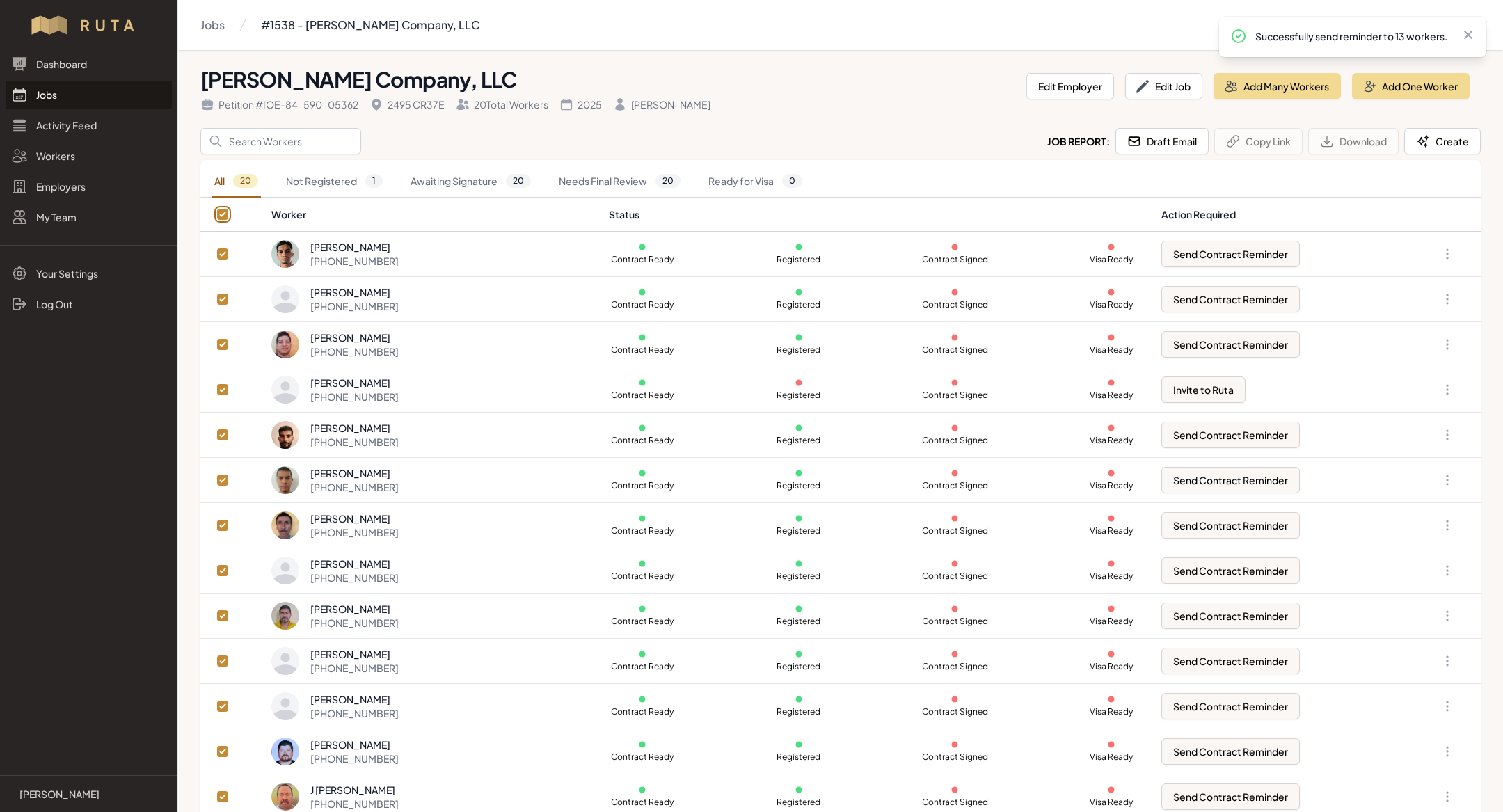
checkbox input "true"
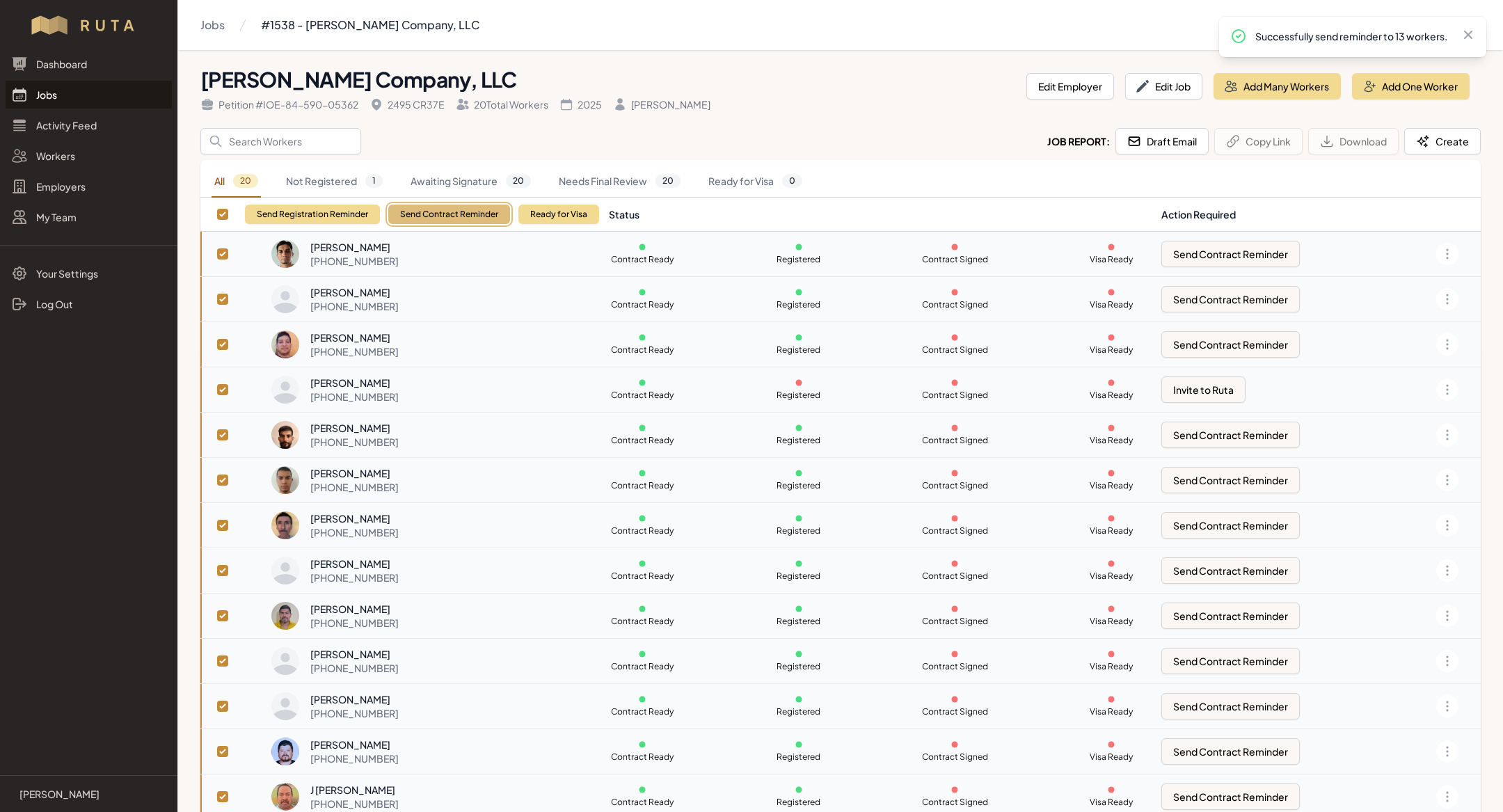
click at [450, 218] on button "Send Contract Reminder" at bounding box center [449, 214] width 122 height 19
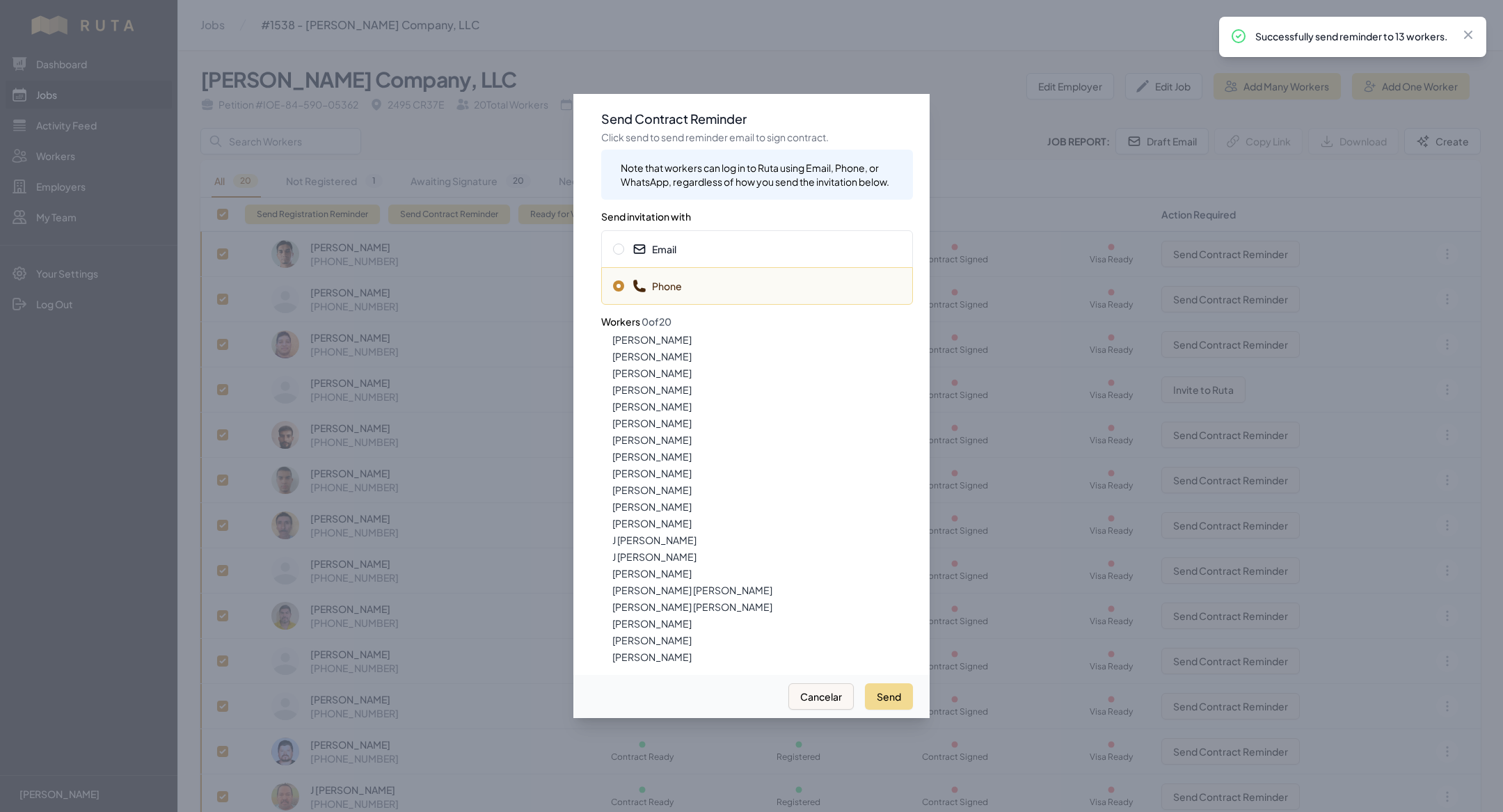
click at [740, 249] on span "Email" at bounding box center [757, 249] width 288 height 14
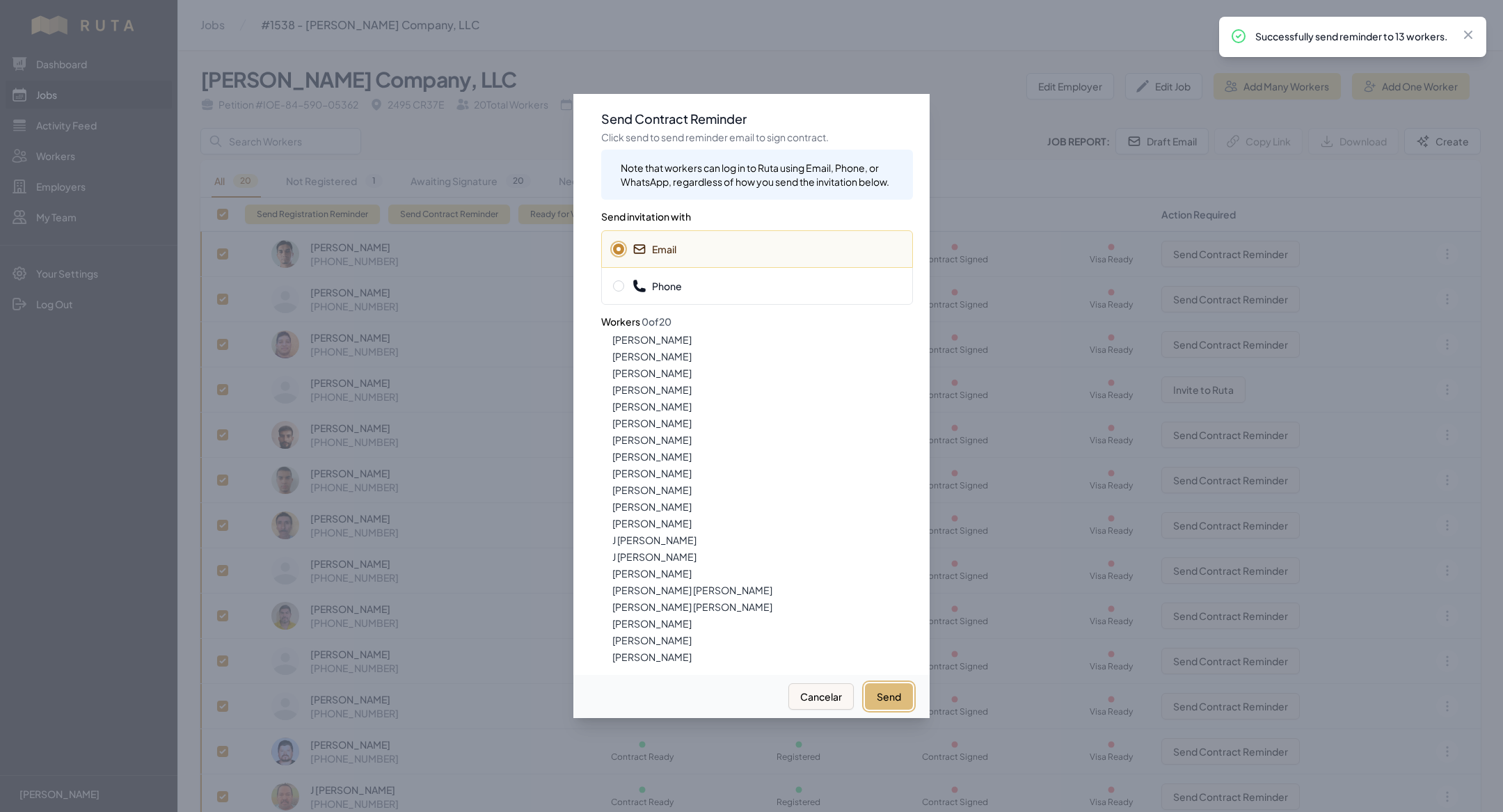
click at [875, 693] on button "Send" at bounding box center [889, 696] width 48 height 27
click at [414, 296] on div at bounding box center [751, 406] width 1503 height 812
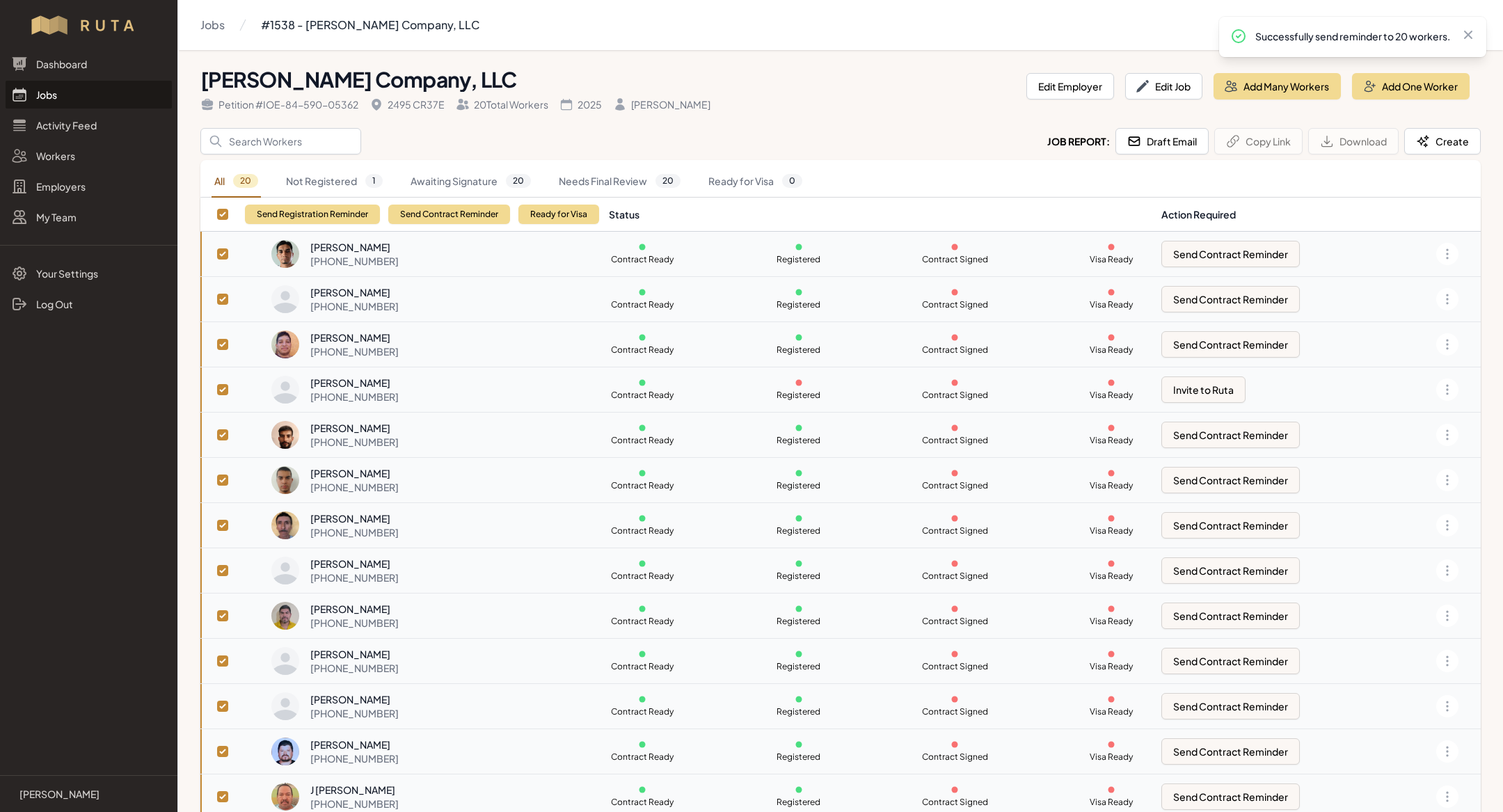
click at [60, 100] on link "Jobs" at bounding box center [88, 94] width 166 height 27
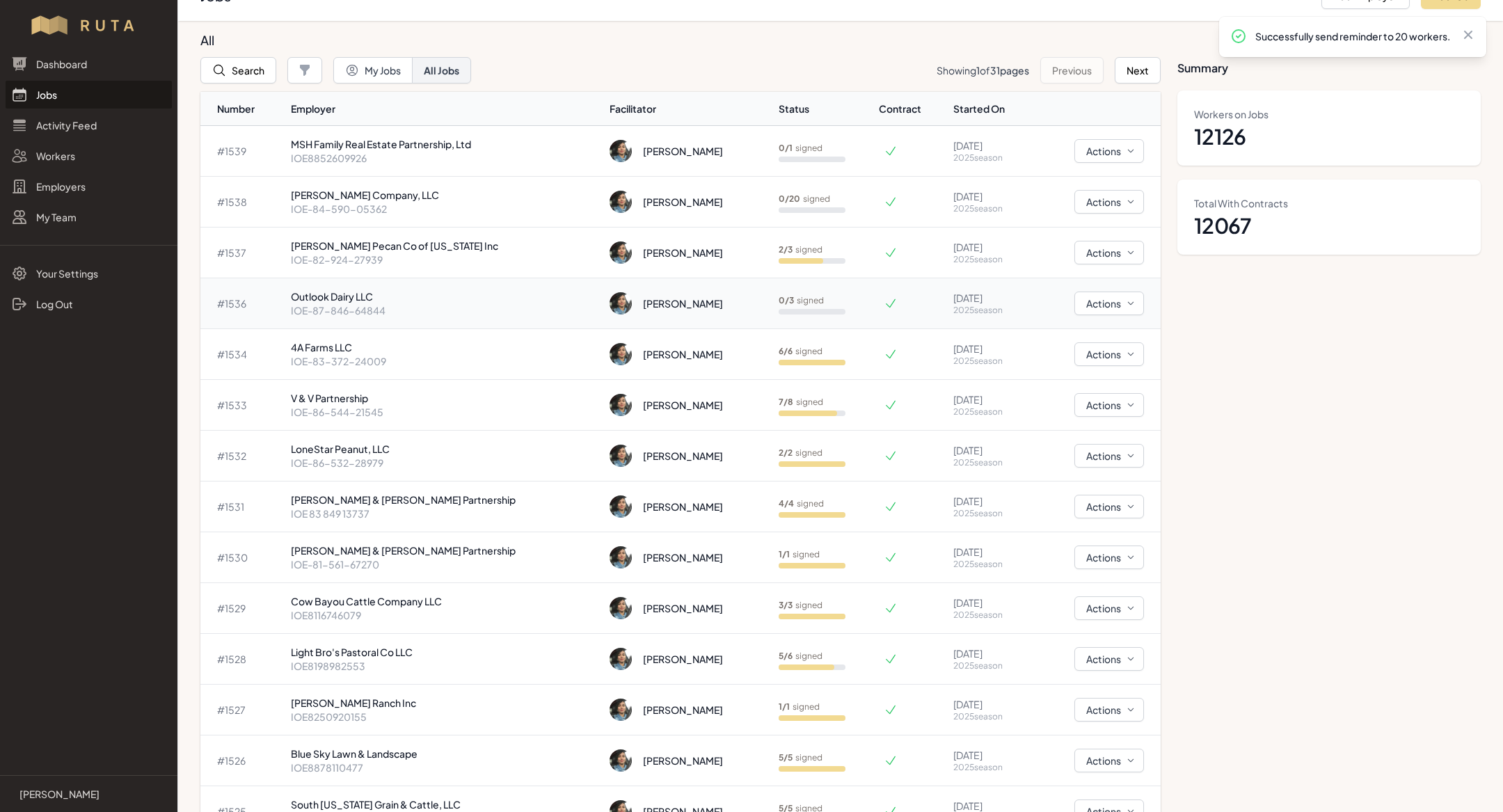
scroll to position [30, 0]
click at [451, 203] on p "IOE-84-590-05362" at bounding box center [445, 208] width 308 height 14
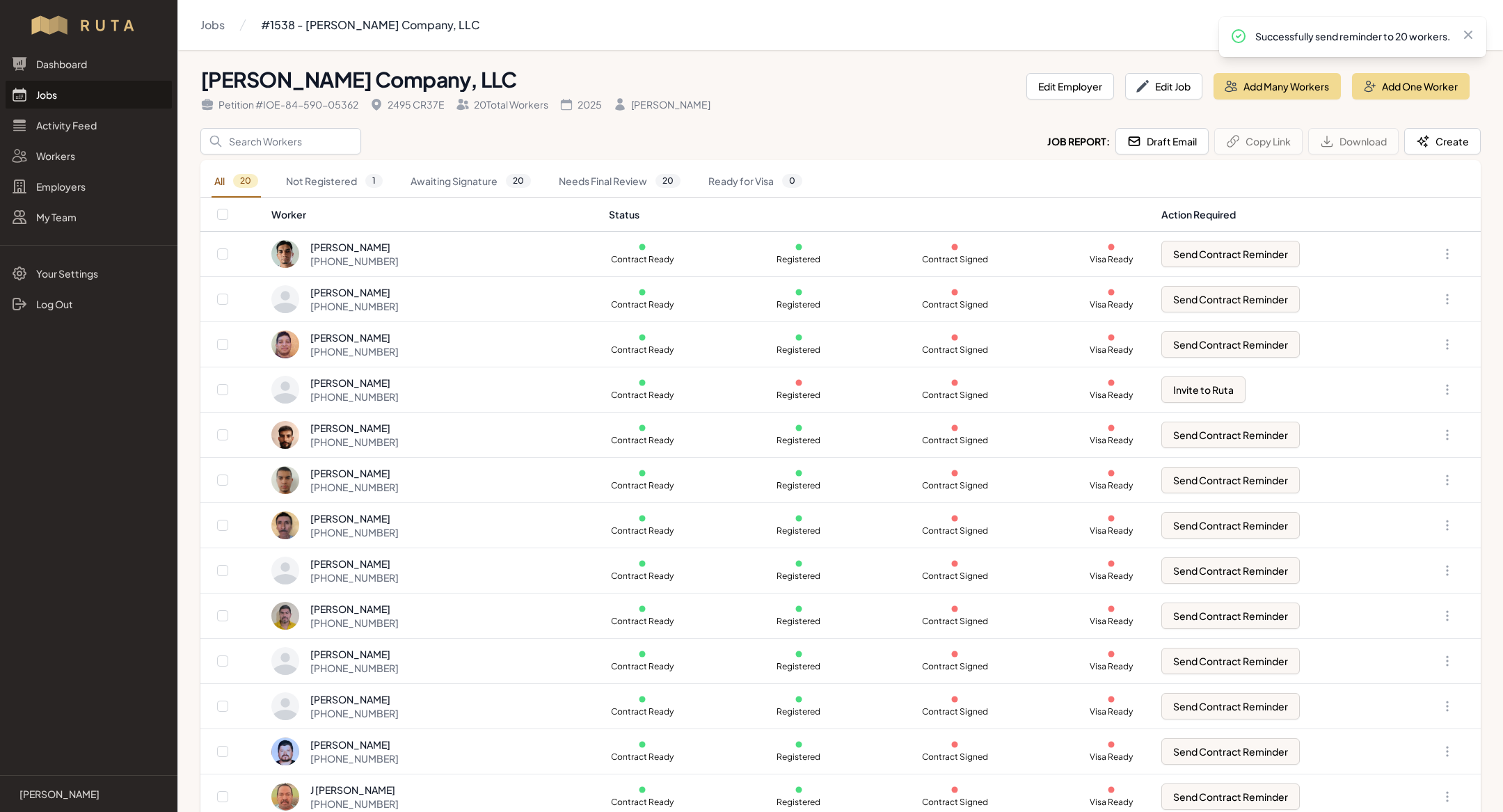
click at [60, 96] on link "Jobs" at bounding box center [88, 94] width 166 height 27
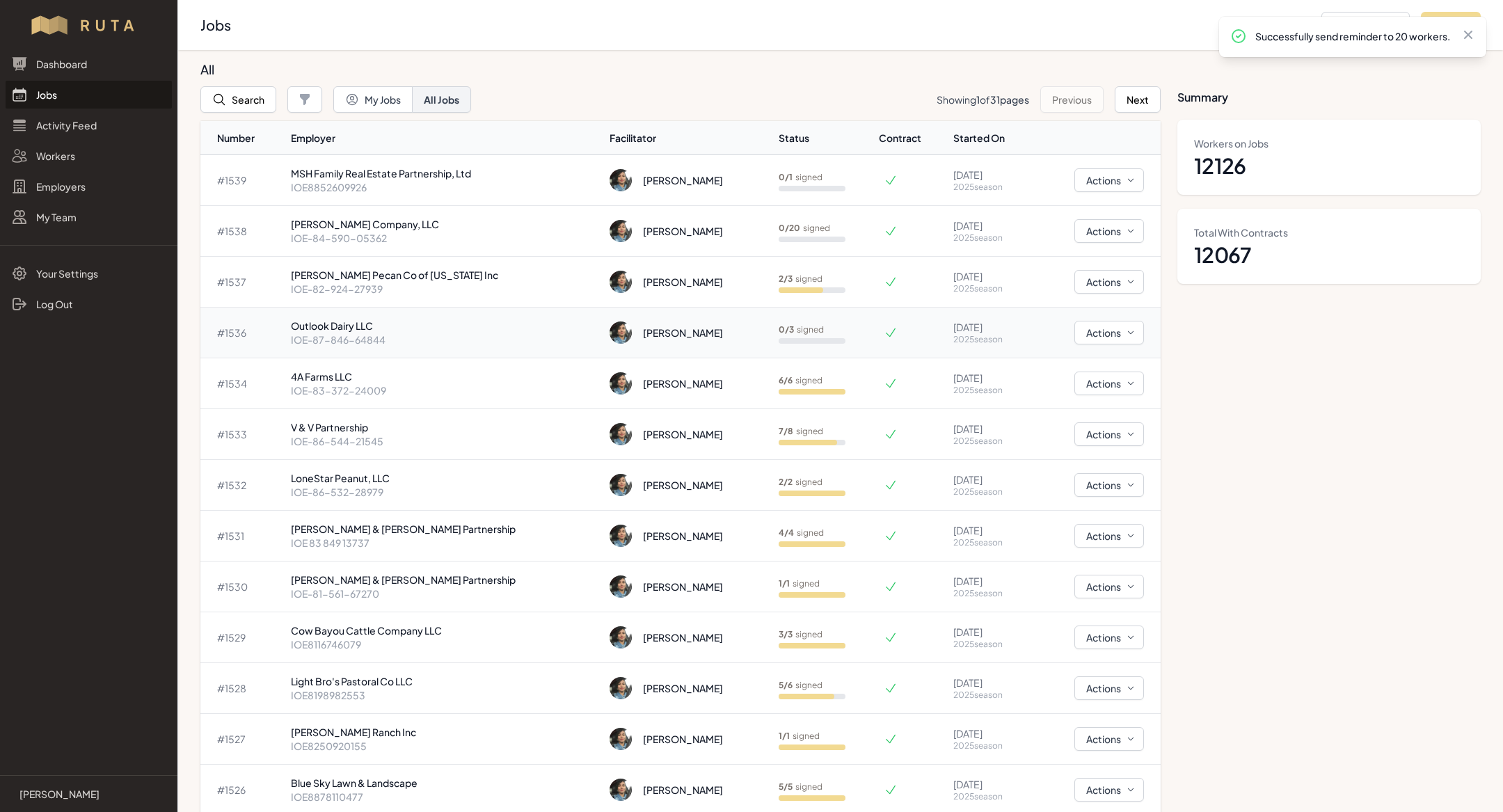
click at [390, 335] on p "IOE-87-846-64844" at bounding box center [445, 340] width 308 height 14
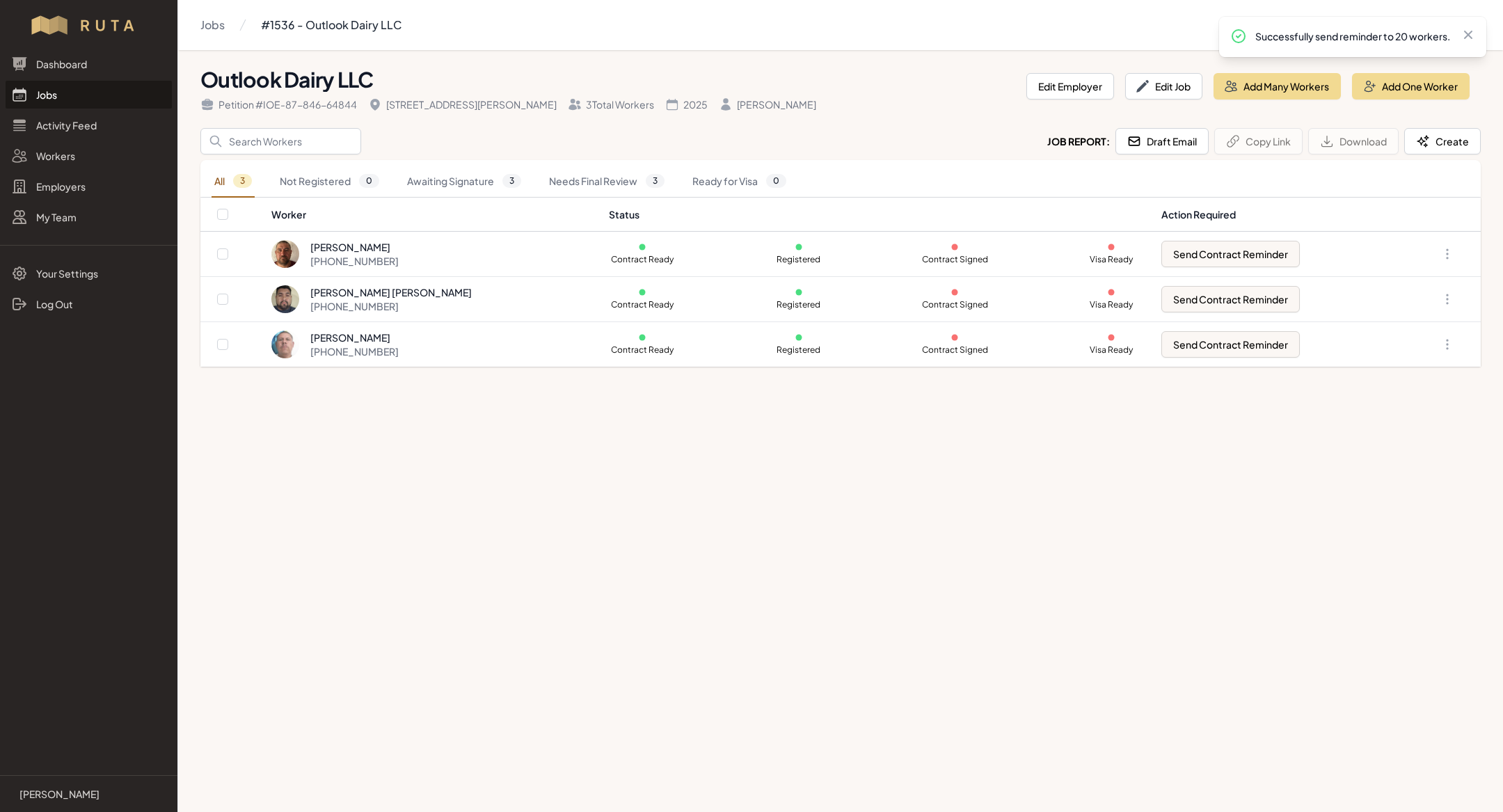
click at [91, 93] on link "Jobs" at bounding box center [88, 94] width 166 height 27
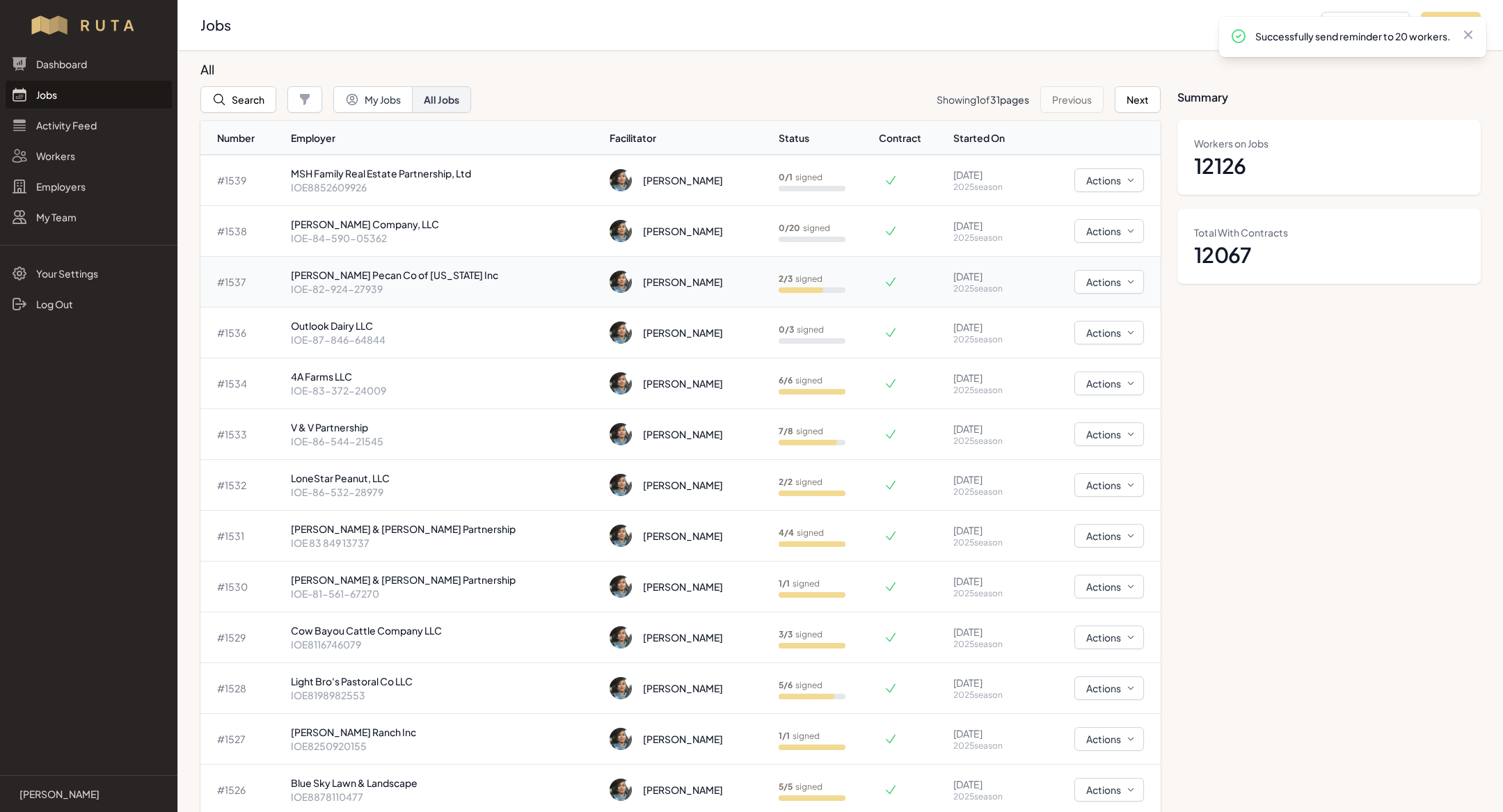
click at [403, 282] on p "IOE-82-924-27939" at bounding box center [445, 289] width 308 height 14
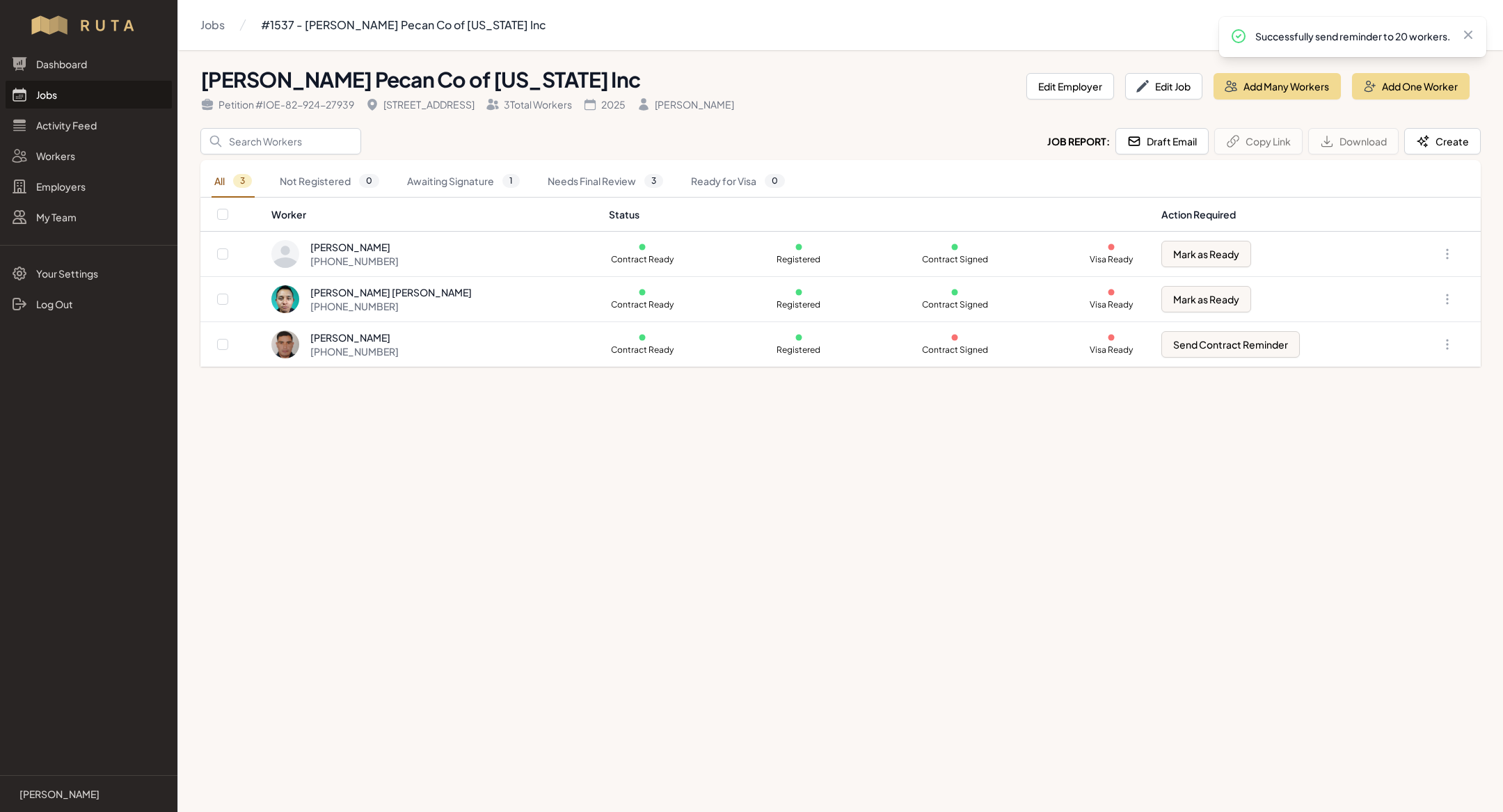
click at [119, 96] on link "Jobs" at bounding box center [88, 94] width 166 height 27
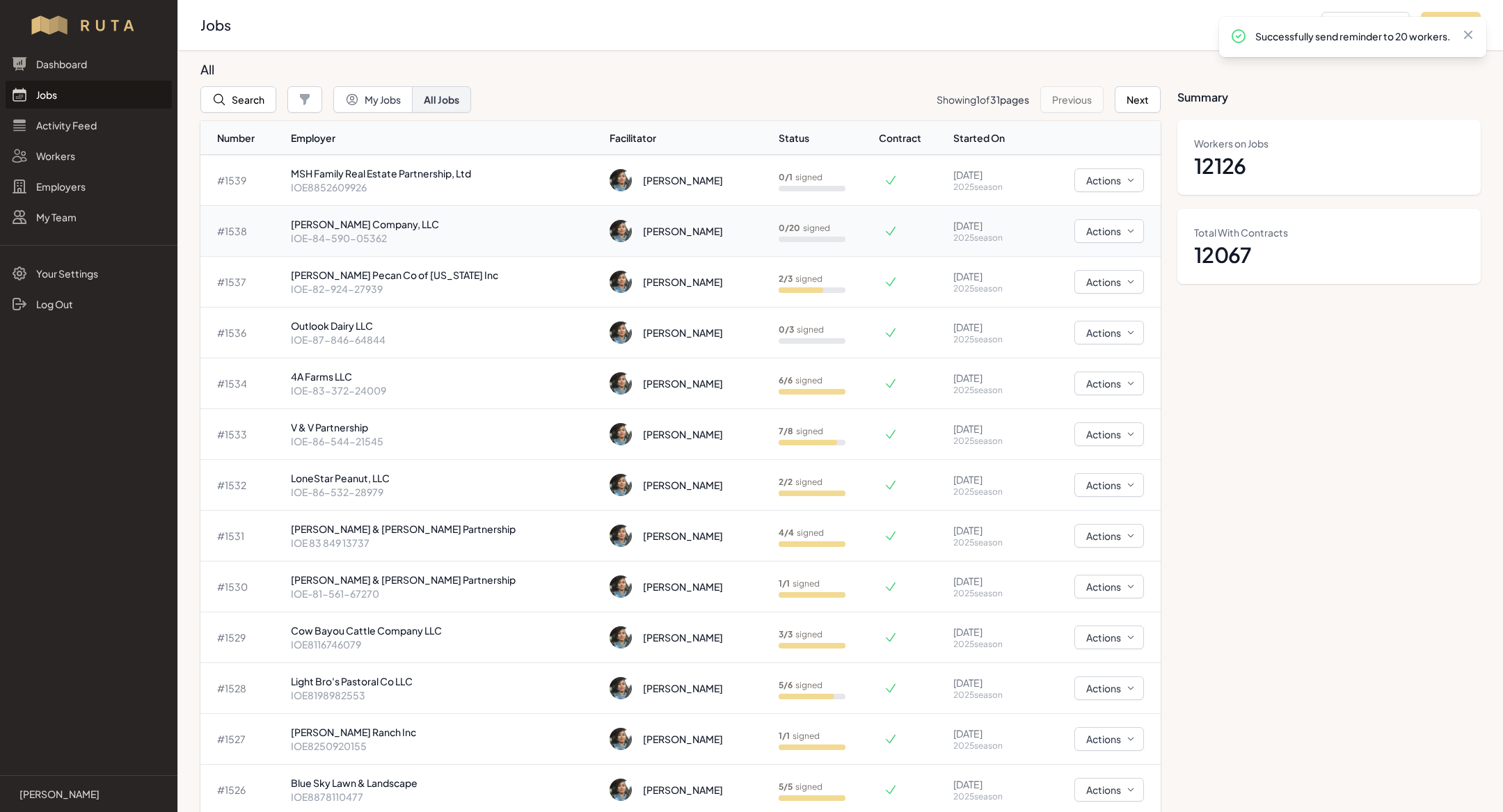
click at [354, 243] on p "IOE-84-590-05362" at bounding box center [445, 238] width 308 height 14
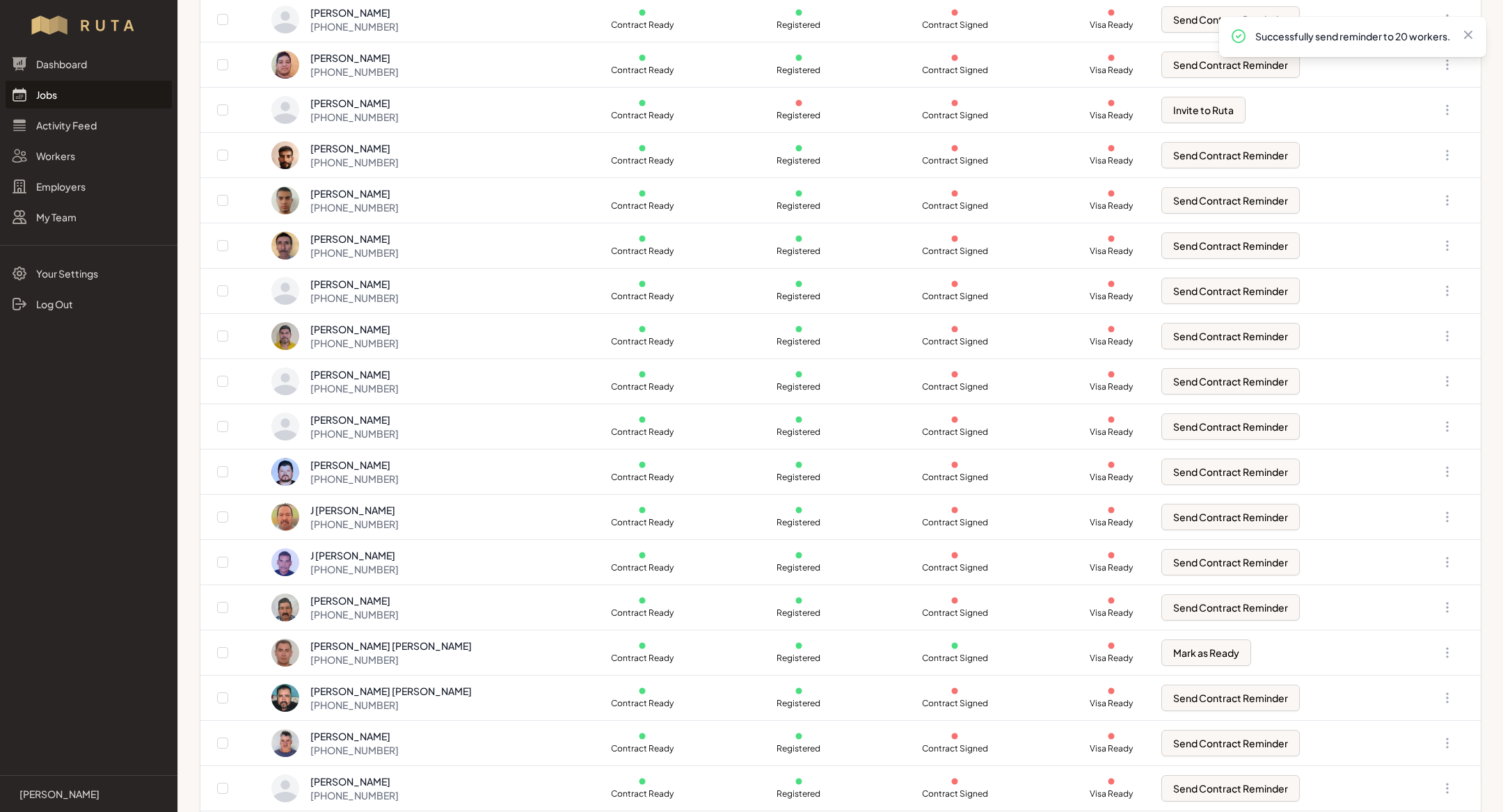
scroll to position [330, 0]
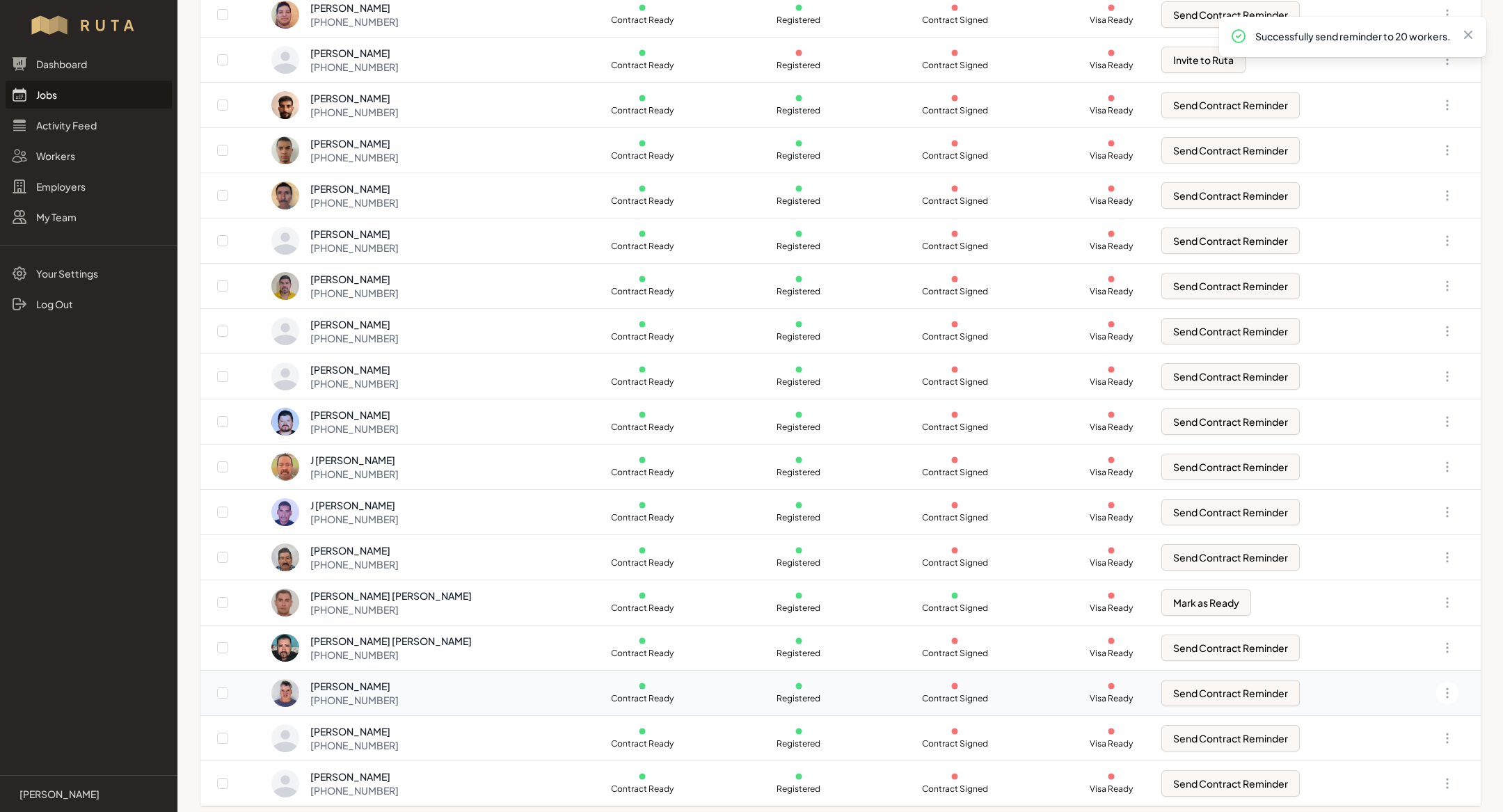
click at [431, 687] on div "[PERSON_NAME] [PHONE_NUMBER]" at bounding box center [432, 693] width 321 height 27
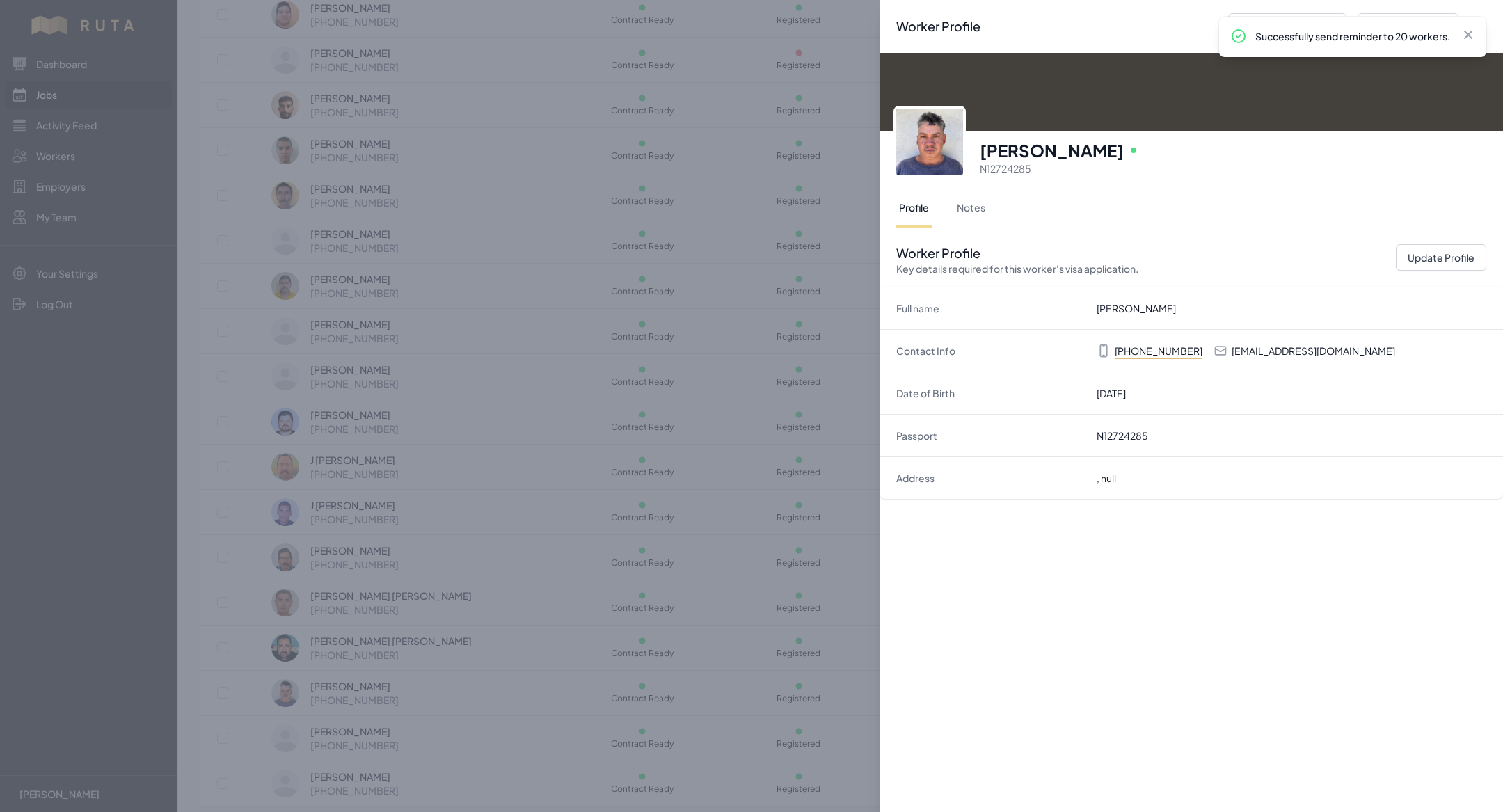
click at [1136, 355] on p "[PHONE_NUMBER]" at bounding box center [1158, 351] width 88 height 14
copy dd "[PHONE_NUMBER]"
click at [499, 439] on div "Worker Profile Previous Worker Next Worker Close panel [PERSON_NAME] Online N12…" at bounding box center [751, 406] width 1503 height 812
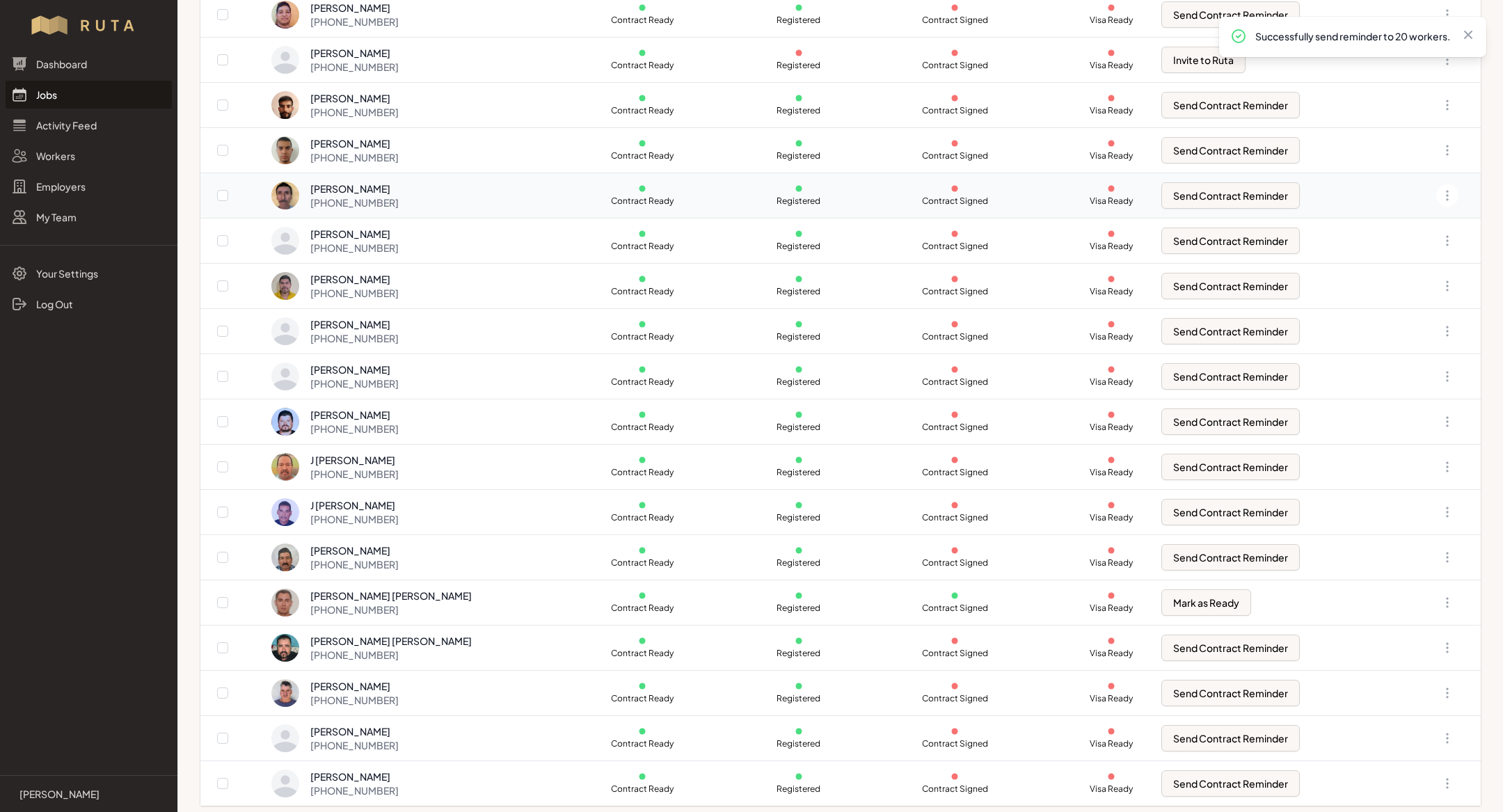
scroll to position [0, 0]
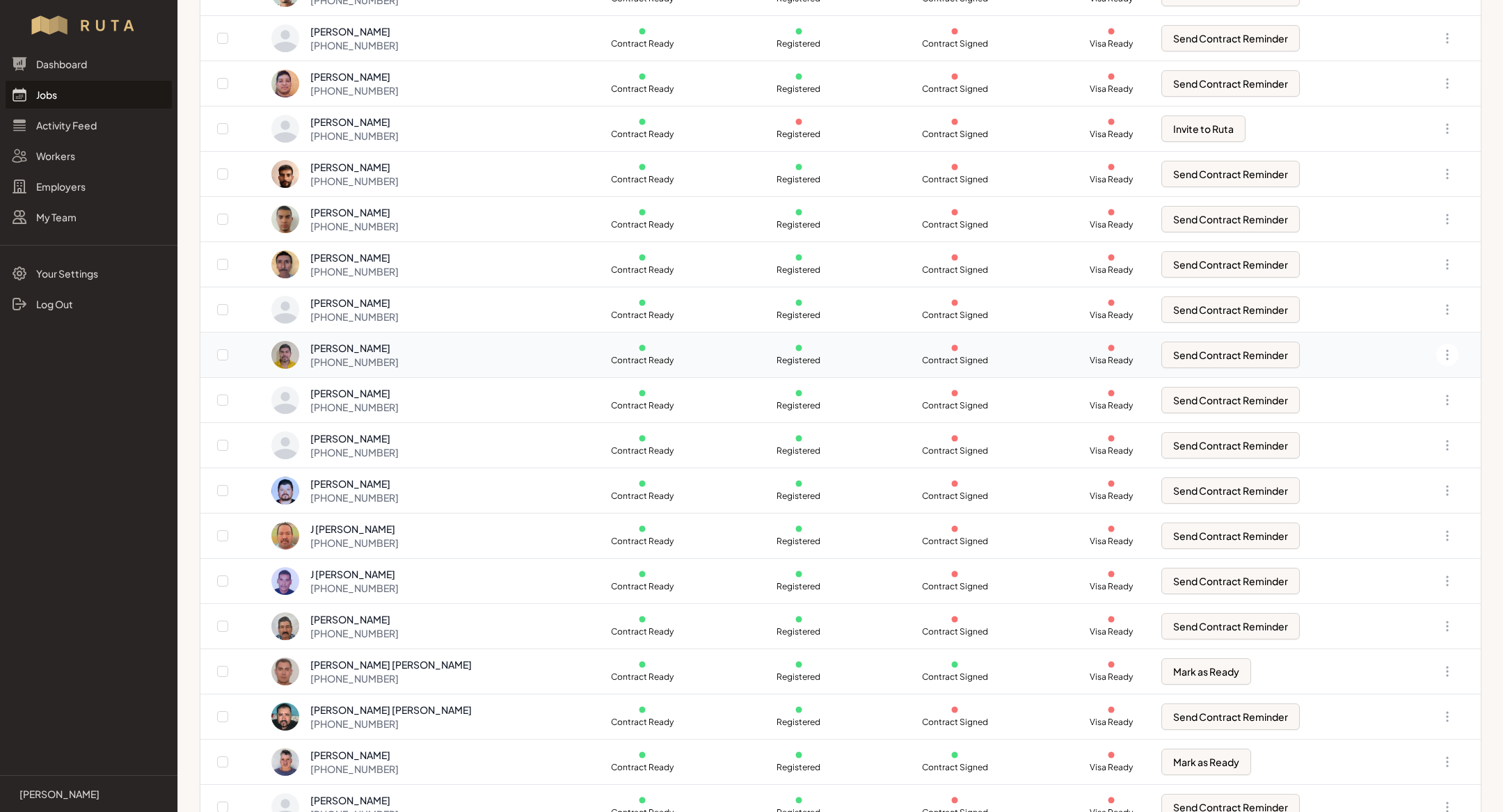
scroll to position [330, 0]
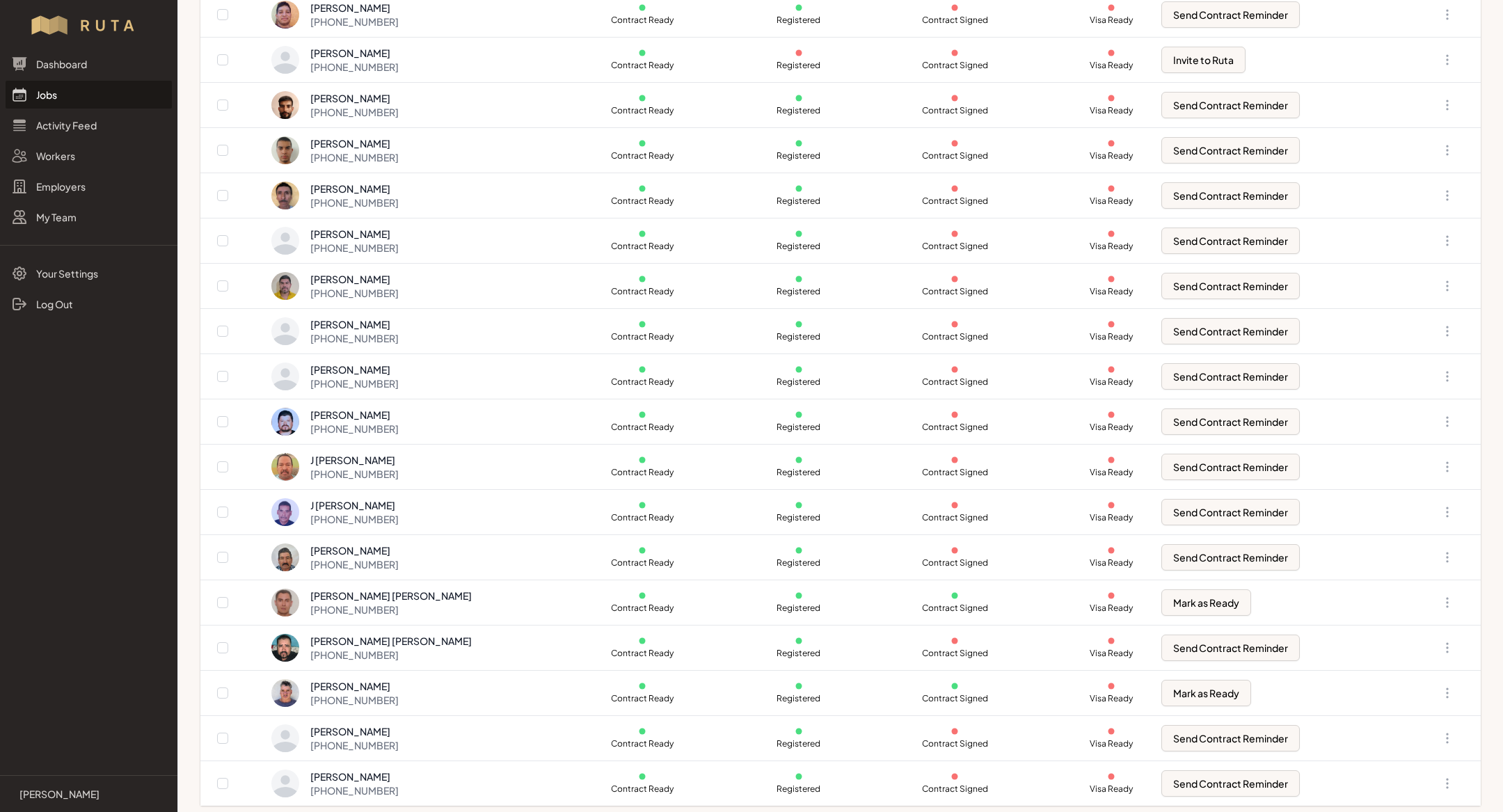
click at [50, 89] on link "Jobs" at bounding box center [88, 94] width 166 height 27
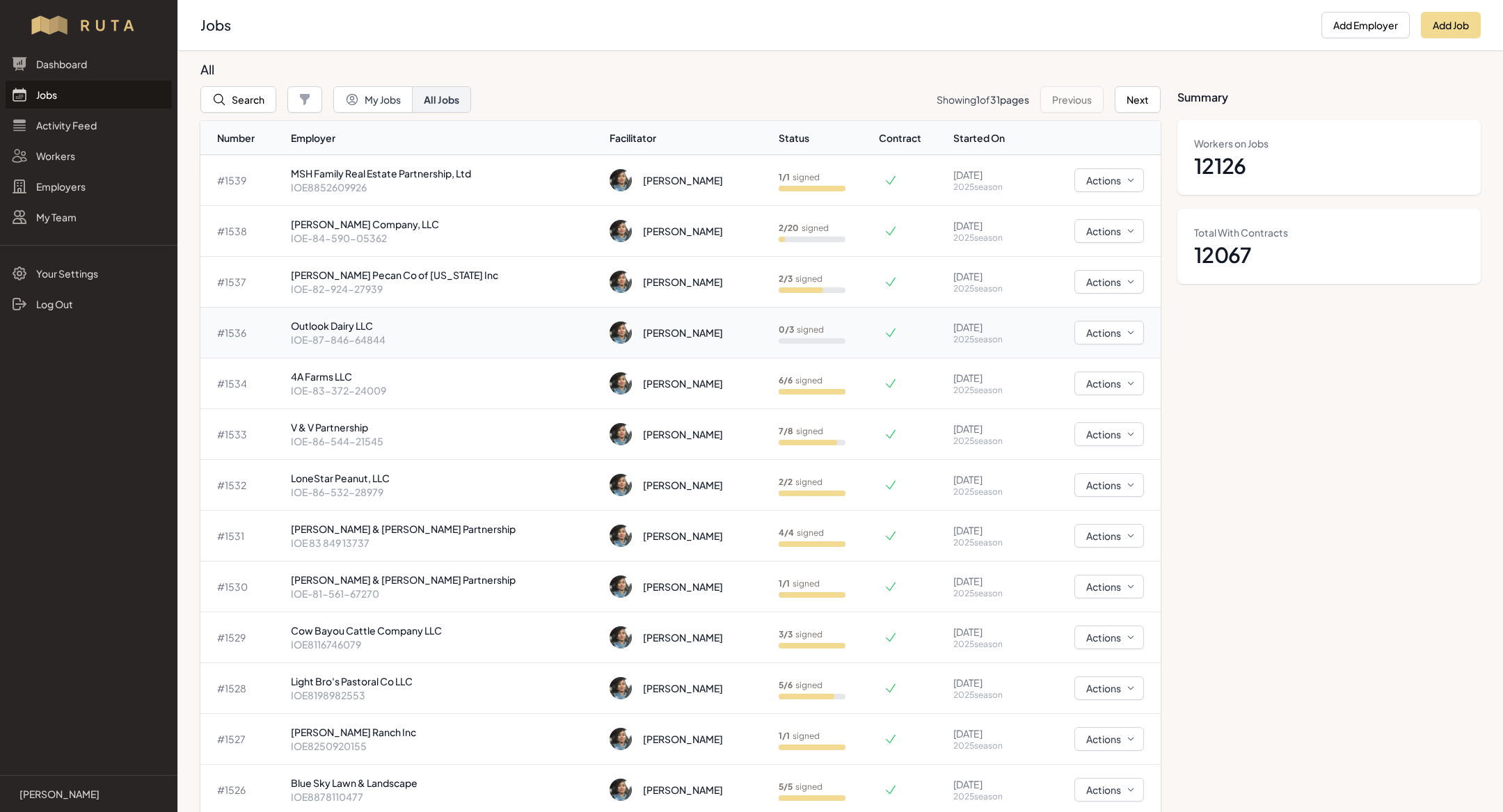
scroll to position [11, 0]
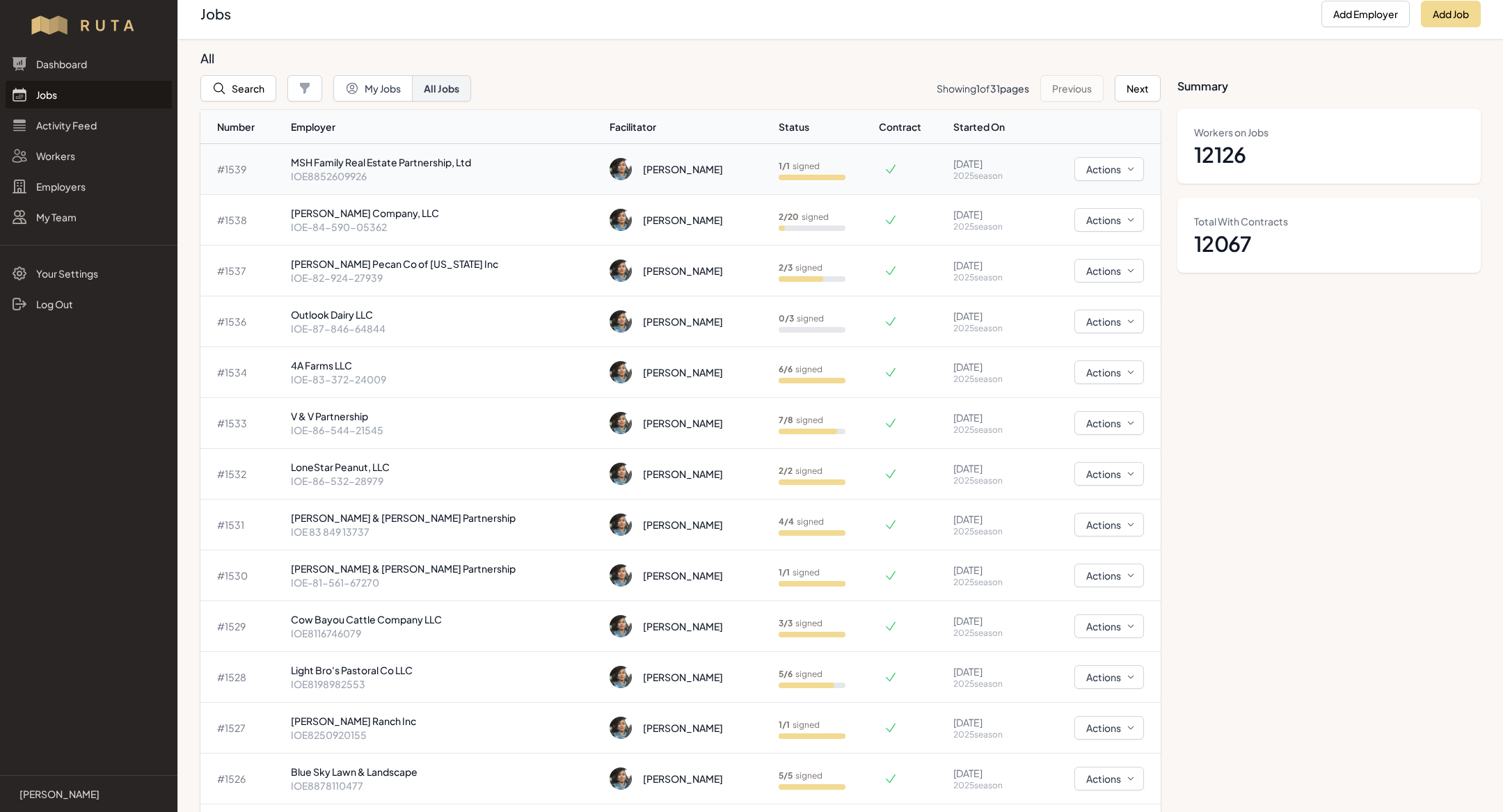
click at [495, 173] on p "IOE8852609926" at bounding box center [445, 176] width 308 height 14
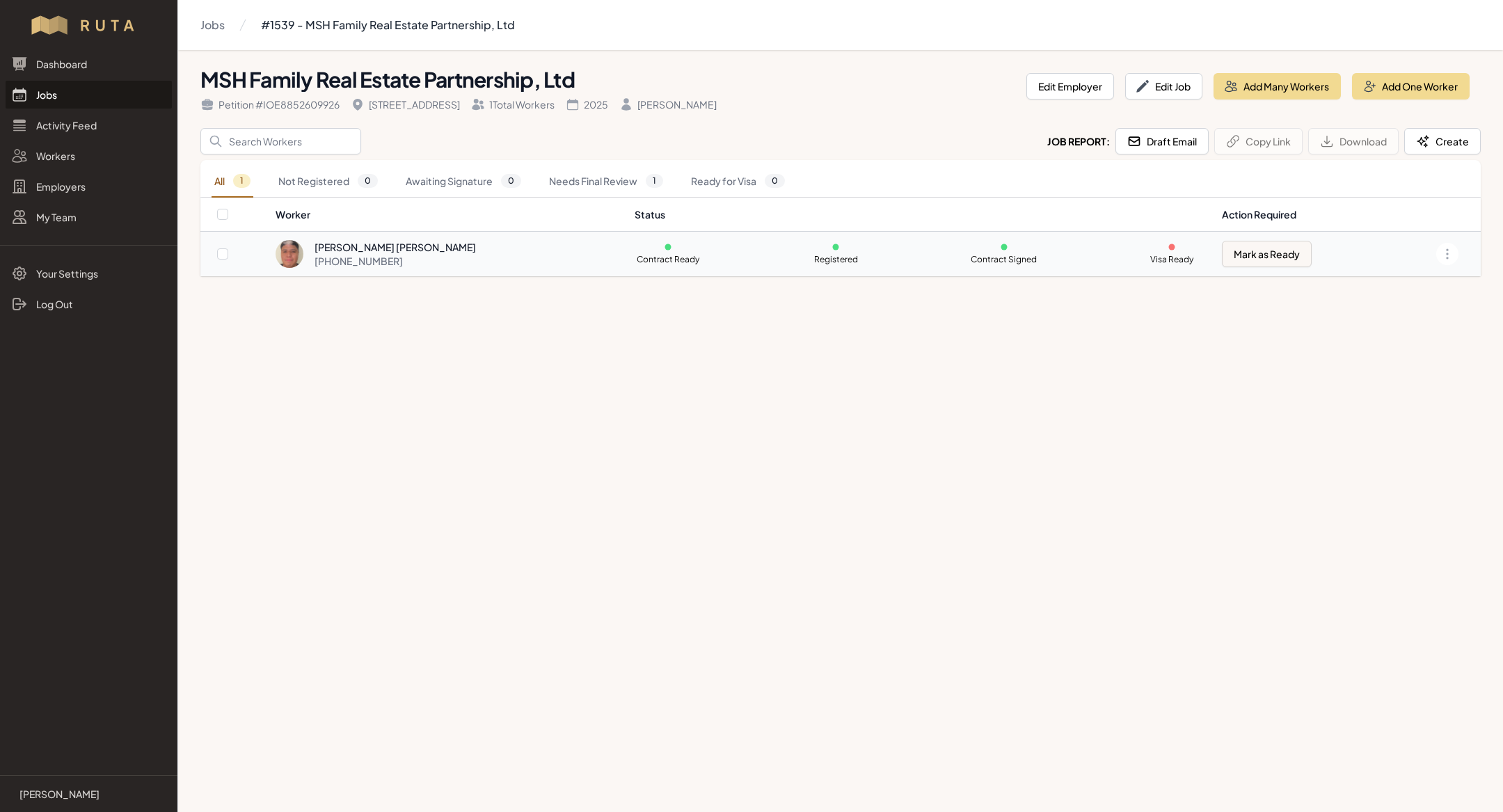
click at [390, 257] on div "+1 830 900 2334" at bounding box center [395, 261] width 161 height 14
click at [49, 92] on link "Jobs" at bounding box center [88, 94] width 166 height 27
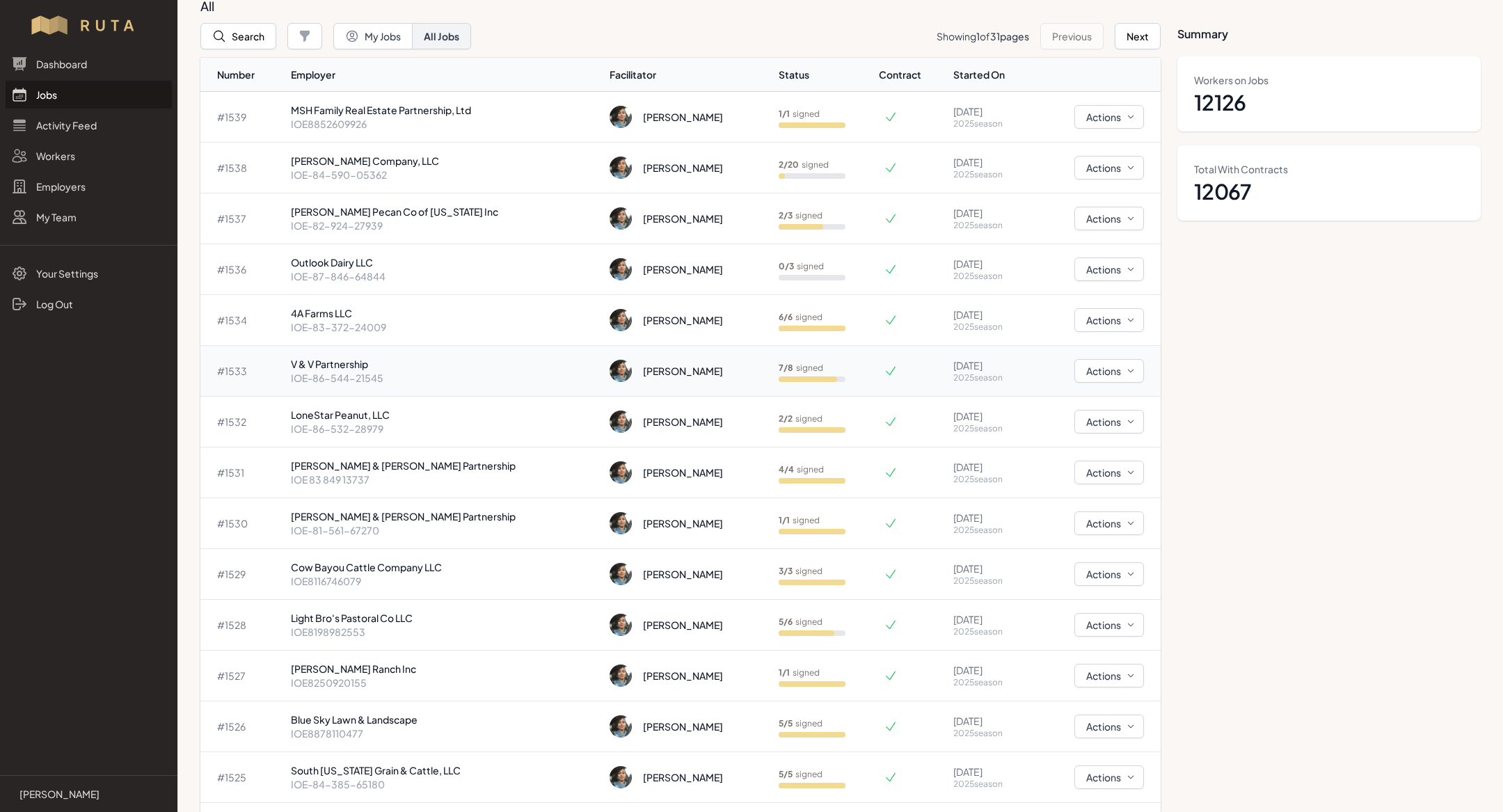
scroll to position [67, 0]
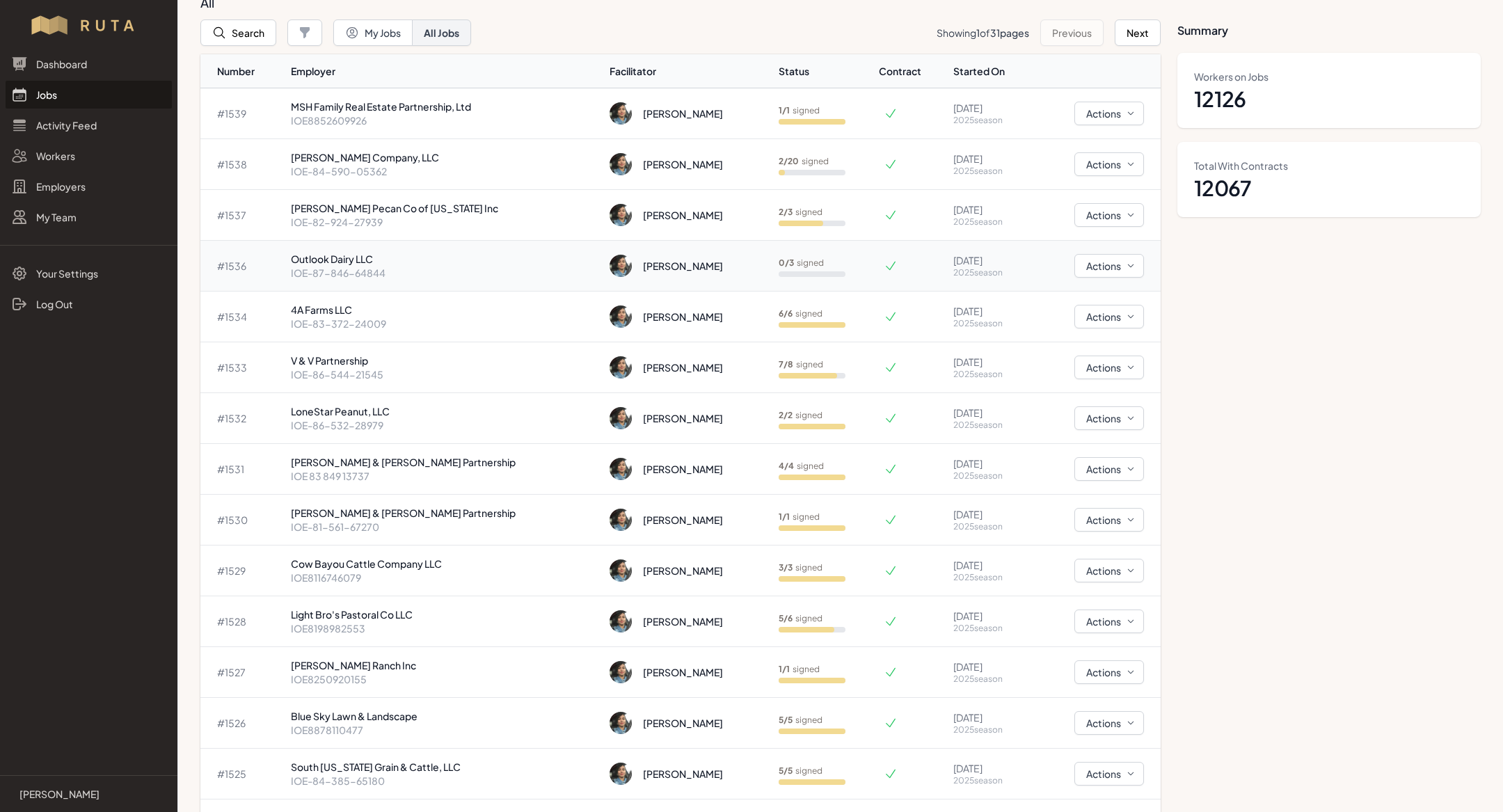
click at [444, 263] on p "Outlook Dairy LLC" at bounding box center [445, 259] width 308 height 14
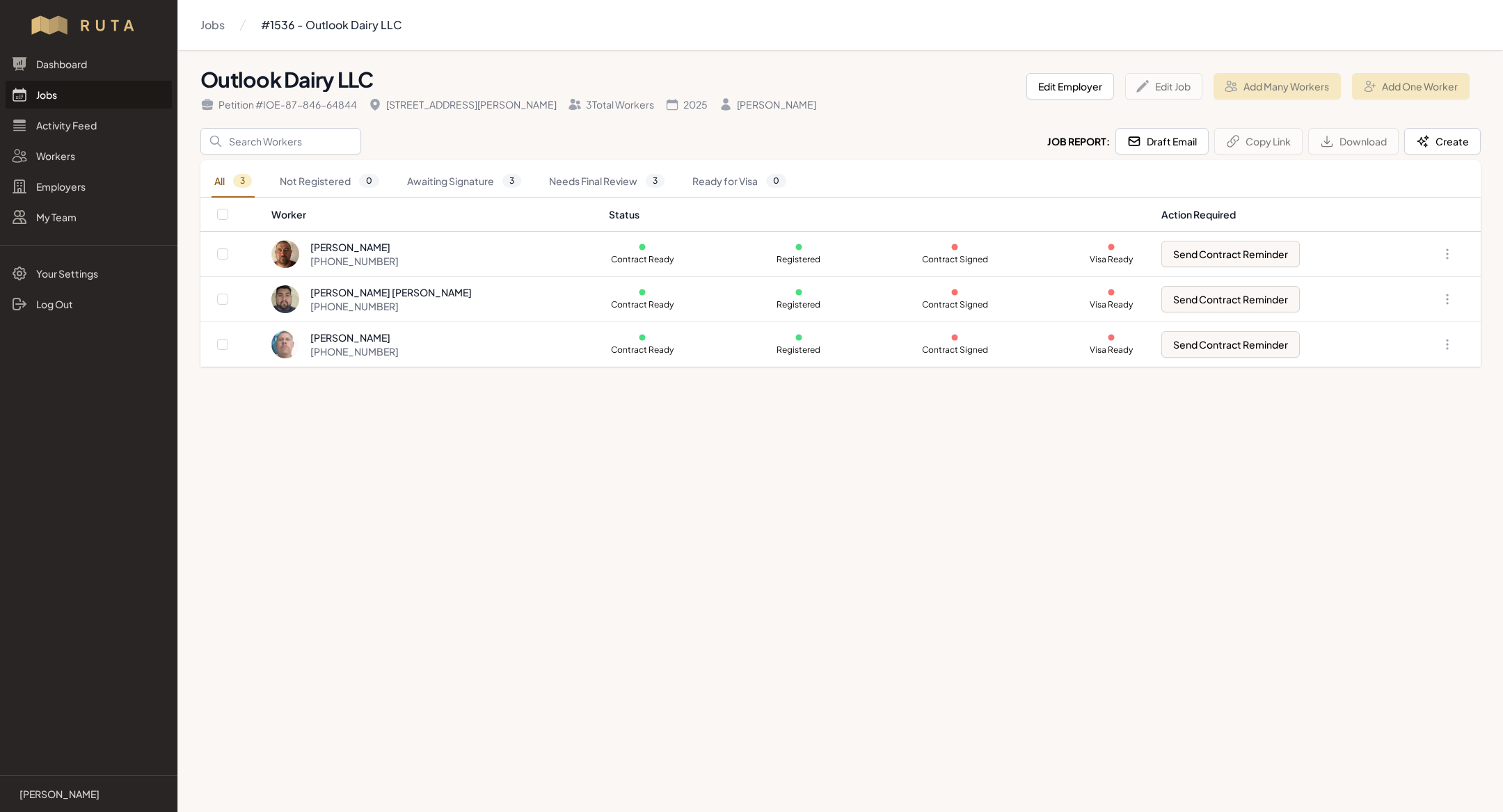
click at [70, 108] on link "Jobs" at bounding box center [88, 94] width 166 height 27
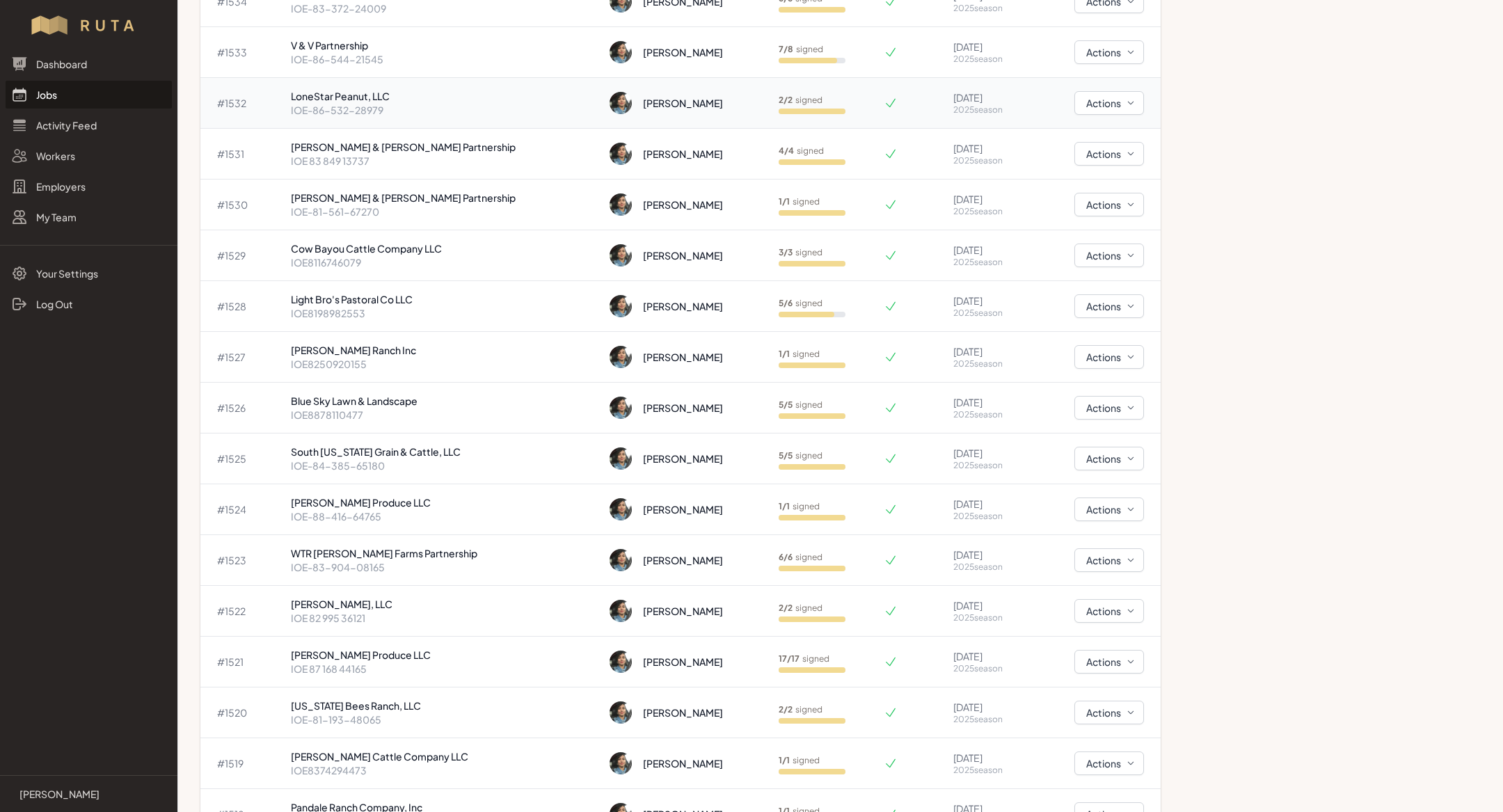
scroll to position [379, 0]
